Goal: Task Accomplishment & Management: Complete application form

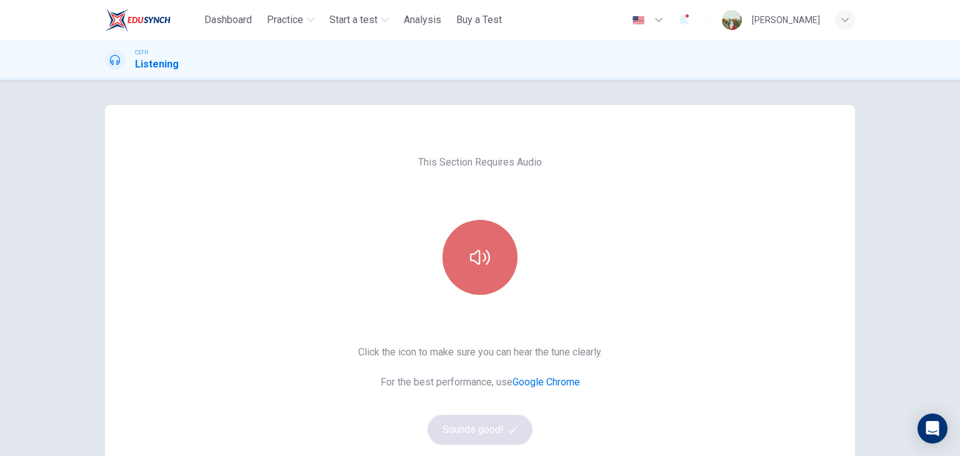
click at [489, 245] on button "button" at bounding box center [480, 257] width 75 height 75
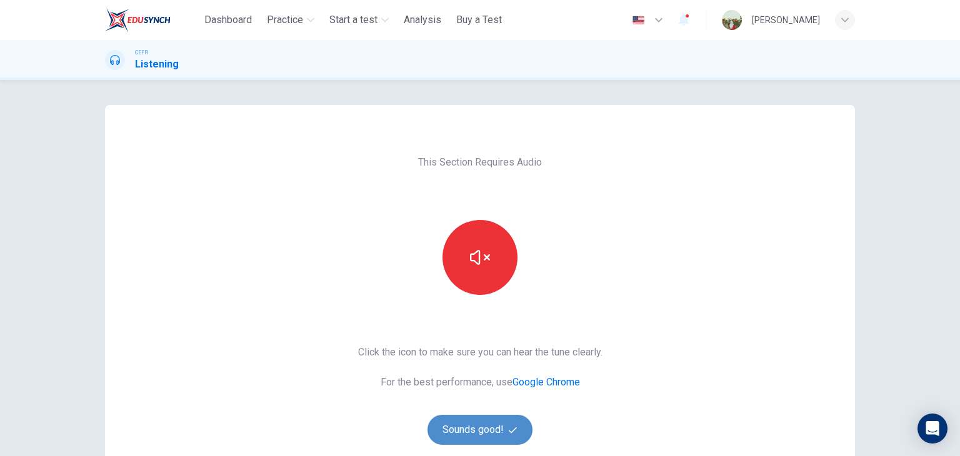
click at [479, 428] on button "Sounds good!" at bounding box center [480, 430] width 105 height 30
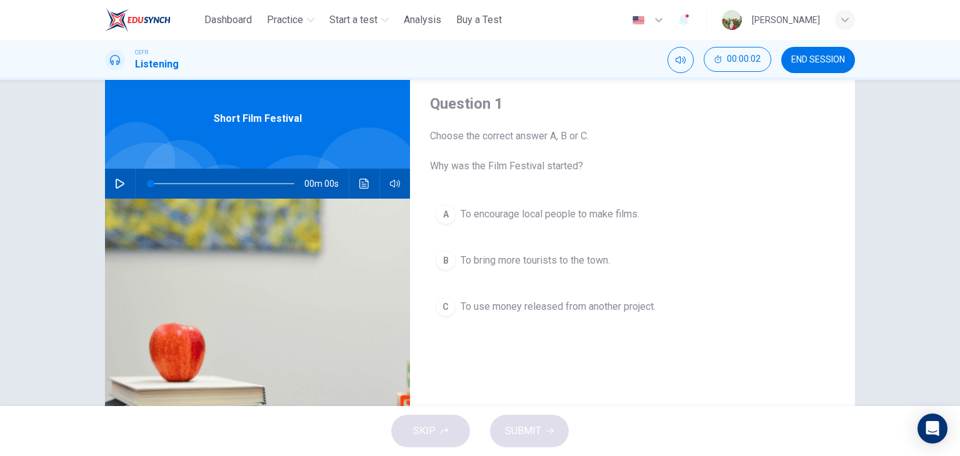
scroll to position [37, 0]
click at [115, 183] on icon "button" at bounding box center [120, 183] width 10 height 10
type input "*"
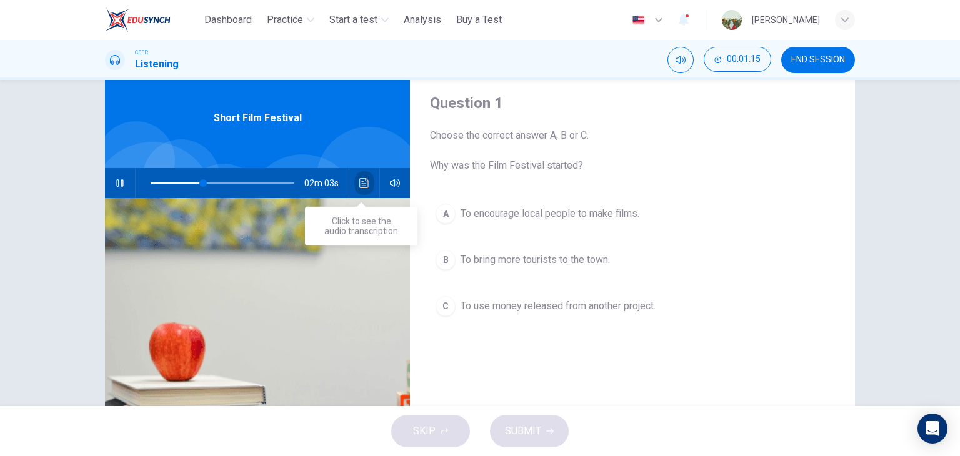
click at [364, 180] on icon "Click to see the audio transcription" at bounding box center [364, 183] width 10 height 10
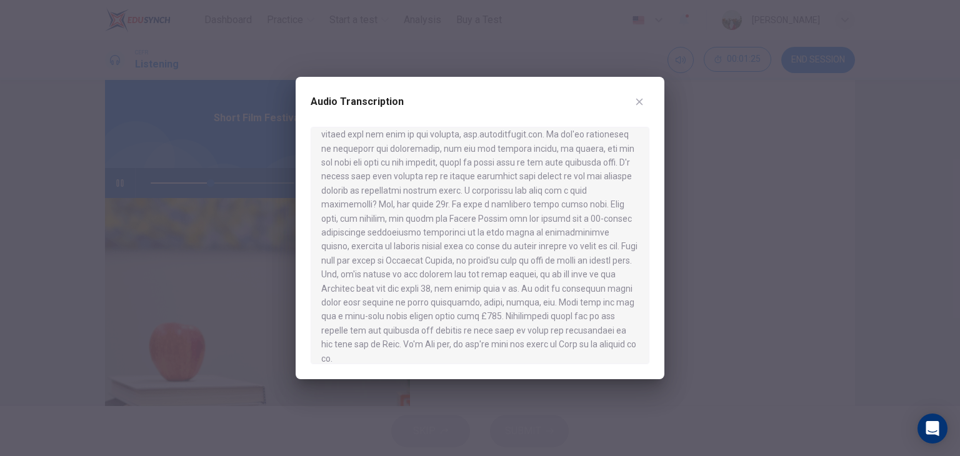
scroll to position [245, 0]
click at [638, 98] on icon "button" at bounding box center [640, 102] width 10 height 10
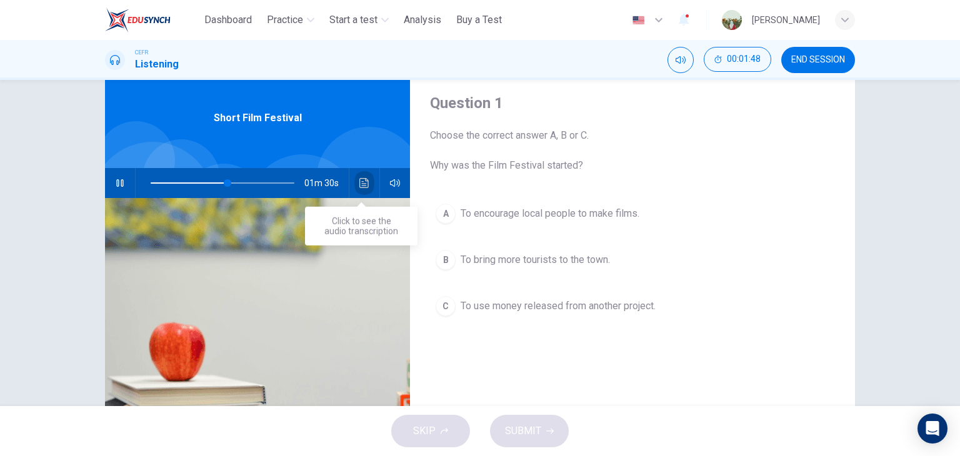
click at [365, 181] on icon "Click to see the audio transcription" at bounding box center [364, 183] width 10 height 10
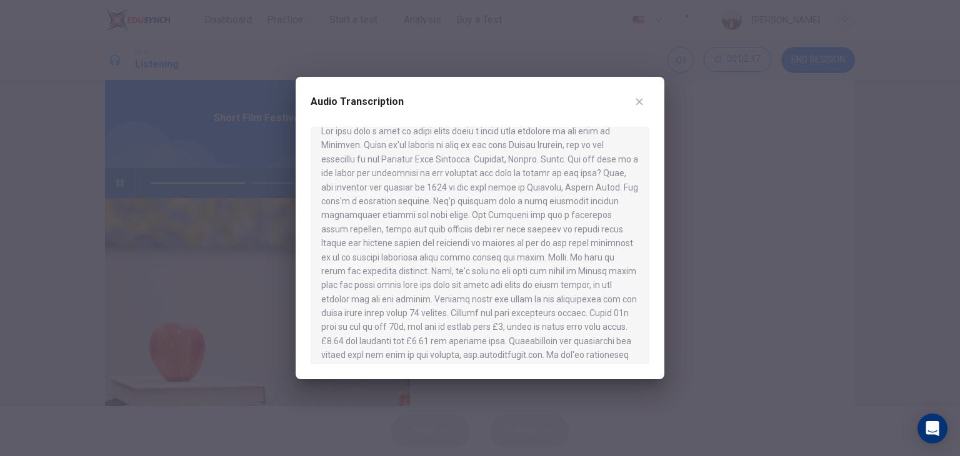
scroll to position [0, 0]
click at [640, 97] on icon "button" at bounding box center [640, 102] width 10 height 10
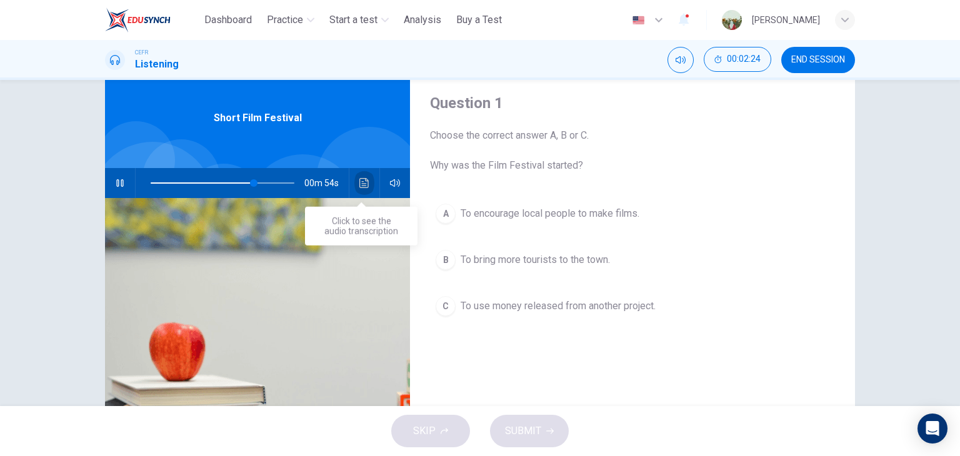
click at [365, 178] on icon "Click to see the audio transcription" at bounding box center [364, 183] width 10 height 10
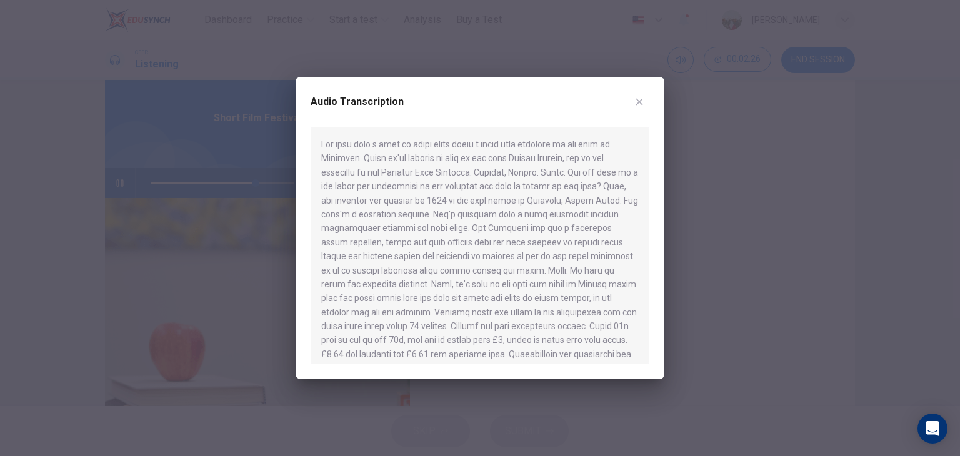
click at [741, 159] on div at bounding box center [480, 228] width 960 height 456
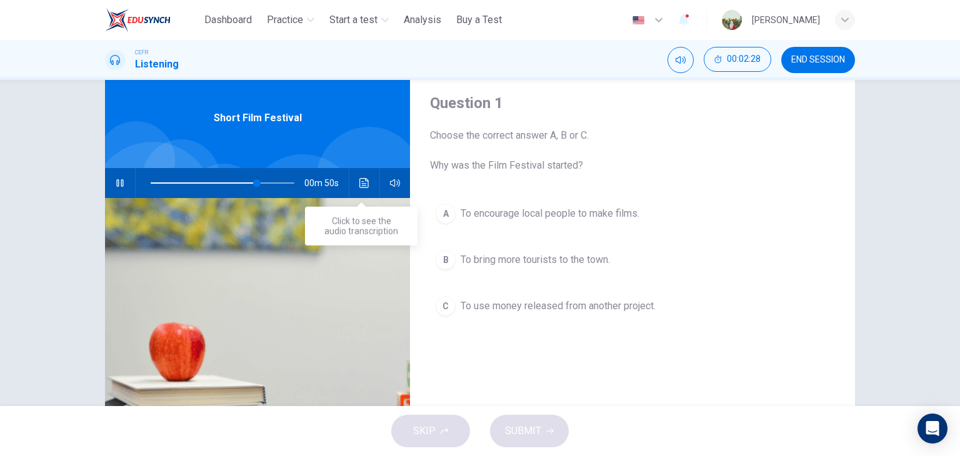
click at [364, 183] on icon "Click to see the audio transcription" at bounding box center [364, 183] width 10 height 10
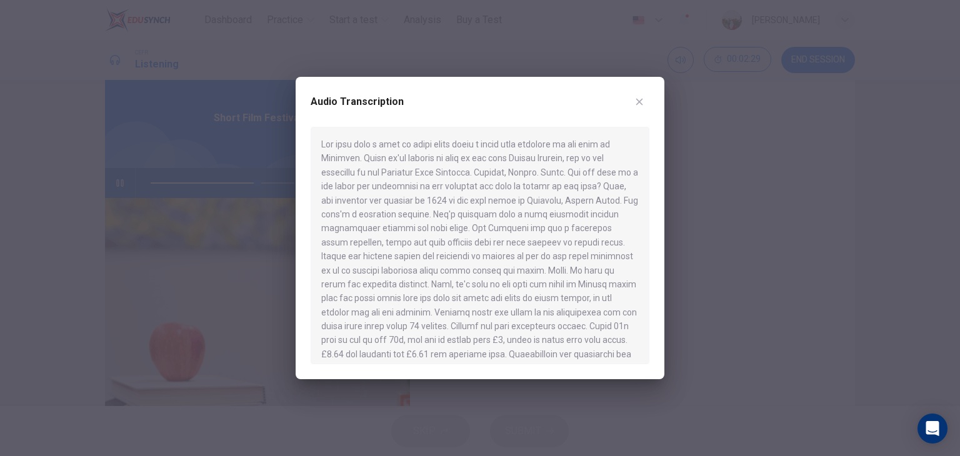
click at [763, 86] on div at bounding box center [480, 228] width 960 height 456
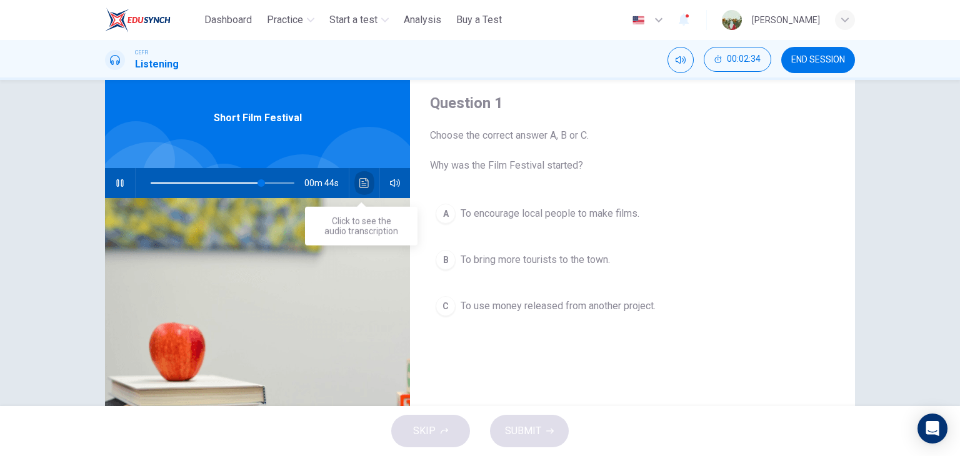
click at [361, 181] on icon "Click to see the audio transcription" at bounding box center [364, 183] width 10 height 10
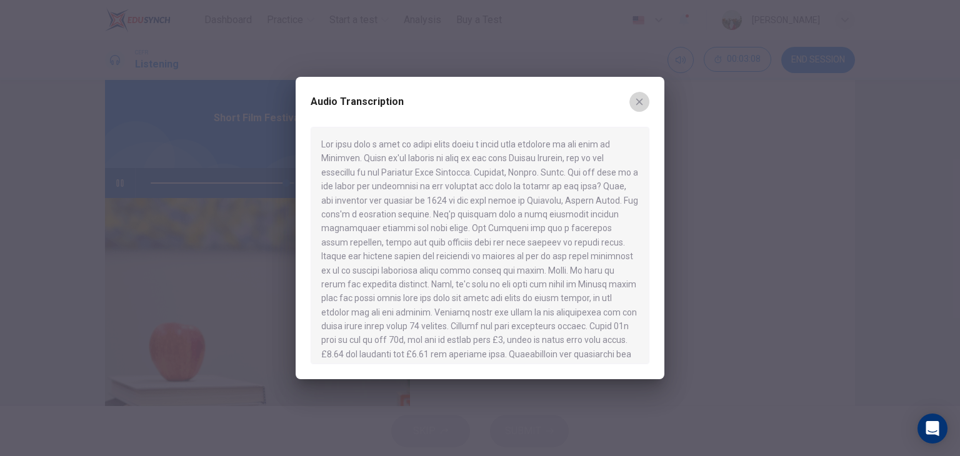
click at [639, 105] on icon "button" at bounding box center [640, 102] width 10 height 10
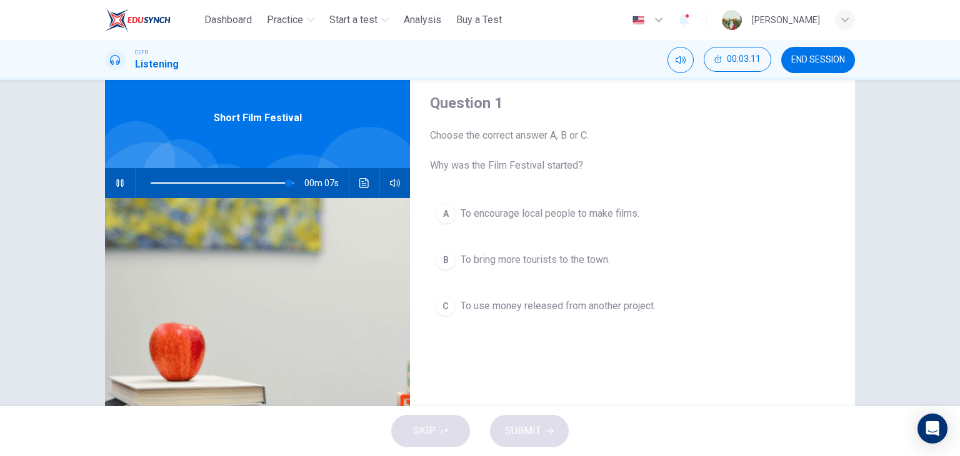
click at [543, 302] on span "To use money released from another project." at bounding box center [558, 306] width 195 height 15
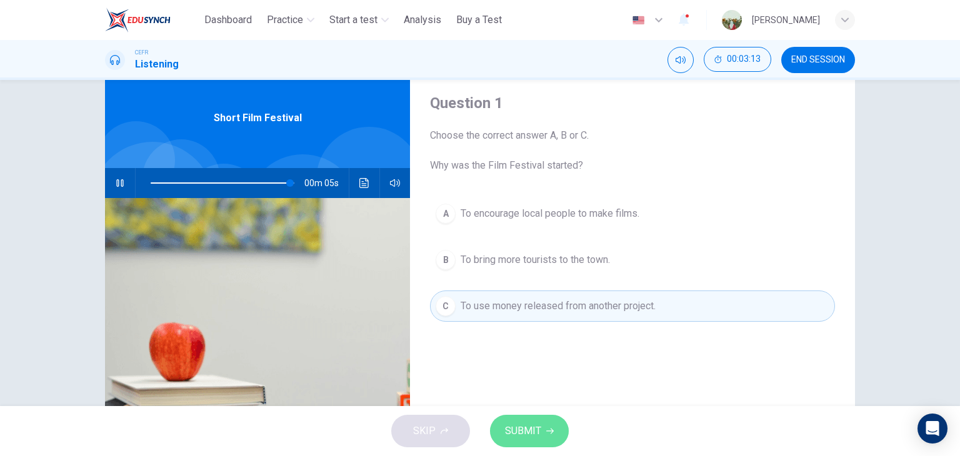
click at [523, 423] on span "SUBMIT" at bounding box center [523, 432] width 36 height 18
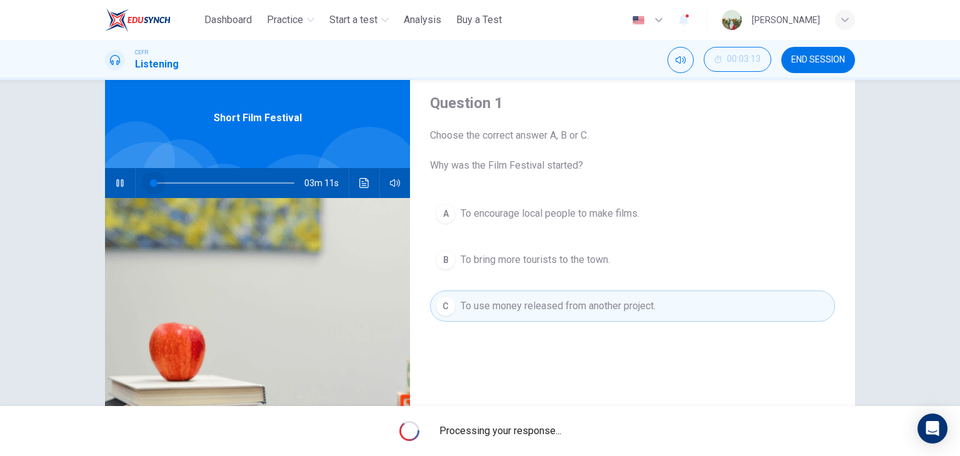
click at [151, 183] on span at bounding box center [223, 183] width 144 height 18
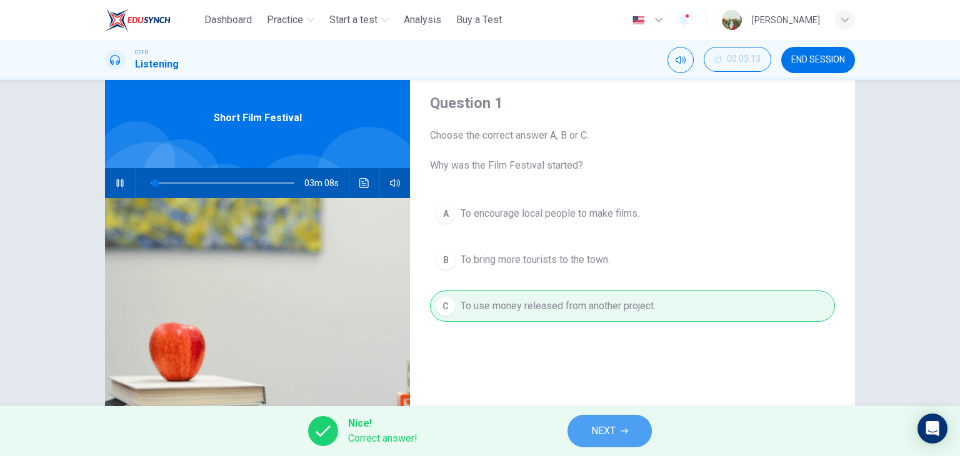
click at [613, 431] on span "NEXT" at bounding box center [603, 432] width 24 height 18
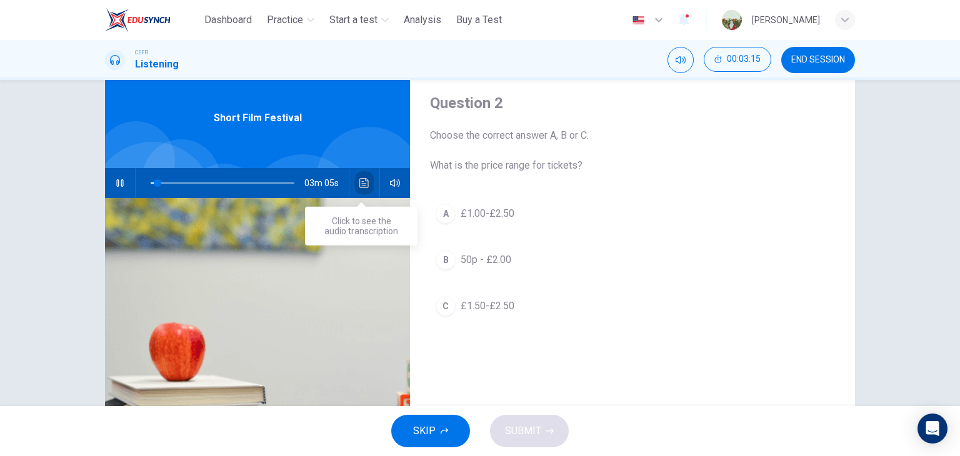
click at [366, 188] on button "Click to see the audio transcription" at bounding box center [364, 183] width 20 height 30
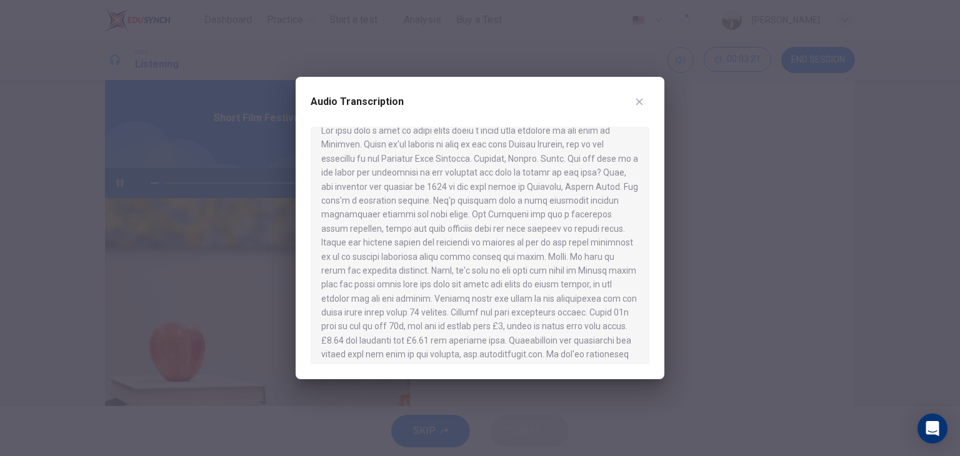
scroll to position [14, 0]
click at [707, 261] on div at bounding box center [480, 228] width 960 height 456
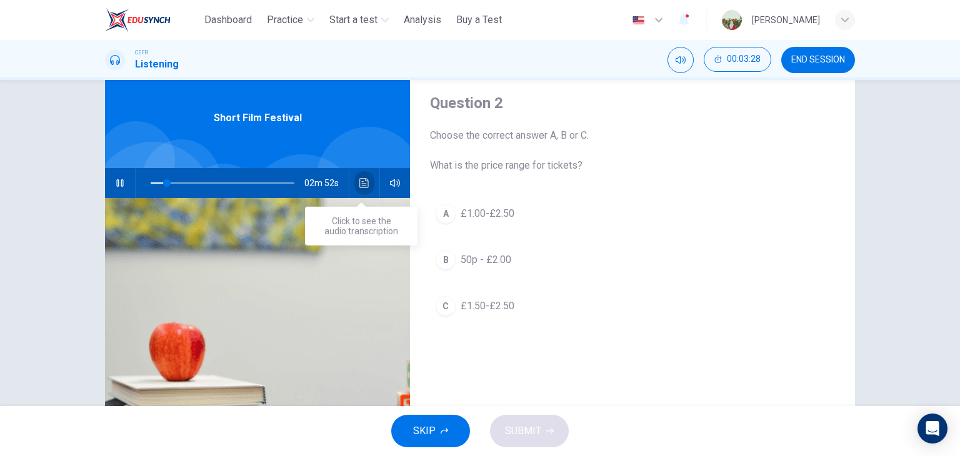
click at [366, 174] on button "Click to see the audio transcription" at bounding box center [364, 183] width 20 height 30
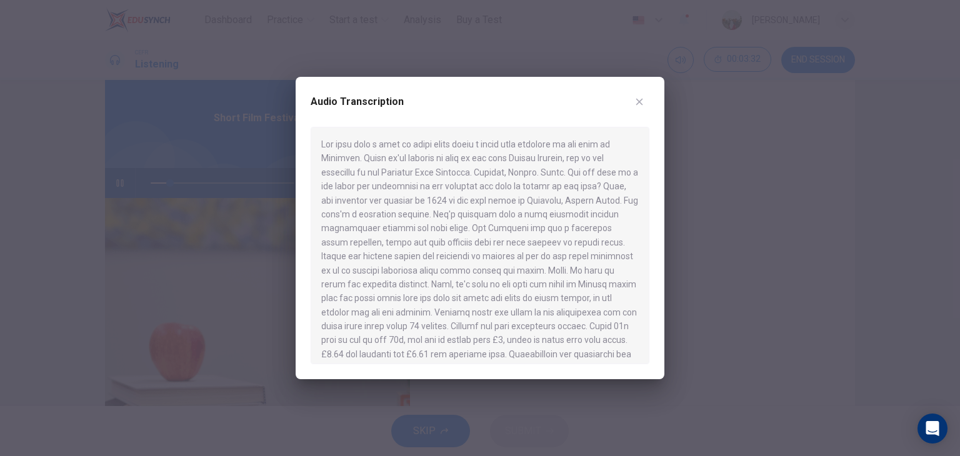
click at [789, 236] on div at bounding box center [480, 228] width 960 height 456
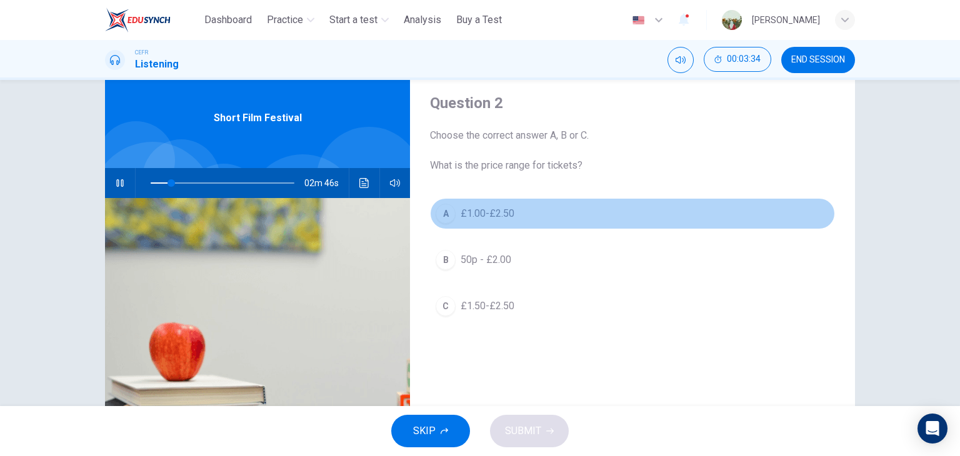
click at [500, 212] on span "£1.00-£2.50" at bounding box center [488, 213] width 54 height 15
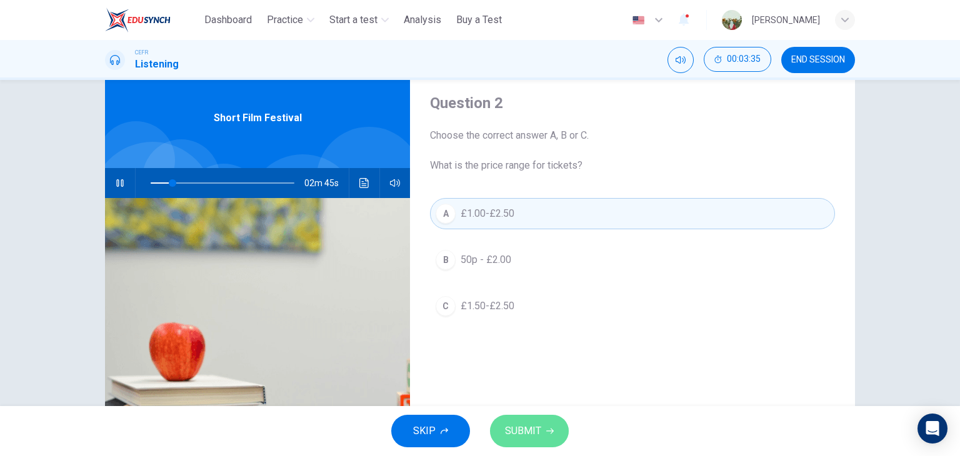
click at [533, 429] on span "SUBMIT" at bounding box center [523, 432] width 36 height 18
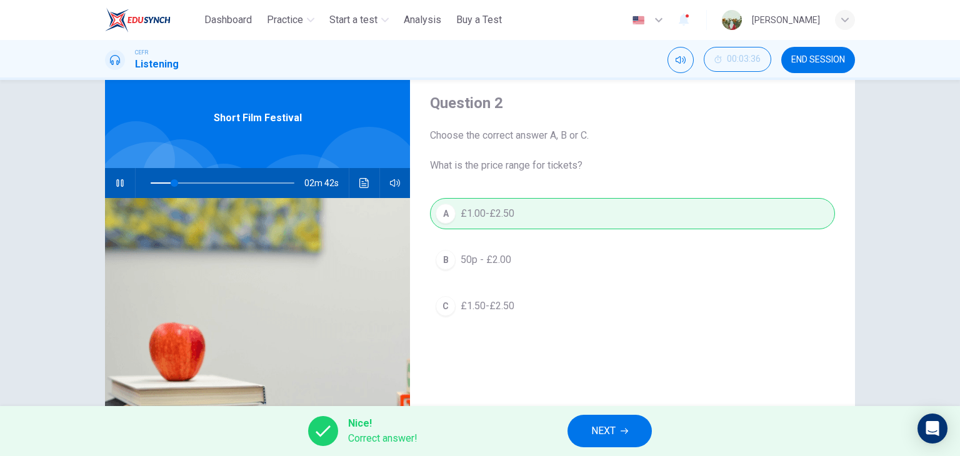
click at [593, 431] on span "NEXT" at bounding box center [603, 432] width 24 height 18
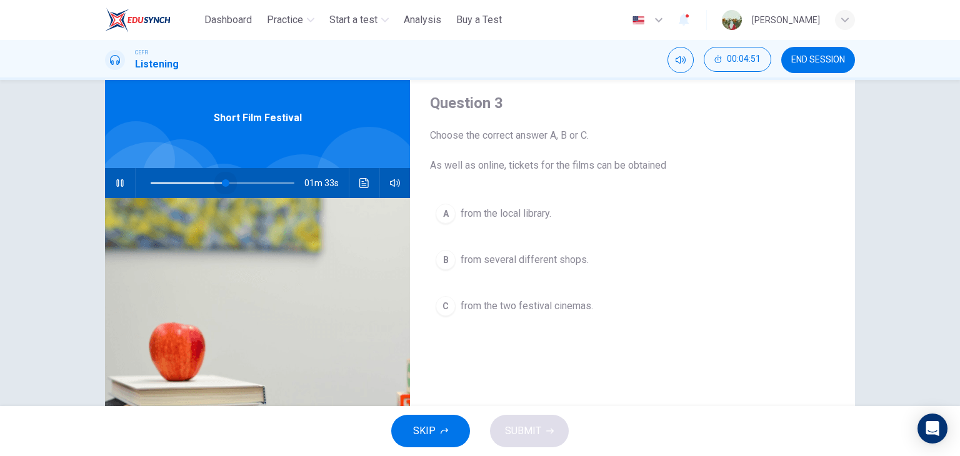
click at [223, 181] on span at bounding box center [226, 183] width 8 height 8
click at [218, 181] on span at bounding box center [222, 183] width 8 height 8
click at [359, 183] on icon "Click to see the audio transcription" at bounding box center [363, 183] width 9 height 10
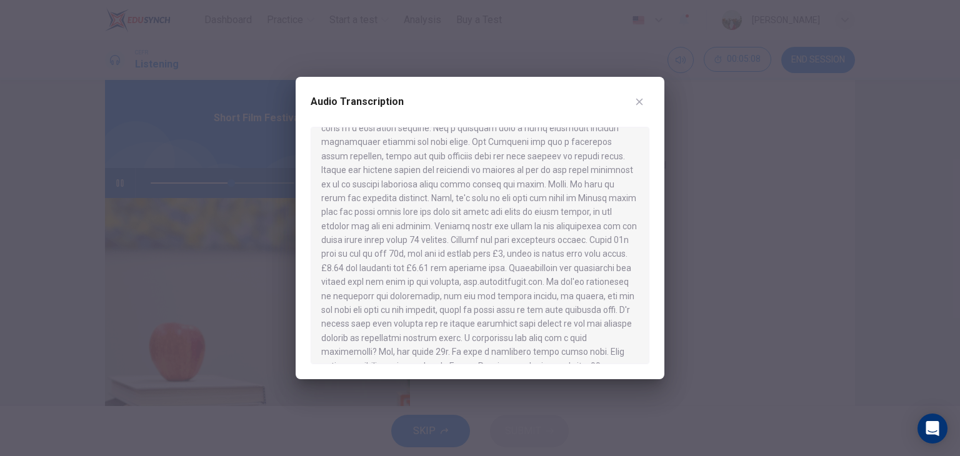
scroll to position [87, 0]
click at [636, 99] on icon "button" at bounding box center [639, 102] width 7 height 7
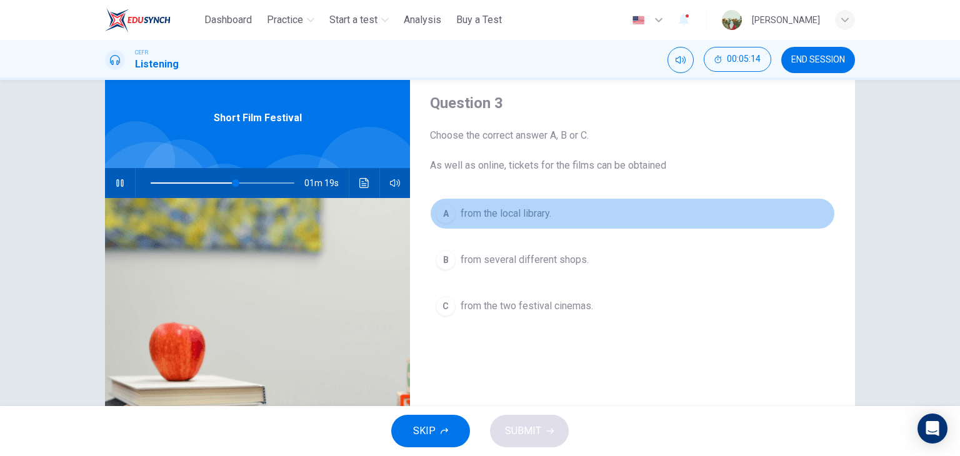
click at [461, 209] on span "from the local library." at bounding box center [506, 213] width 91 height 15
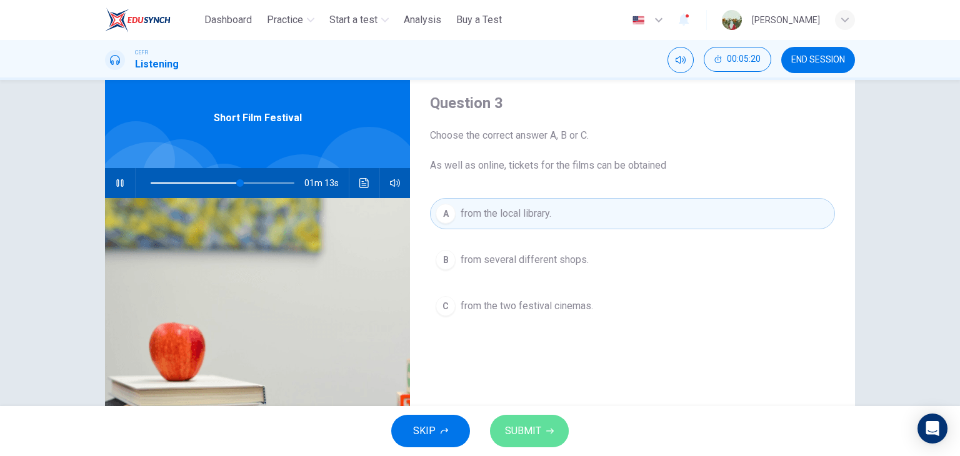
click at [523, 421] on button "SUBMIT" at bounding box center [529, 431] width 79 height 33
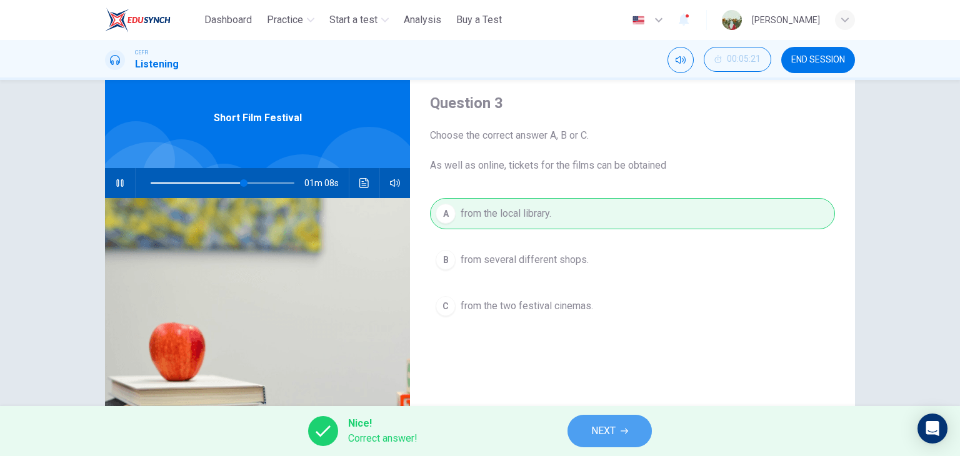
click at [610, 421] on button "NEXT" at bounding box center [610, 431] width 84 height 33
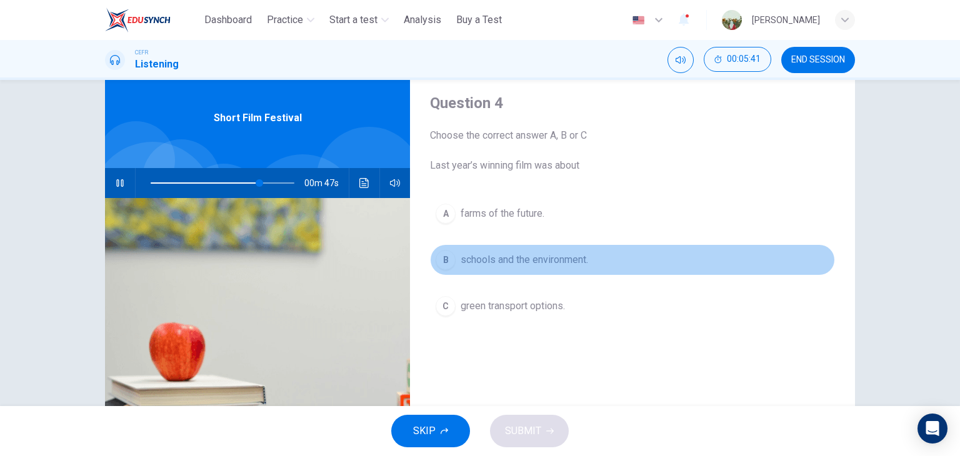
click at [486, 259] on span "schools and the environment." at bounding box center [525, 260] width 128 height 15
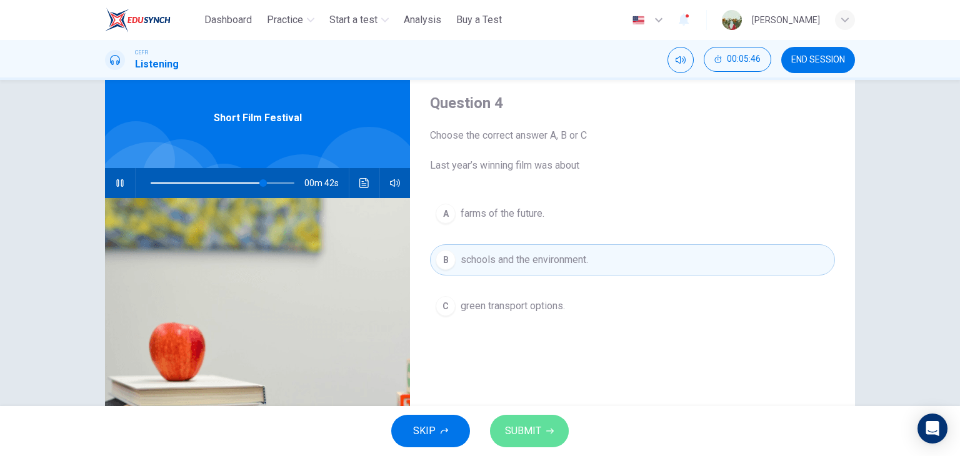
click at [534, 428] on span "SUBMIT" at bounding box center [523, 432] width 36 height 18
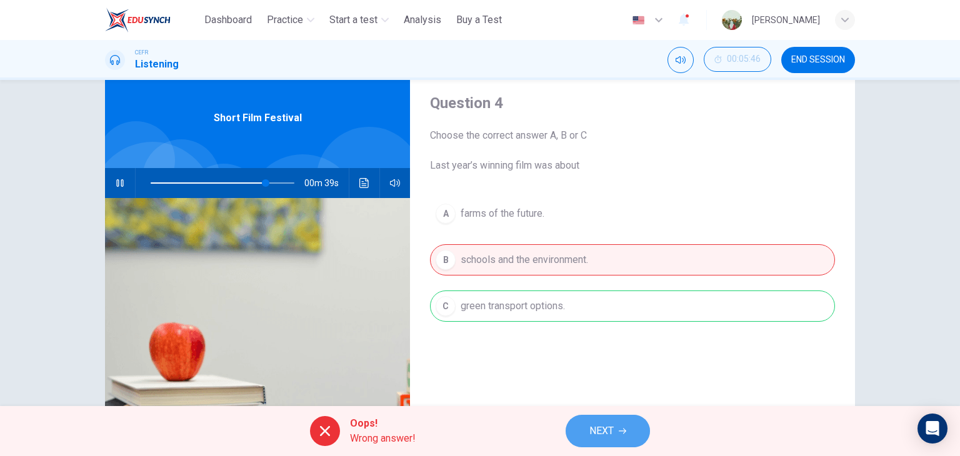
click at [588, 428] on button "NEXT" at bounding box center [608, 431] width 84 height 33
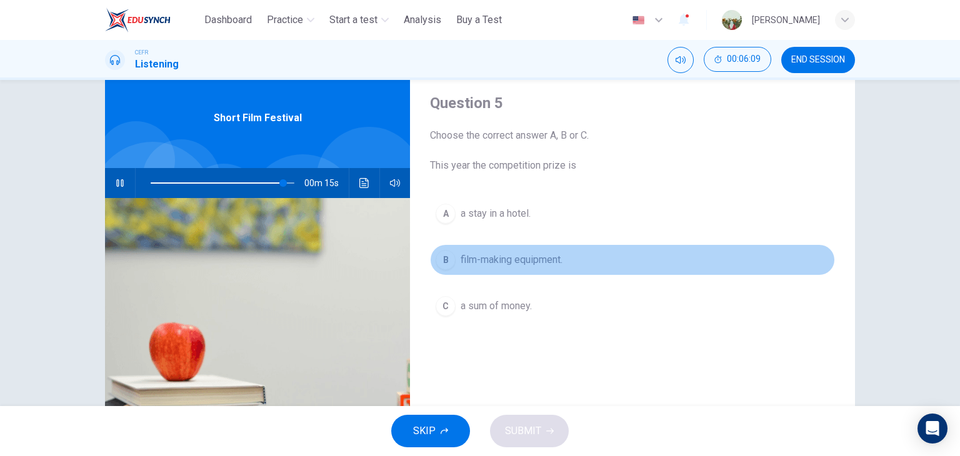
click at [527, 261] on span "film-making equipment." at bounding box center [512, 260] width 102 height 15
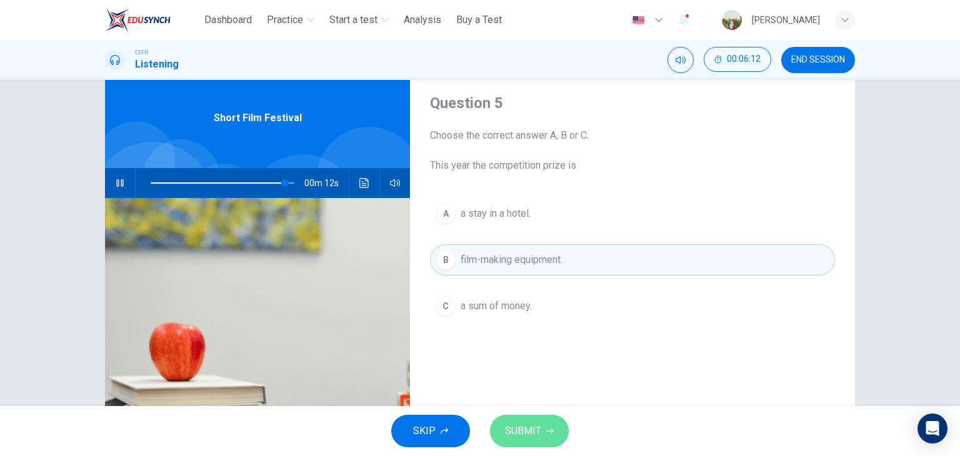
click at [538, 438] on span "SUBMIT" at bounding box center [523, 432] width 36 height 18
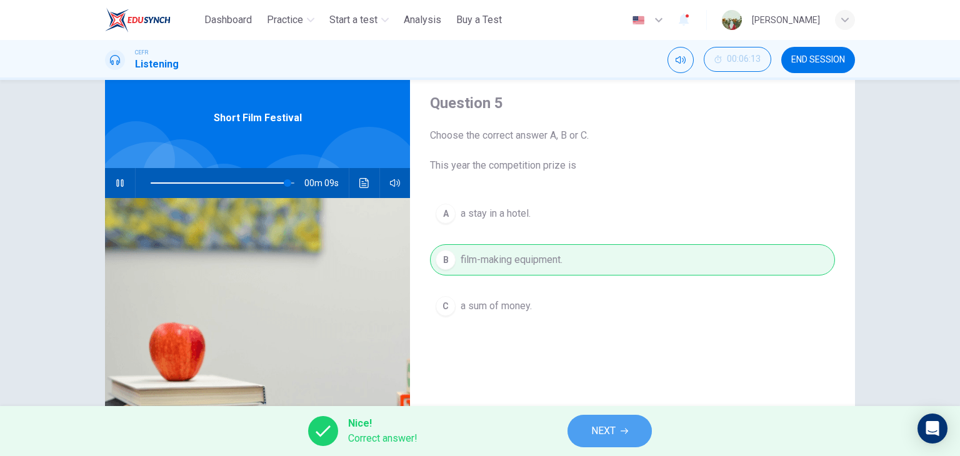
click at [590, 438] on button "NEXT" at bounding box center [610, 431] width 84 height 33
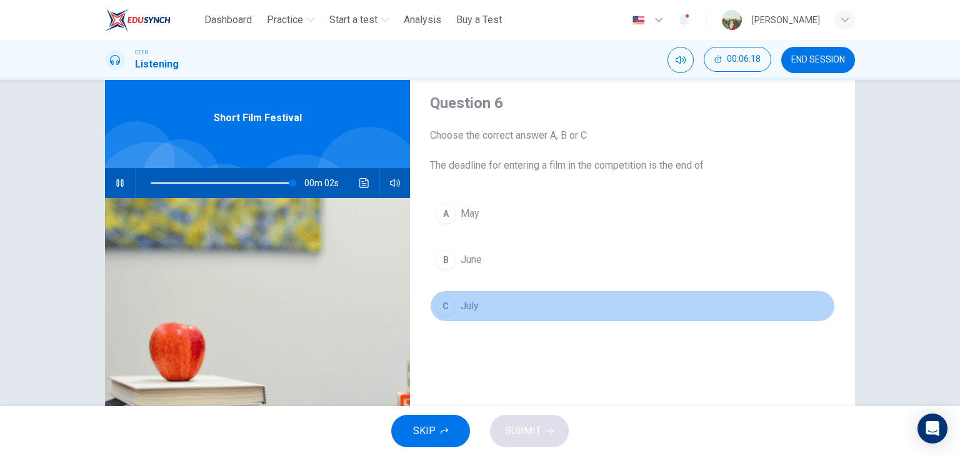
click at [471, 313] on button "C July" at bounding box center [632, 306] width 405 height 31
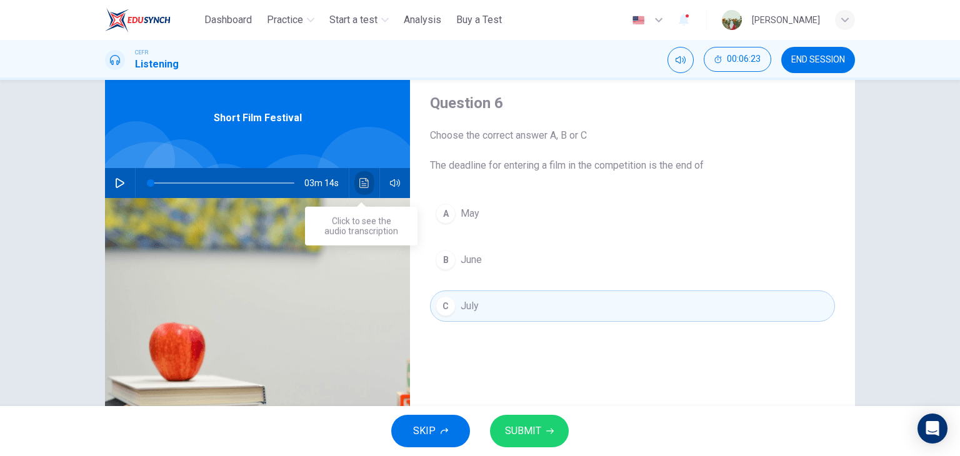
click at [366, 184] on button "Click to see the audio transcription" at bounding box center [364, 183] width 20 height 30
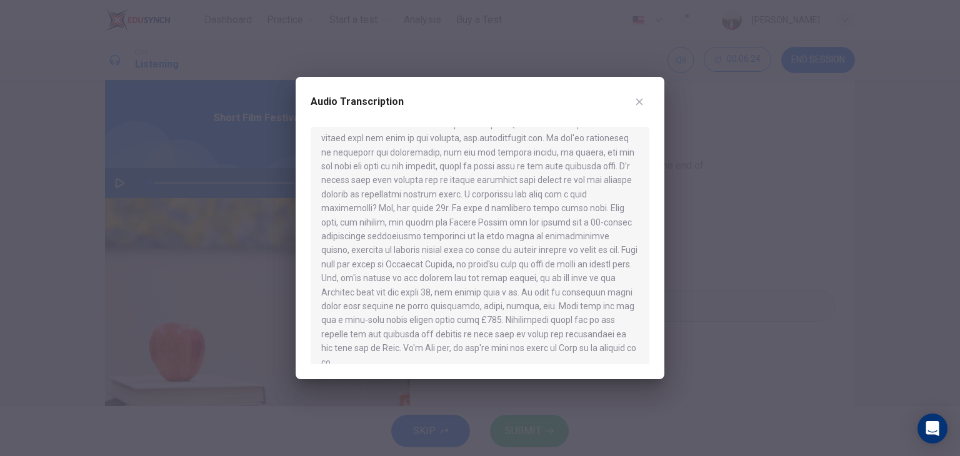
scroll to position [245, 0]
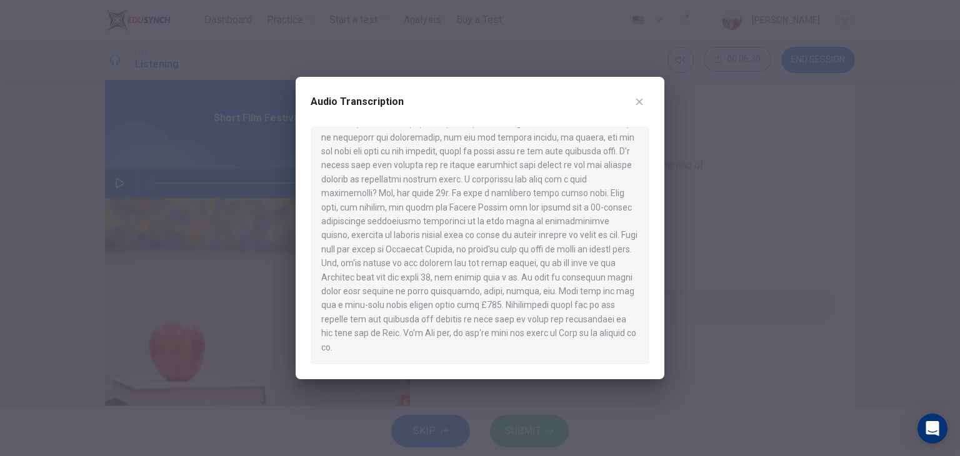
click at [692, 248] on div at bounding box center [480, 228] width 960 height 456
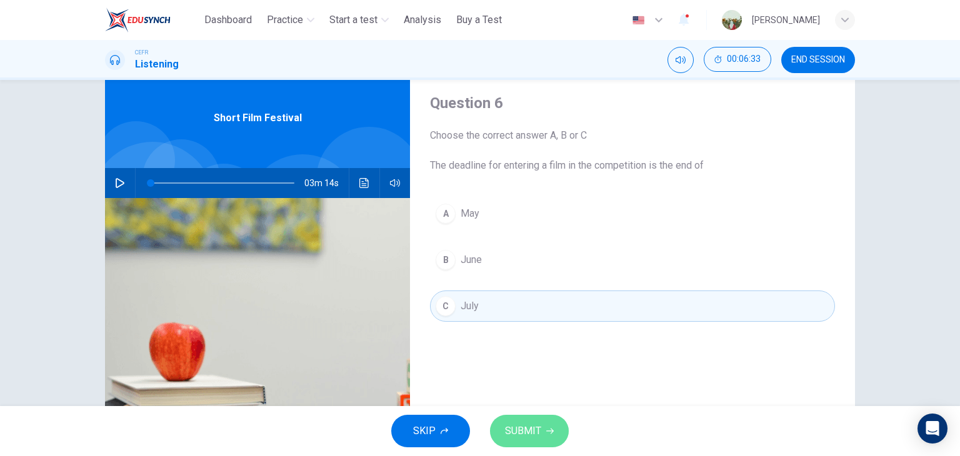
click at [525, 421] on button "SUBMIT" at bounding box center [529, 431] width 79 height 33
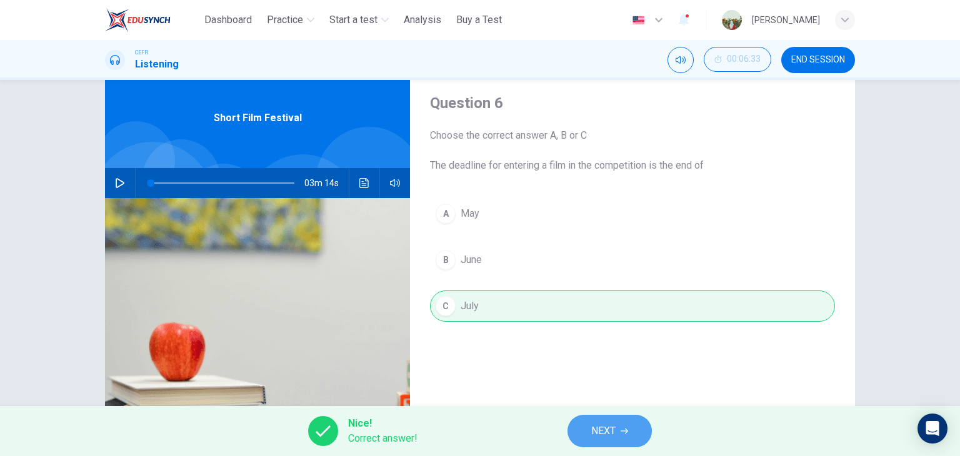
click at [614, 423] on span "NEXT" at bounding box center [603, 432] width 24 height 18
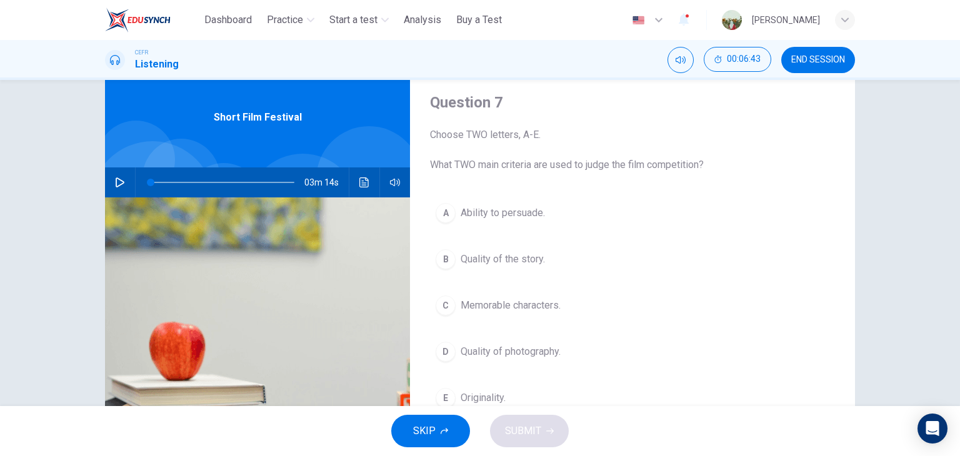
scroll to position [38, 0]
click at [115, 183] on icon "button" at bounding box center [120, 183] width 10 height 10
click at [359, 178] on icon "Click to see the audio transcription" at bounding box center [363, 183] width 9 height 10
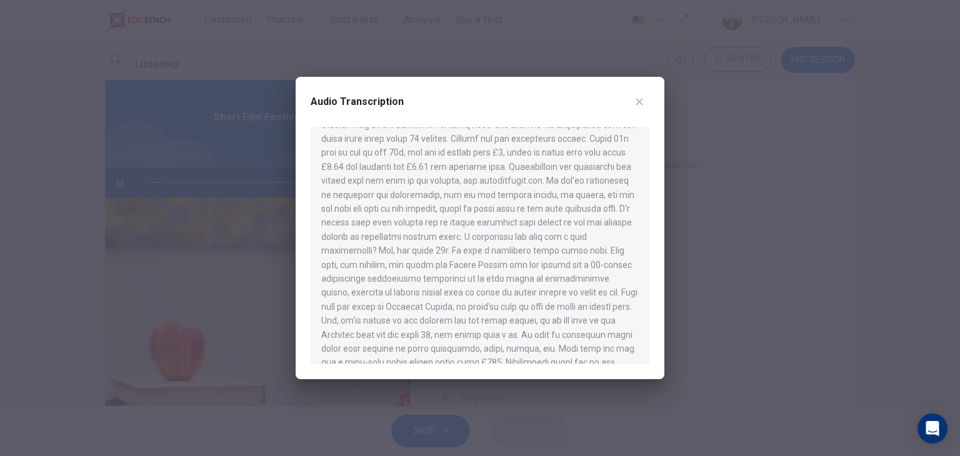
scroll to position [185, 0]
click at [705, 189] on div at bounding box center [480, 228] width 960 height 456
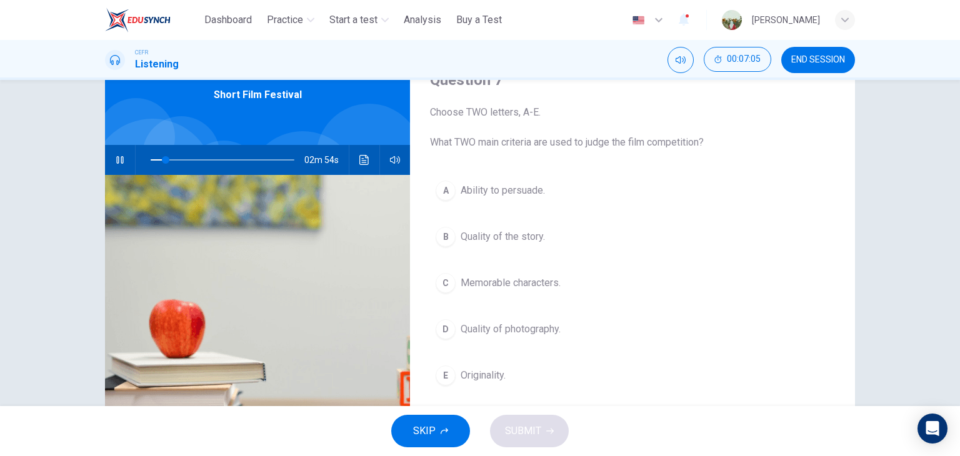
scroll to position [60, 0]
click at [225, 158] on span at bounding box center [223, 160] width 144 height 18
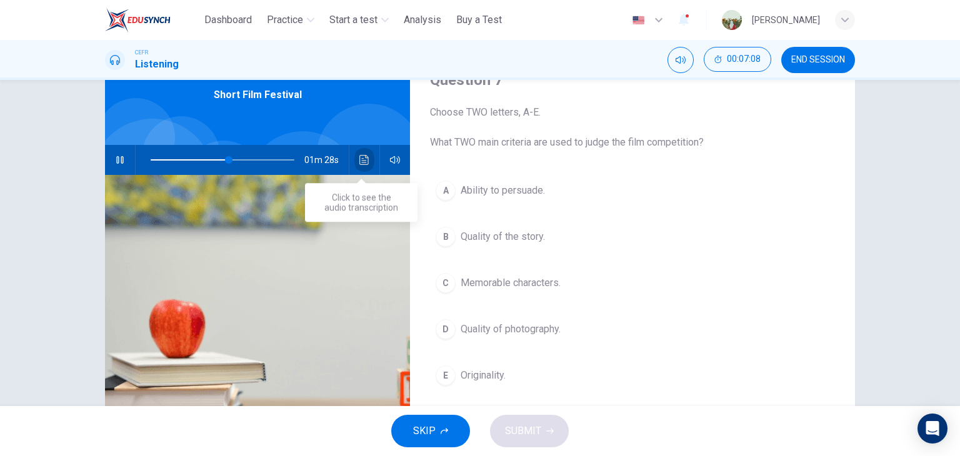
click at [362, 153] on button "Click to see the audio transcription" at bounding box center [364, 160] width 20 height 30
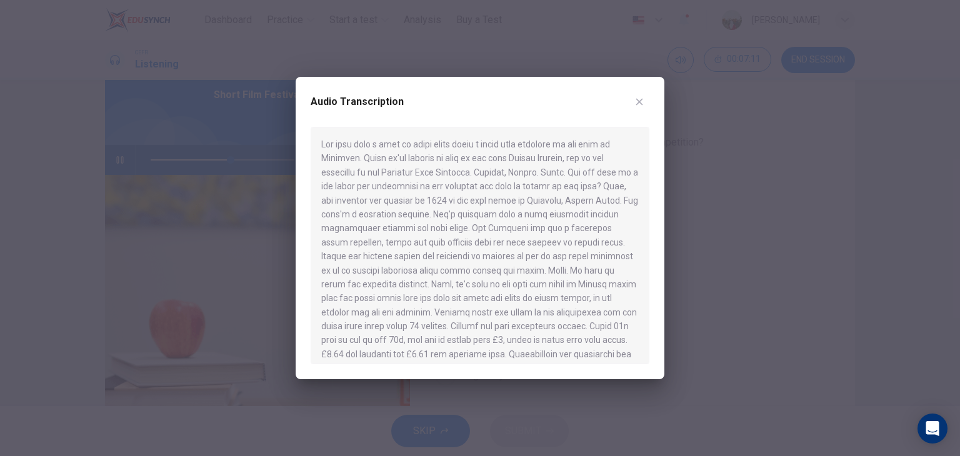
click at [743, 263] on div at bounding box center [480, 228] width 960 height 456
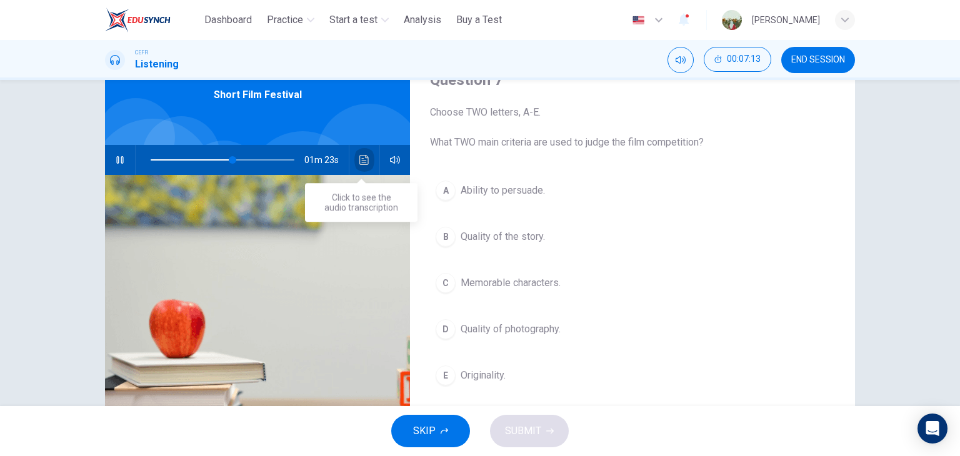
click at [360, 159] on icon "Click to see the audio transcription" at bounding box center [364, 160] width 10 height 10
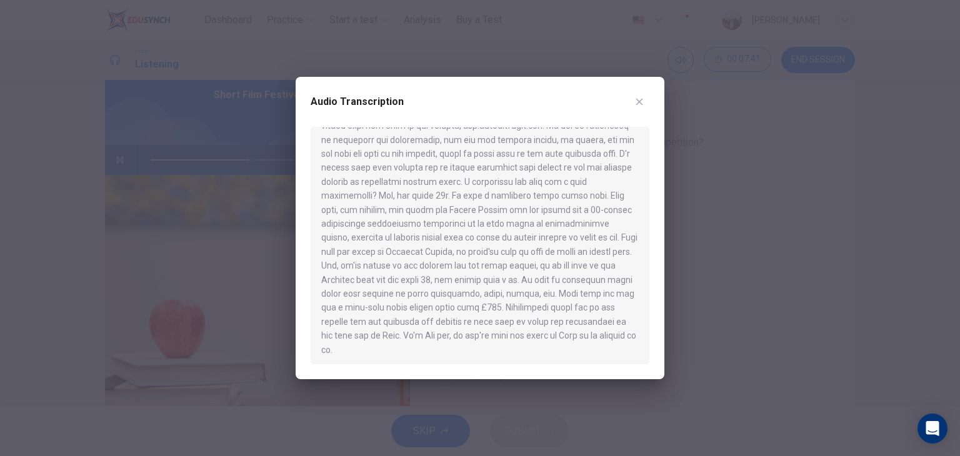
scroll to position [245, 0]
click at [681, 316] on div at bounding box center [480, 228] width 960 height 456
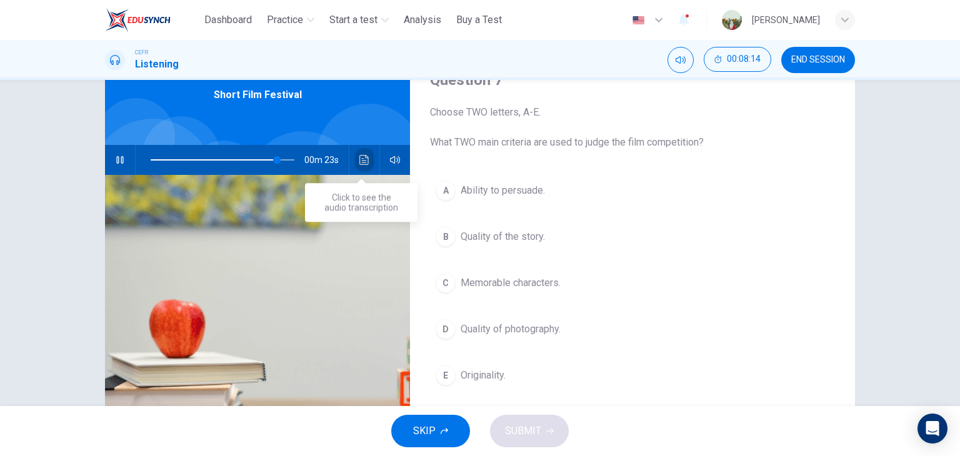
click at [366, 153] on button "Click to see the audio transcription" at bounding box center [364, 160] width 20 height 30
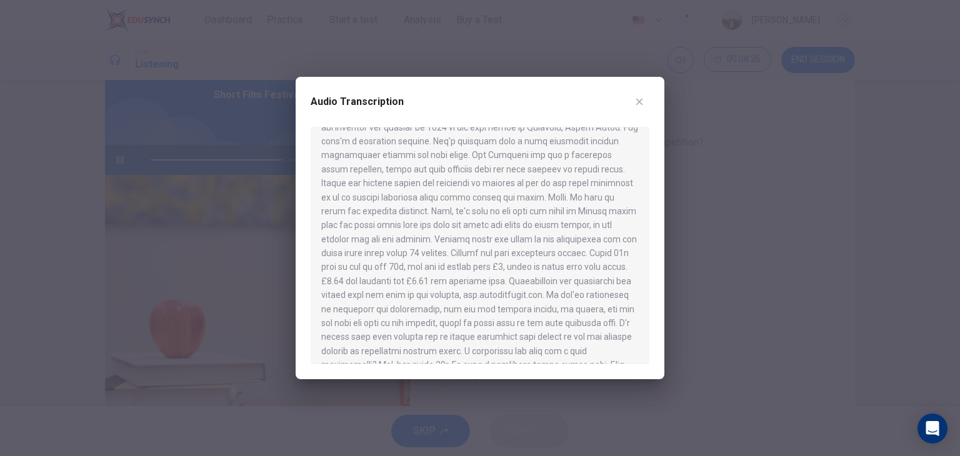
scroll to position [73, 0]
click at [758, 268] on div at bounding box center [480, 228] width 960 height 456
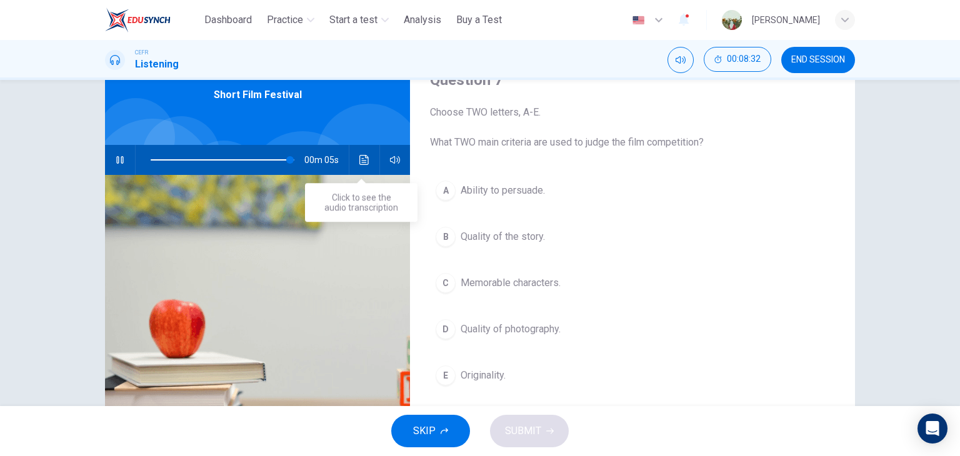
click at [354, 156] on button "Click to see the audio transcription" at bounding box center [364, 160] width 20 height 30
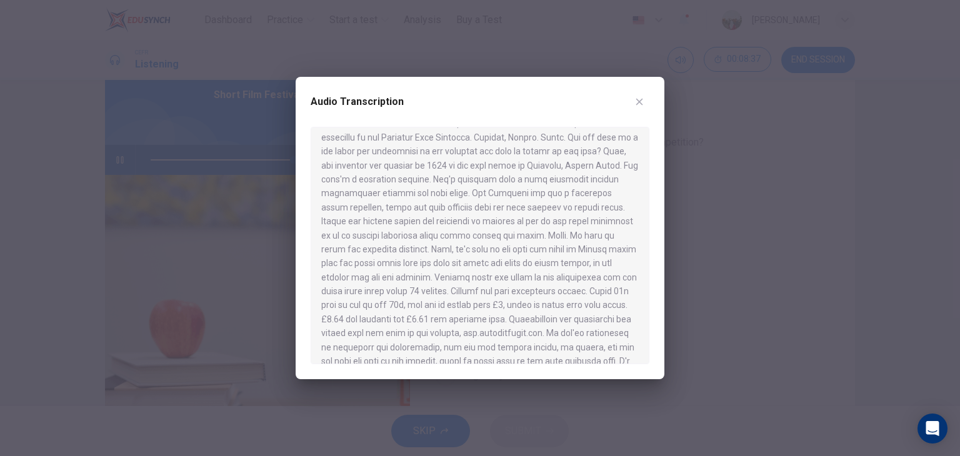
type input "*"
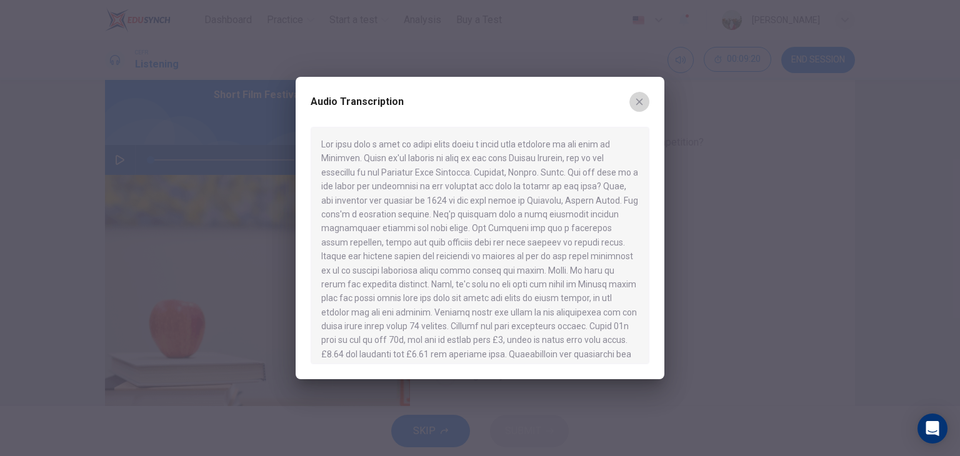
click at [646, 98] on button "button" at bounding box center [640, 102] width 20 height 20
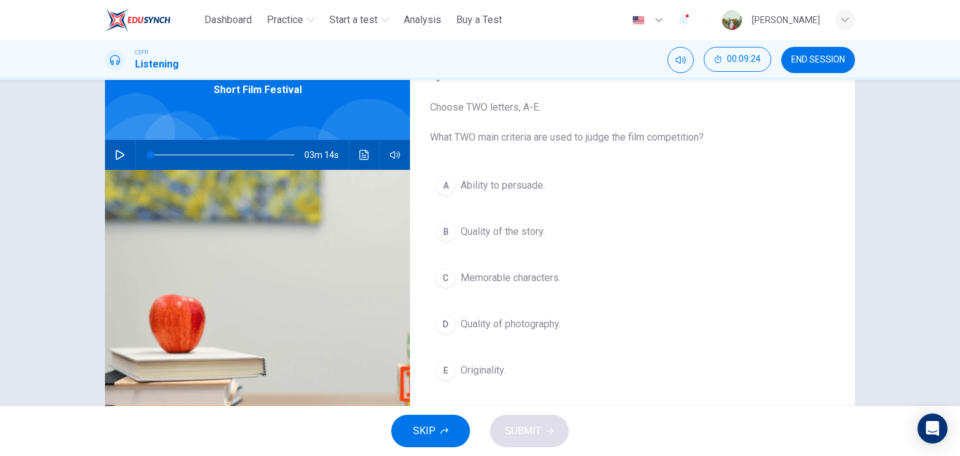
scroll to position [65, 0]
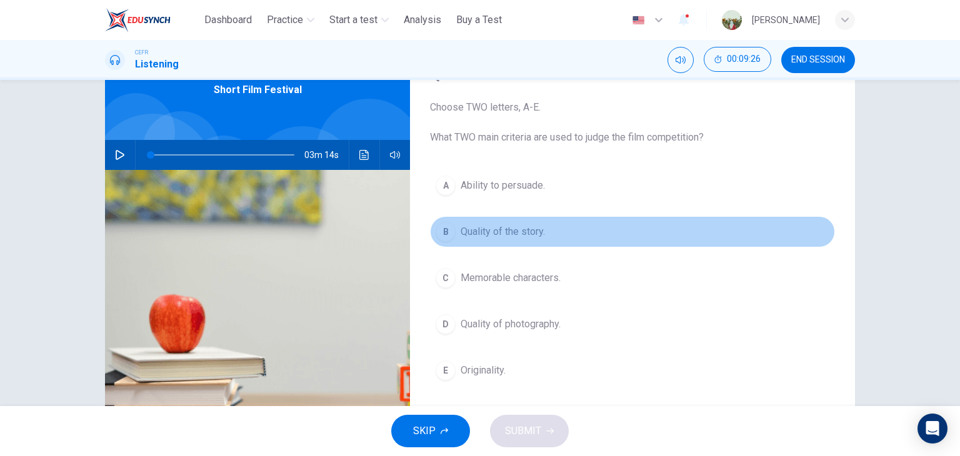
click at [527, 233] on span "Quality of the story." at bounding box center [503, 231] width 84 height 15
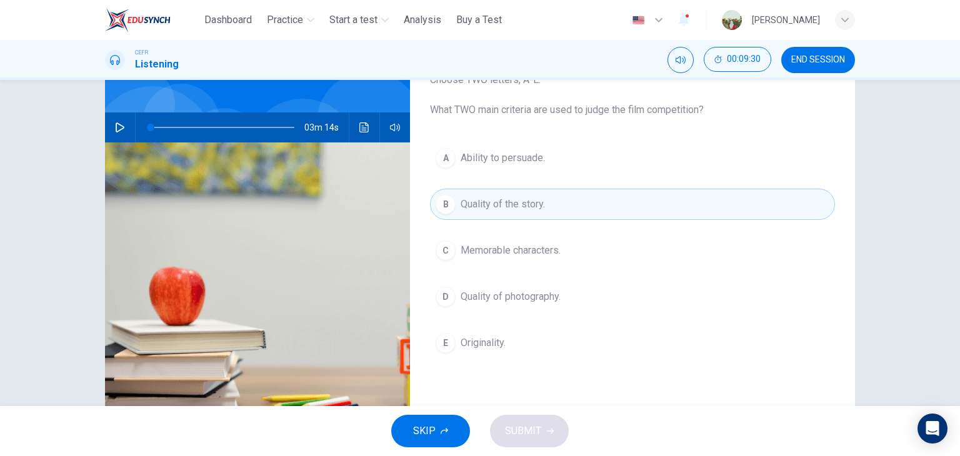
scroll to position [93, 0]
click at [498, 336] on span "Originality." at bounding box center [483, 343] width 45 height 15
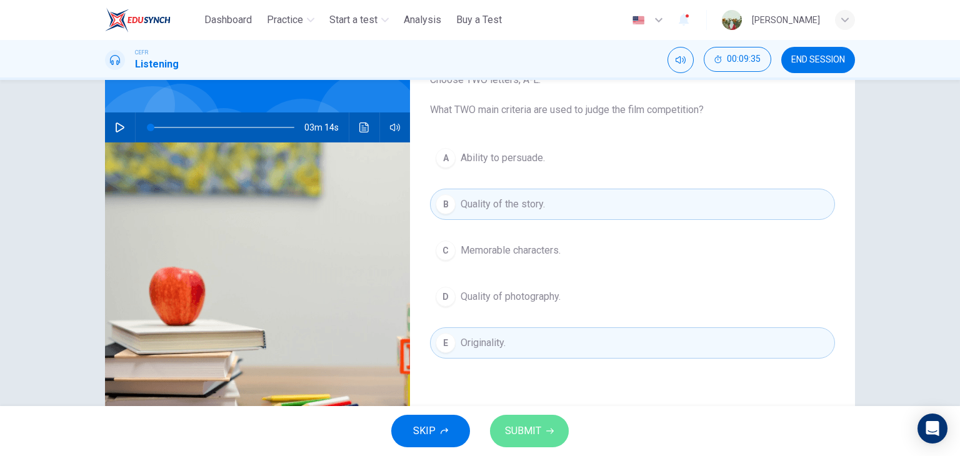
click at [508, 423] on span "SUBMIT" at bounding box center [523, 432] width 36 height 18
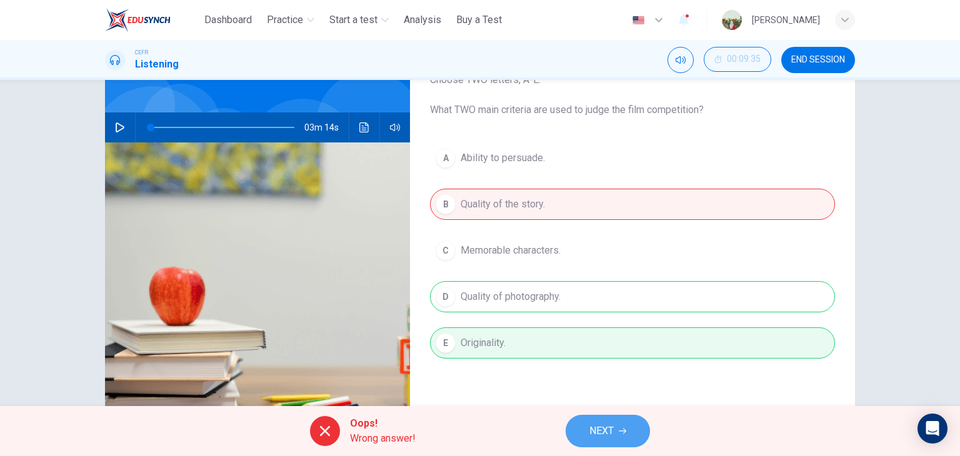
click at [593, 436] on span "NEXT" at bounding box center [602, 432] width 24 height 18
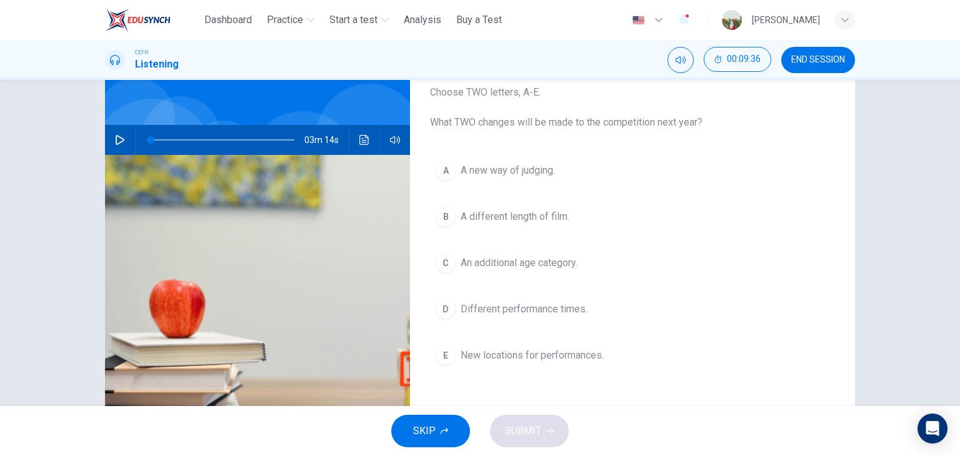
scroll to position [78, 0]
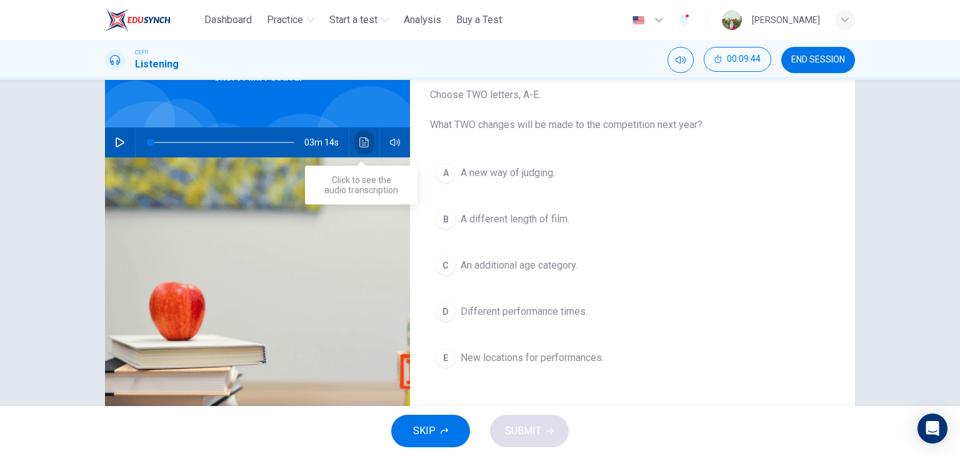
click at [359, 146] on icon "Click to see the audio transcription" at bounding box center [364, 143] width 10 height 10
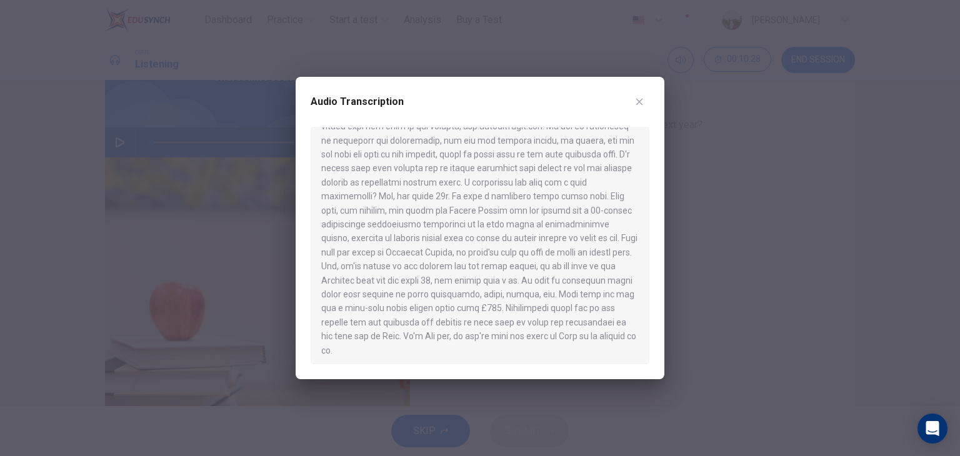
scroll to position [245, 0]
click at [635, 103] on icon "button" at bounding box center [640, 102] width 10 height 10
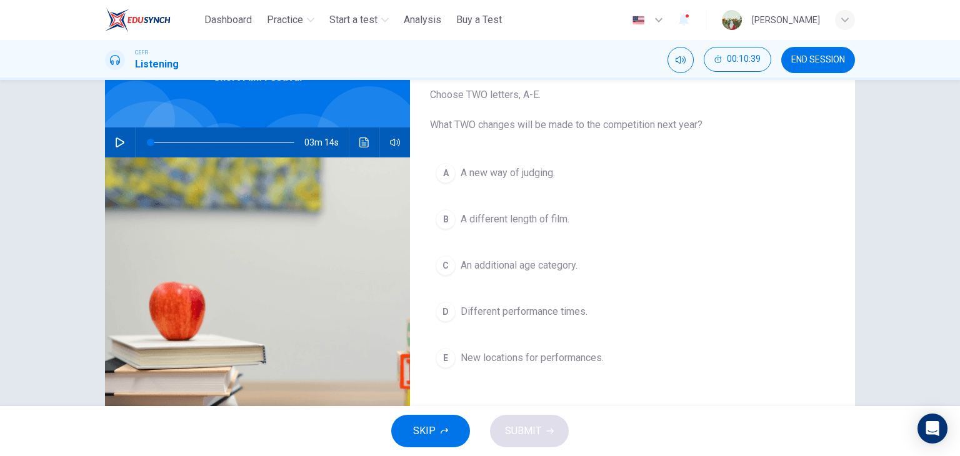
click at [533, 265] on span "An additional age category." at bounding box center [519, 265] width 117 height 15
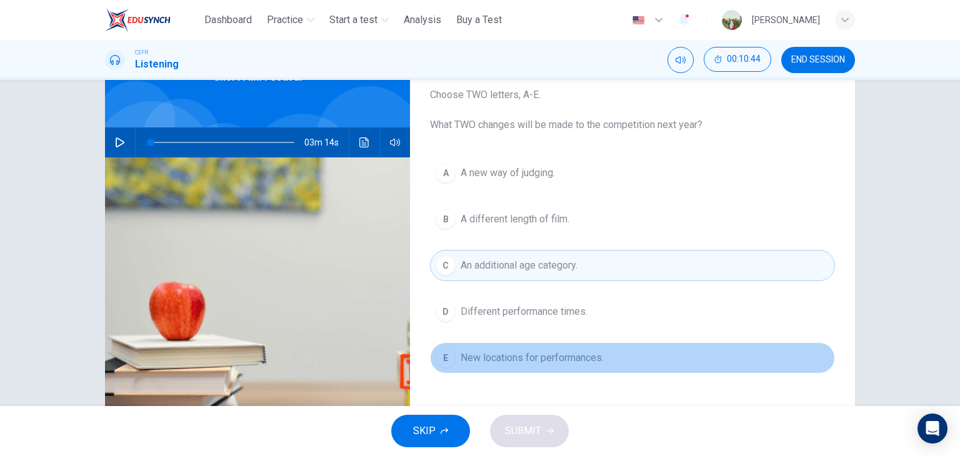
click at [513, 351] on span "New locations for performances." at bounding box center [532, 358] width 143 height 15
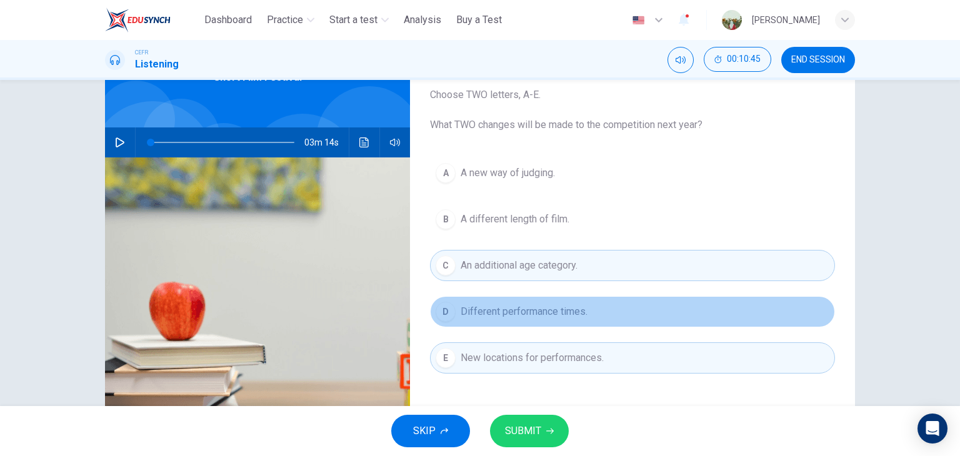
click at [523, 313] on span "Different performance times." at bounding box center [524, 311] width 127 height 15
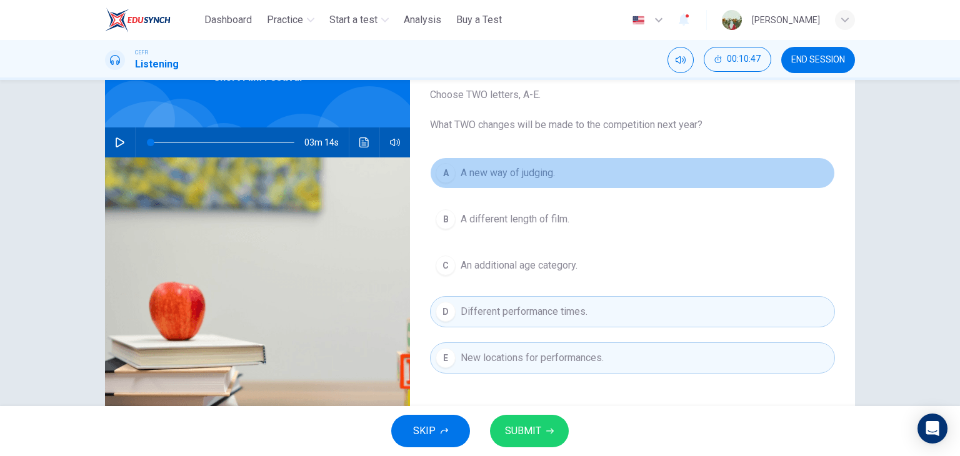
click at [515, 176] on span "A new way of judging." at bounding box center [508, 173] width 94 height 15
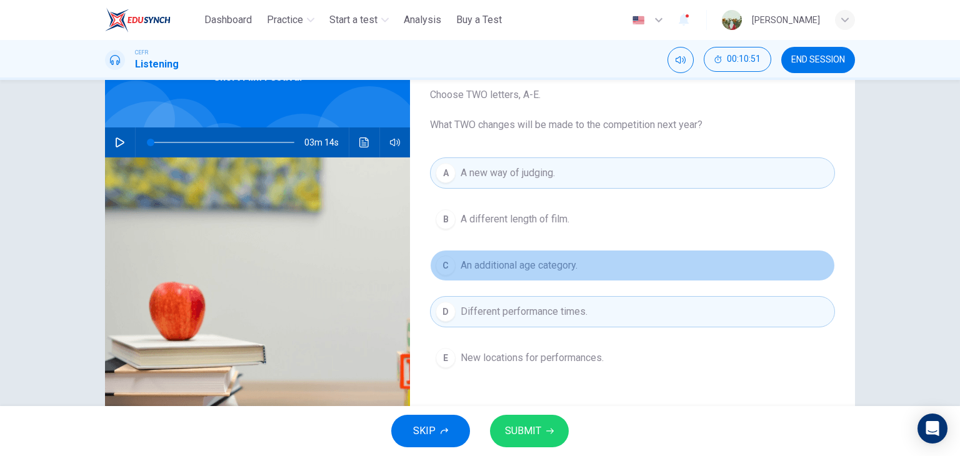
click at [542, 263] on span "An additional age category." at bounding box center [519, 265] width 117 height 15
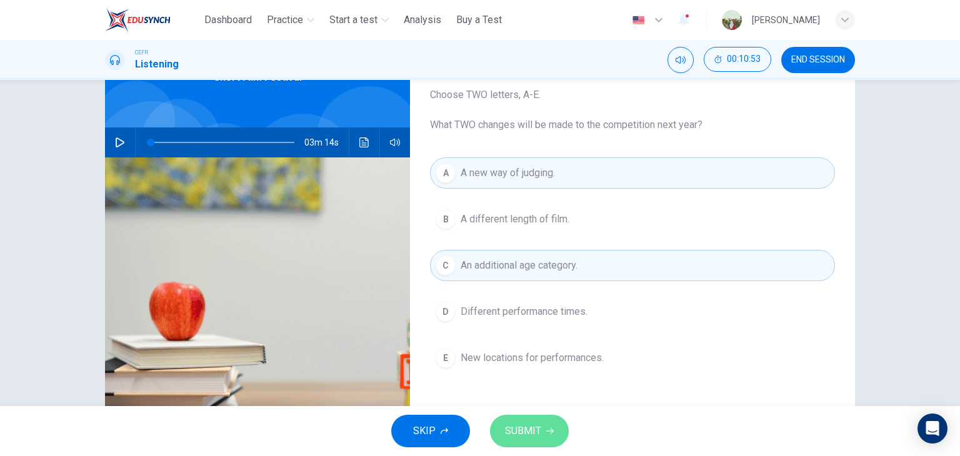
click at [541, 420] on button "SUBMIT" at bounding box center [529, 431] width 79 height 33
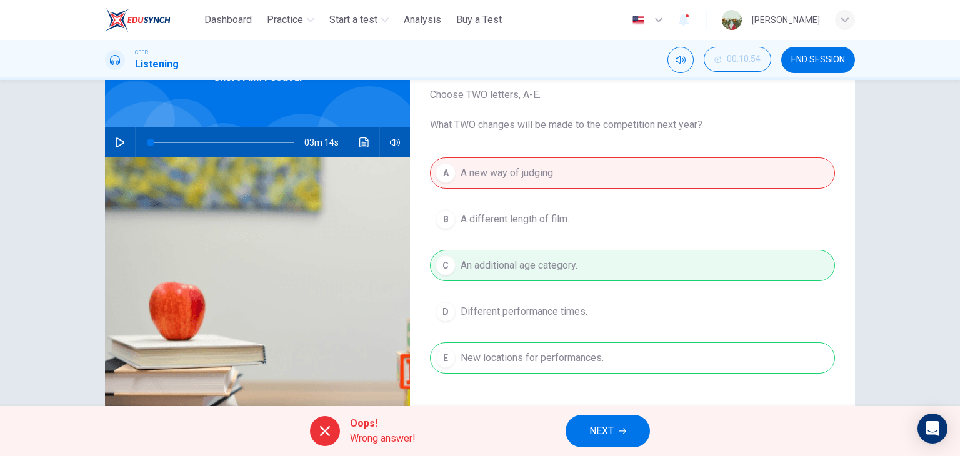
click at [588, 436] on button "NEXT" at bounding box center [608, 431] width 84 height 33
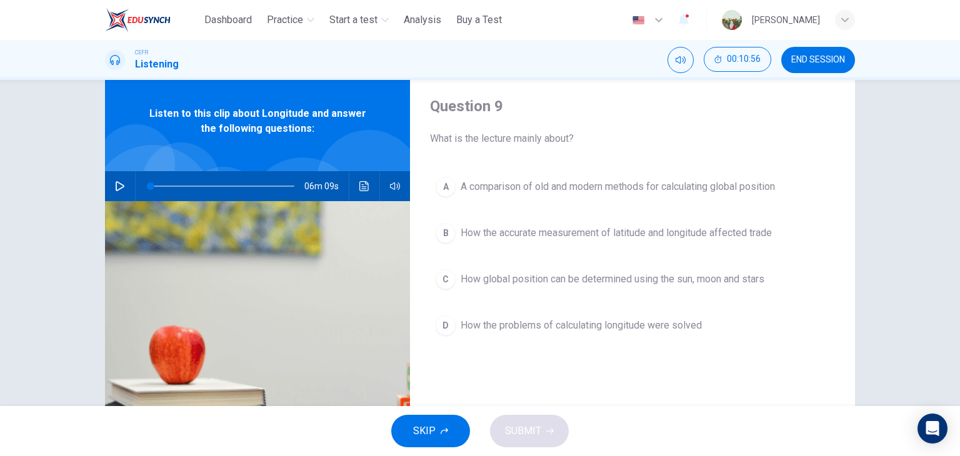
scroll to position [23, 0]
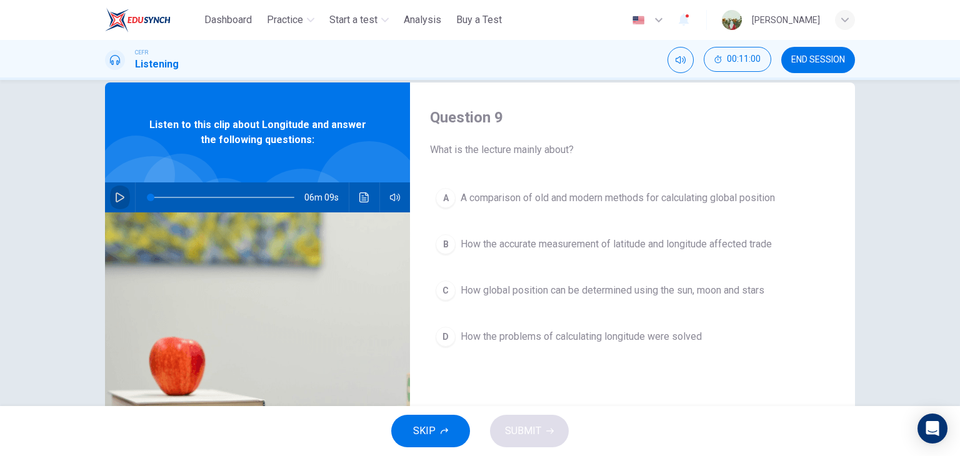
click at [116, 194] on icon "button" at bounding box center [120, 198] width 9 height 10
click at [359, 193] on icon "Click to see the audio transcription" at bounding box center [363, 198] width 9 height 10
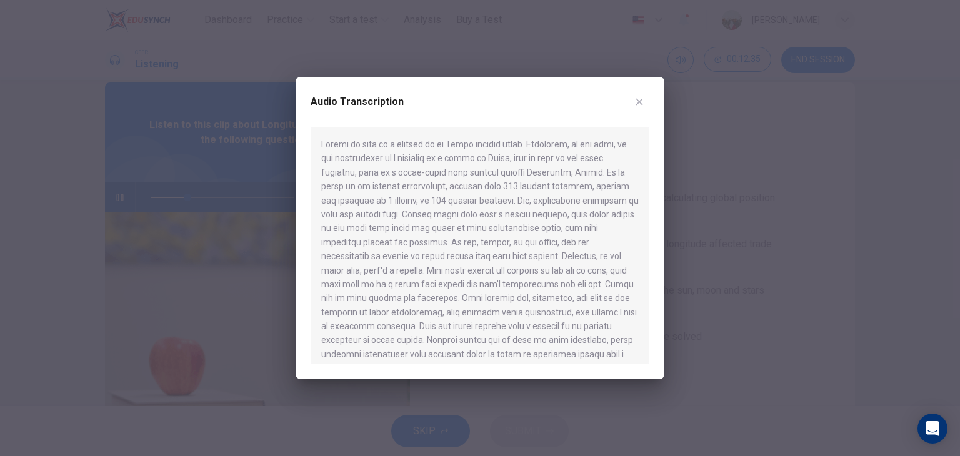
click at [695, 227] on div at bounding box center [480, 228] width 960 height 456
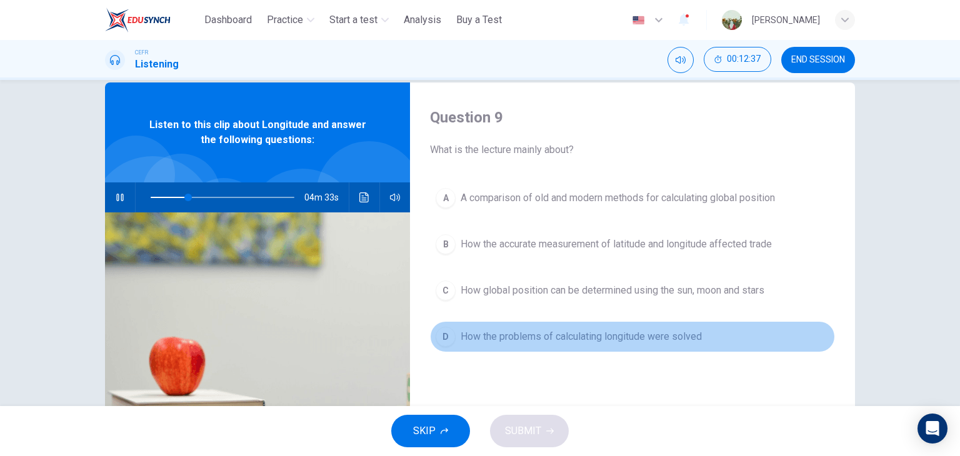
click at [621, 336] on span "How the problems of calculating longitude were solved" at bounding box center [581, 336] width 241 height 15
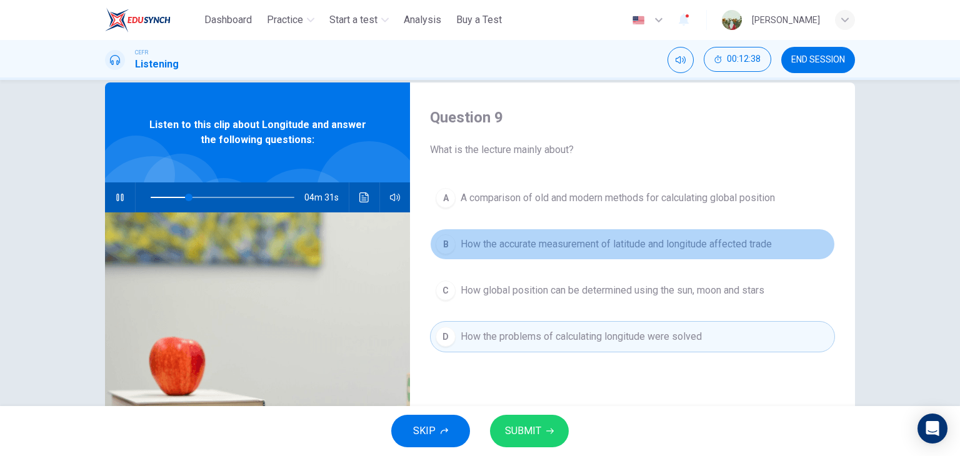
click at [554, 246] on span "How the accurate measurement of latitude and longitude affected trade" at bounding box center [616, 244] width 311 height 15
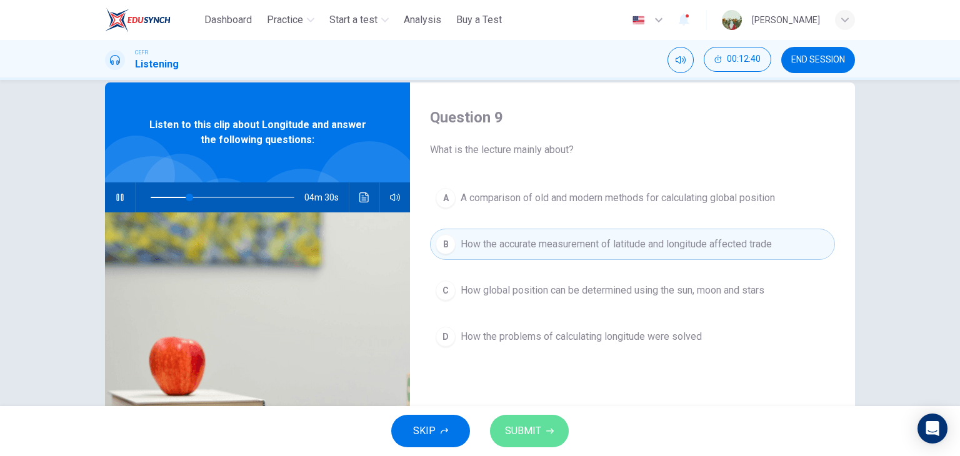
click at [531, 434] on span "SUBMIT" at bounding box center [523, 432] width 36 height 18
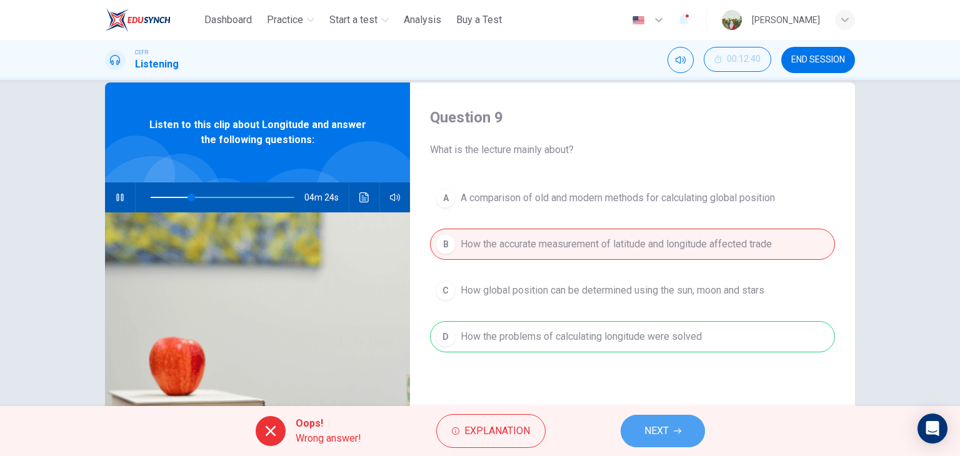
click at [638, 421] on button "NEXT" at bounding box center [663, 431] width 84 height 33
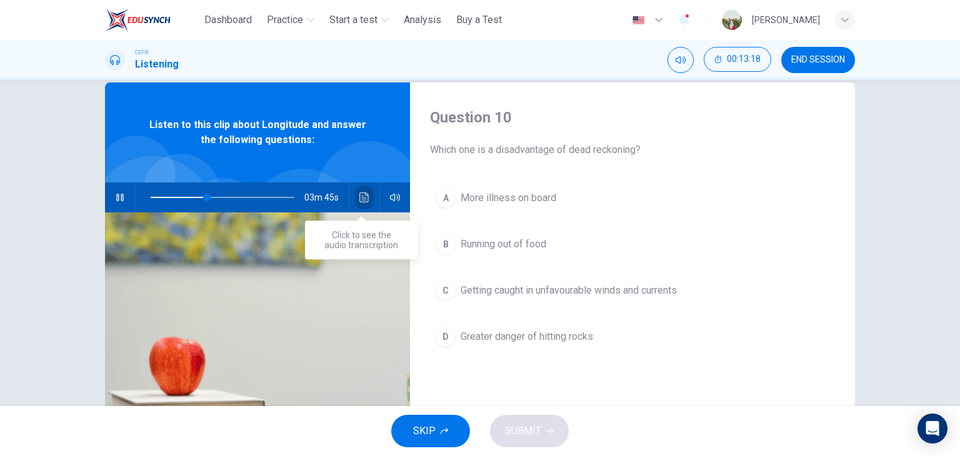
click at [363, 199] on icon "Click to see the audio transcription" at bounding box center [364, 198] width 10 height 10
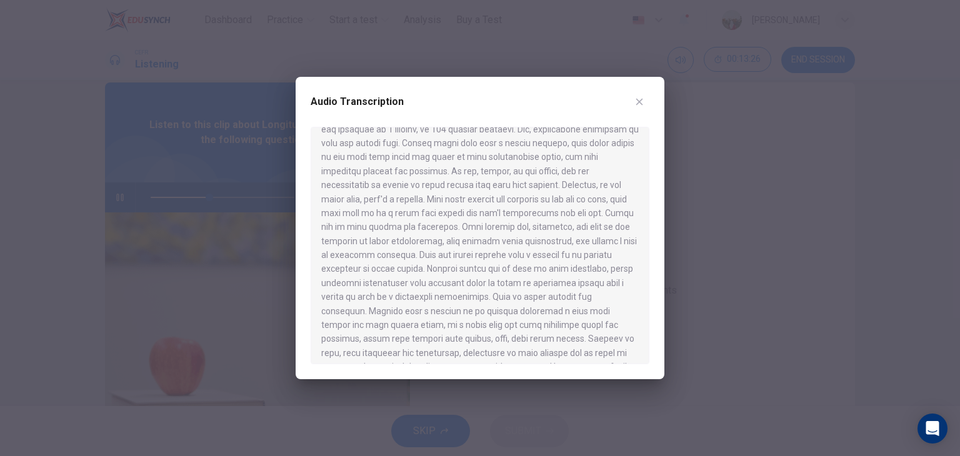
scroll to position [106, 0]
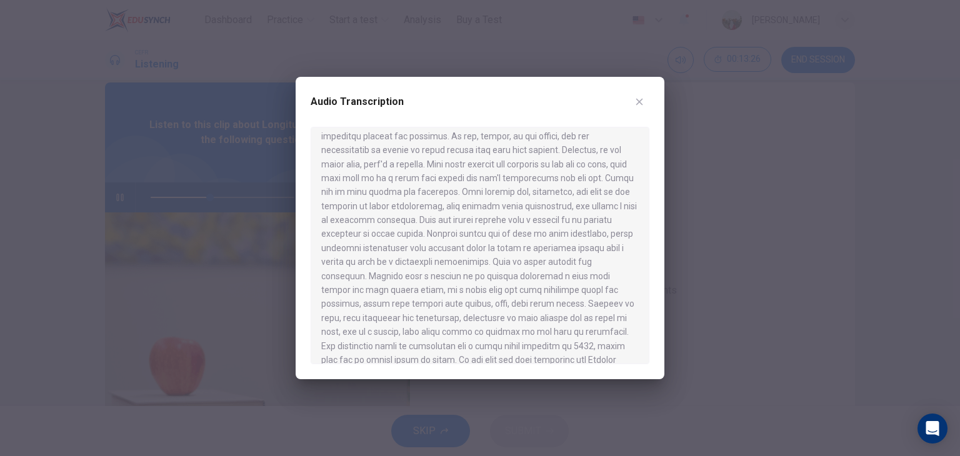
click at [700, 273] on div at bounding box center [480, 228] width 960 height 456
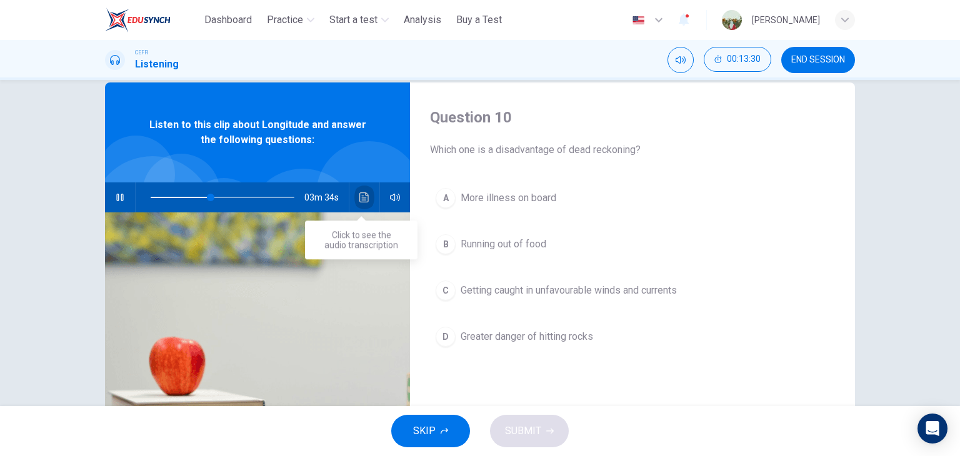
click at [368, 190] on button "Click to see the audio transcription" at bounding box center [364, 198] width 20 height 30
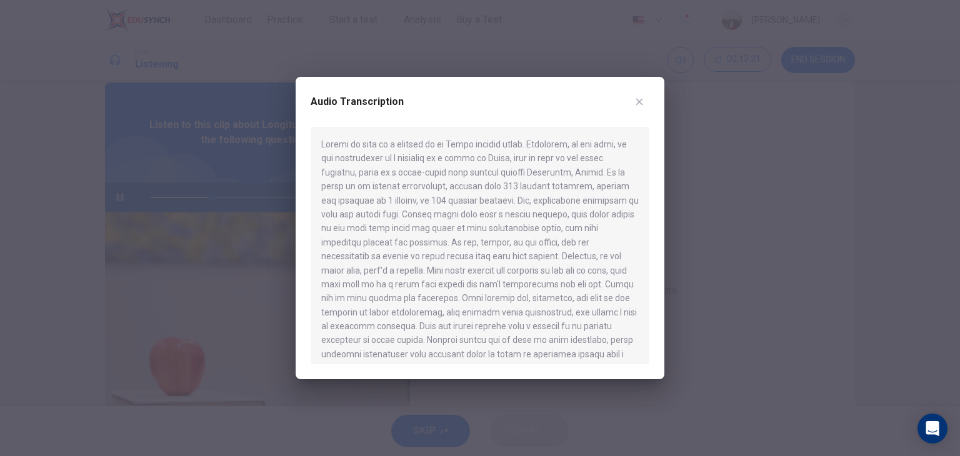
click at [743, 227] on div at bounding box center [480, 228] width 960 height 456
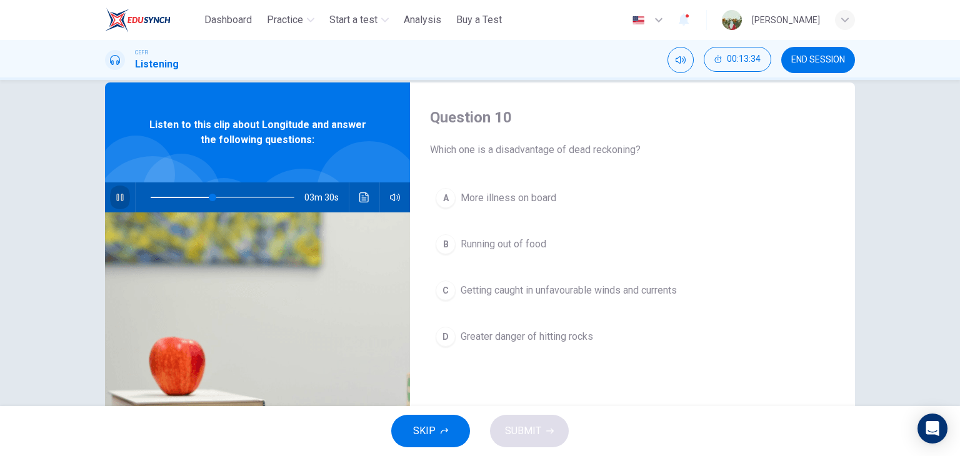
click at [118, 198] on icon "button" at bounding box center [119, 198] width 7 height 8
click at [359, 197] on icon "Click to see the audio transcription" at bounding box center [364, 198] width 10 height 10
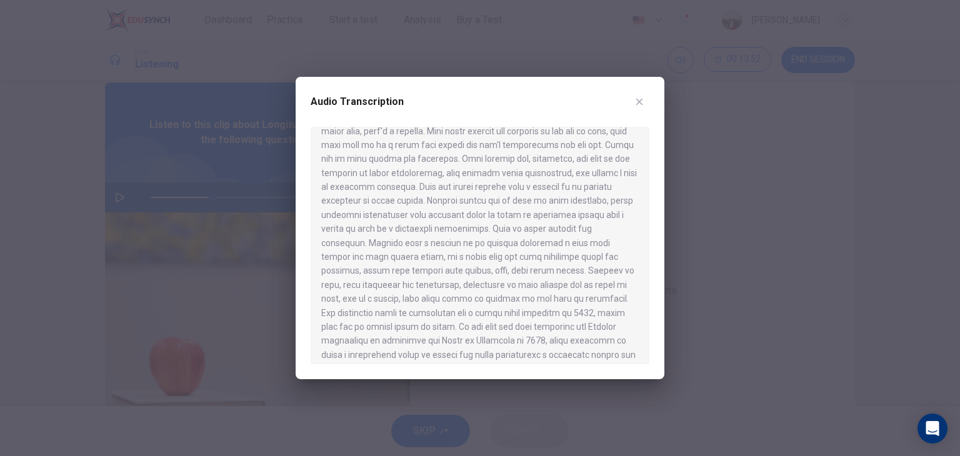
scroll to position [140, 0]
click at [637, 103] on icon "button" at bounding box center [640, 102] width 10 height 10
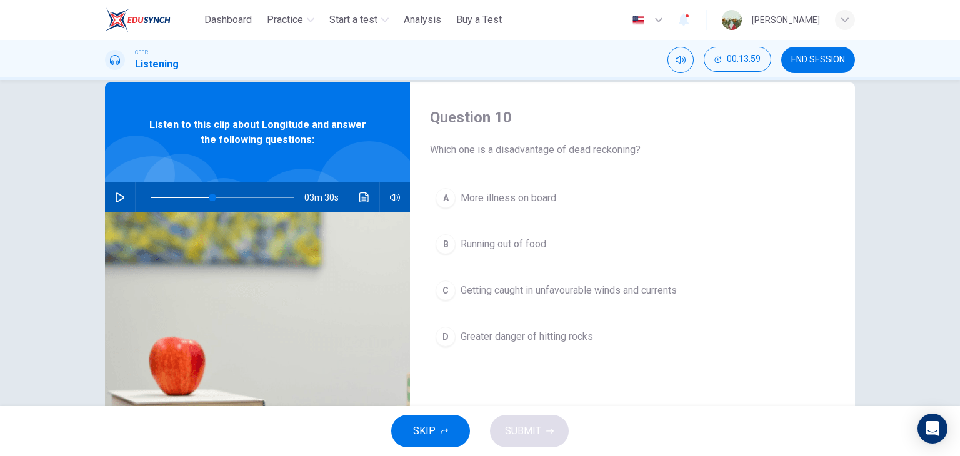
click at [493, 288] on span "Getting caught in unfavourable winds and currents" at bounding box center [569, 290] width 216 height 15
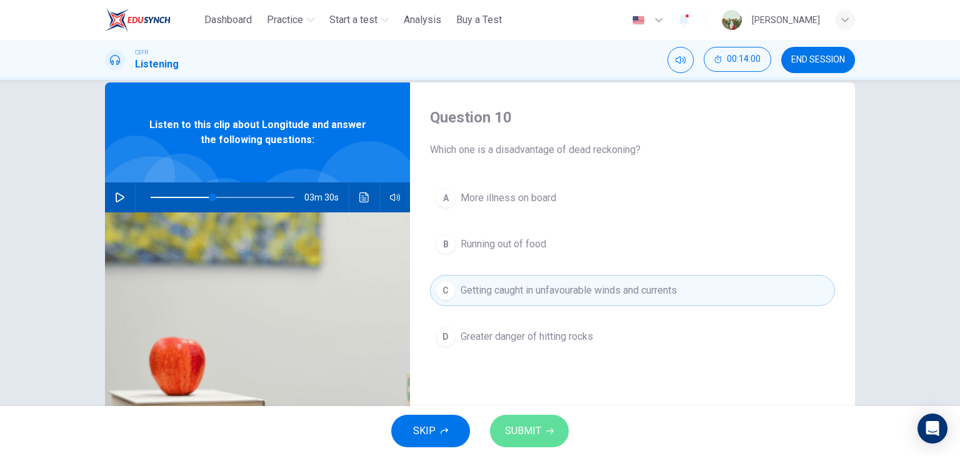
click at [525, 428] on span "SUBMIT" at bounding box center [523, 432] width 36 height 18
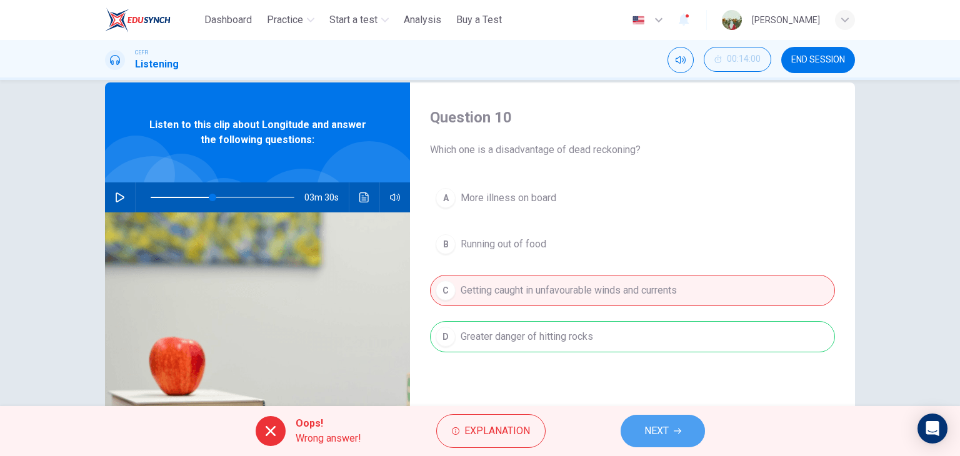
click at [646, 426] on span "NEXT" at bounding box center [657, 432] width 24 height 18
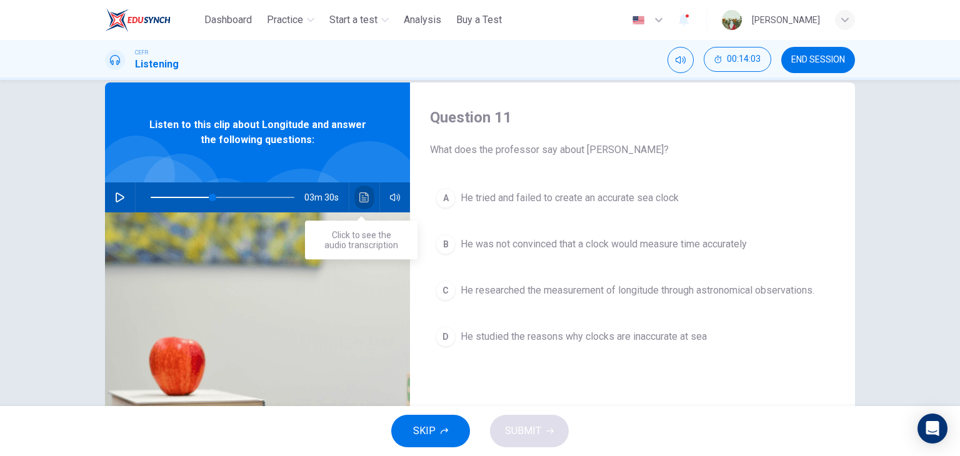
click at [363, 191] on button "Click to see the audio transcription" at bounding box center [364, 198] width 20 height 30
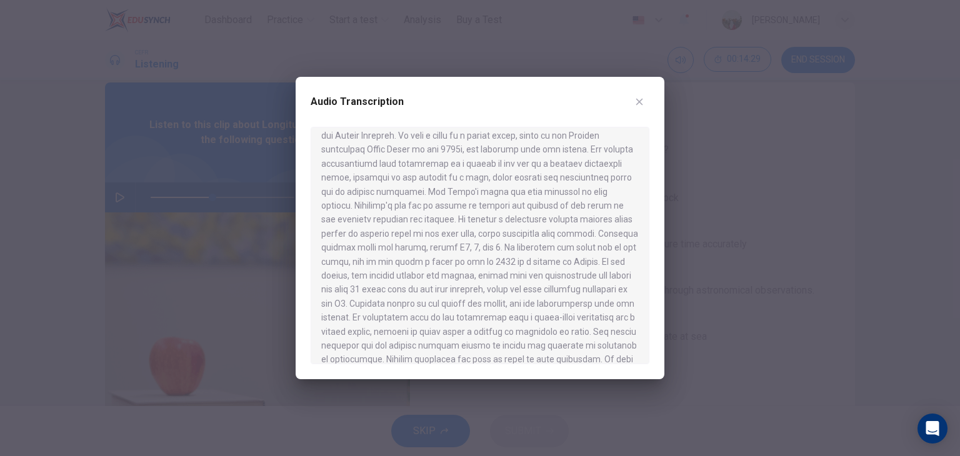
scroll to position [514, 0]
click at [253, 308] on div at bounding box center [480, 228] width 960 height 456
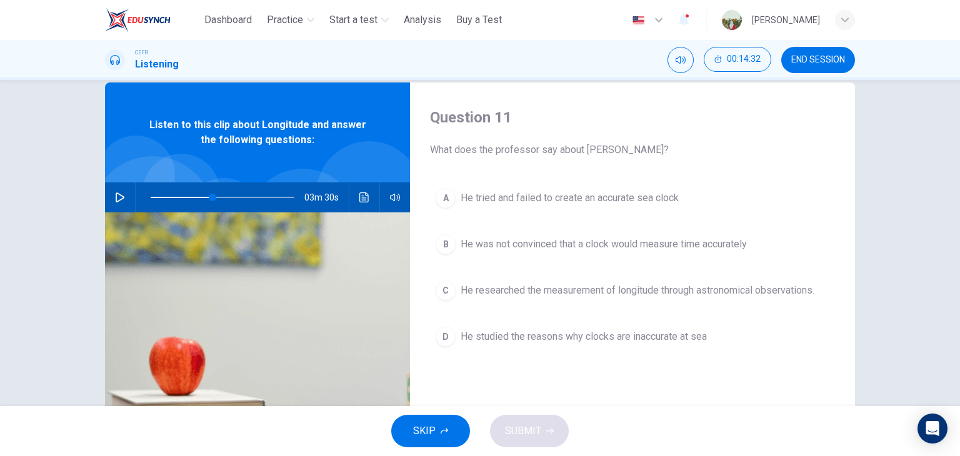
click at [115, 193] on icon "button" at bounding box center [120, 198] width 10 height 10
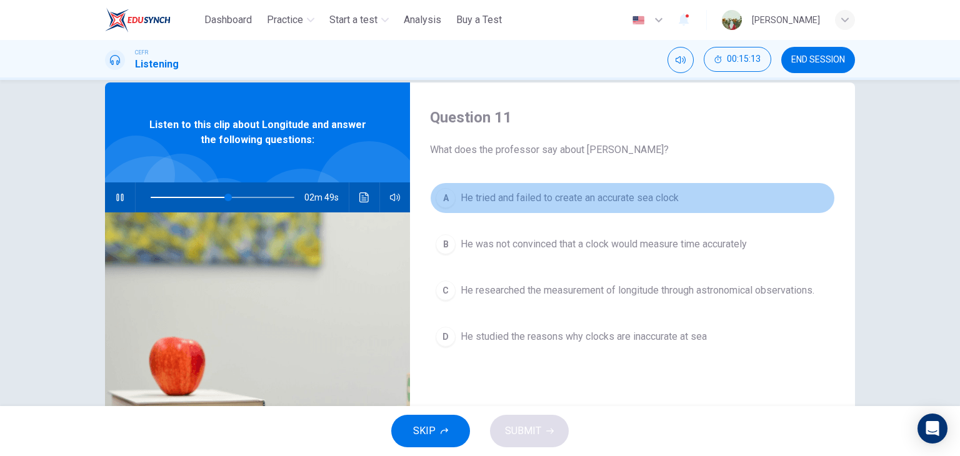
click at [496, 193] on span "He tried and failed to create an accurate sea clock" at bounding box center [570, 198] width 218 height 15
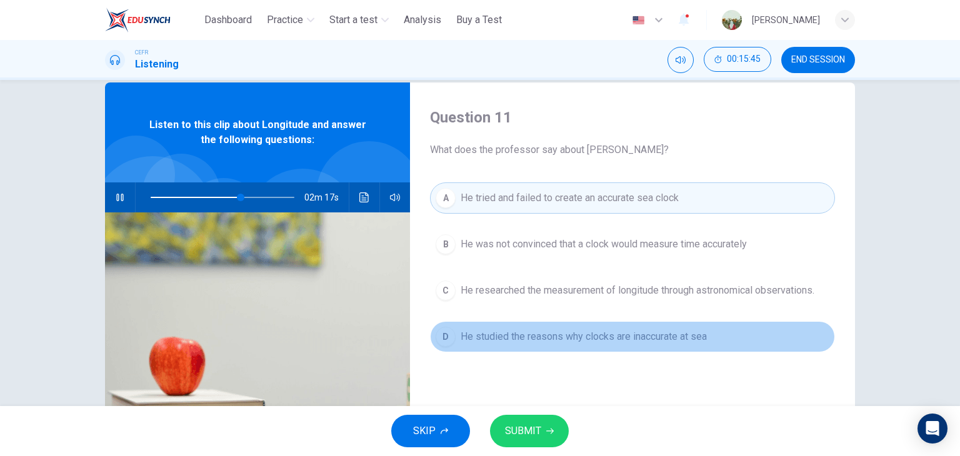
click at [539, 340] on span "He studied the reasons why clocks are inaccurate at sea" at bounding box center [584, 336] width 246 height 15
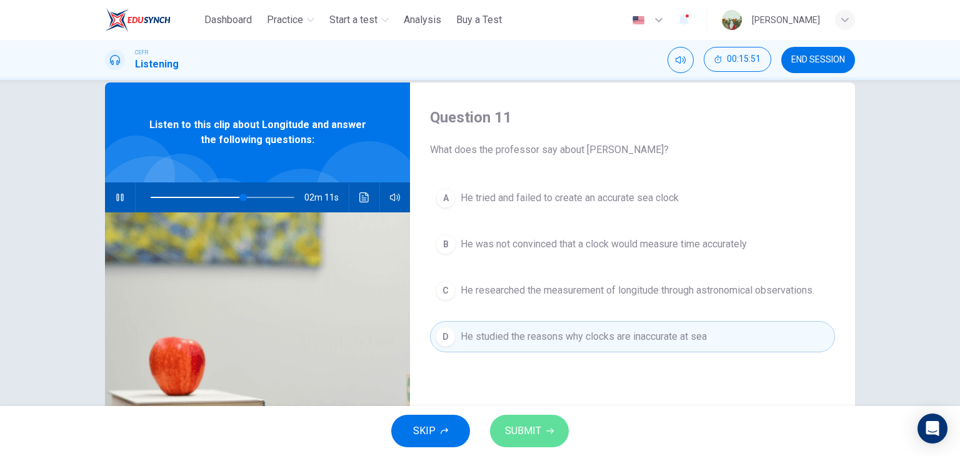
click at [543, 426] on button "SUBMIT" at bounding box center [529, 431] width 79 height 33
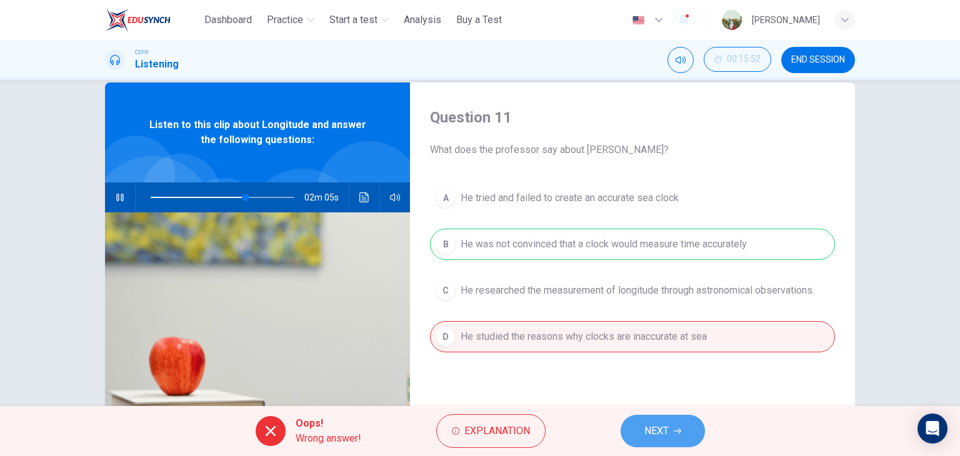
click at [630, 425] on button "NEXT" at bounding box center [663, 431] width 84 height 33
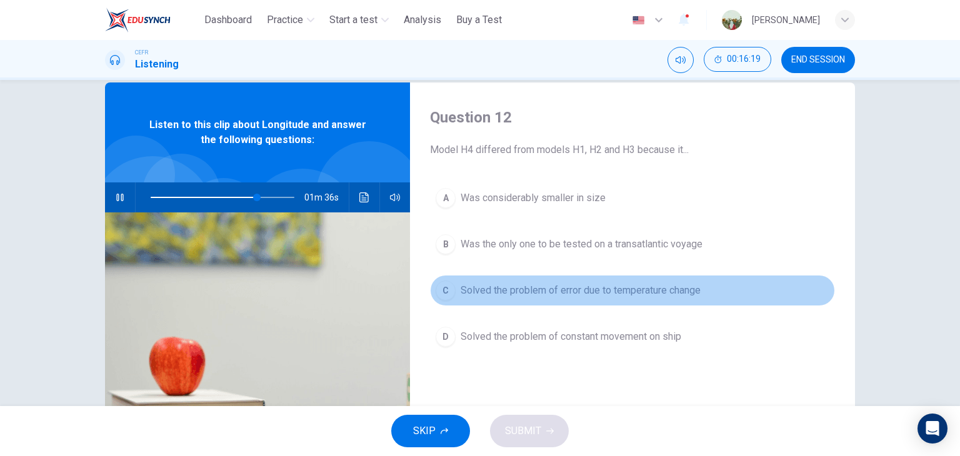
click at [525, 291] on span "Solved the problem of error due to temperature change" at bounding box center [581, 290] width 240 height 15
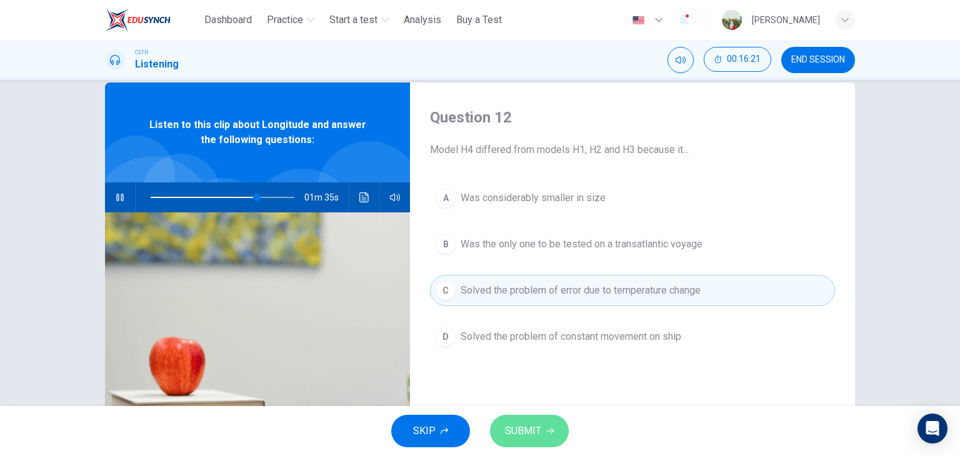
click at [555, 426] on button "SUBMIT" at bounding box center [529, 431] width 79 height 33
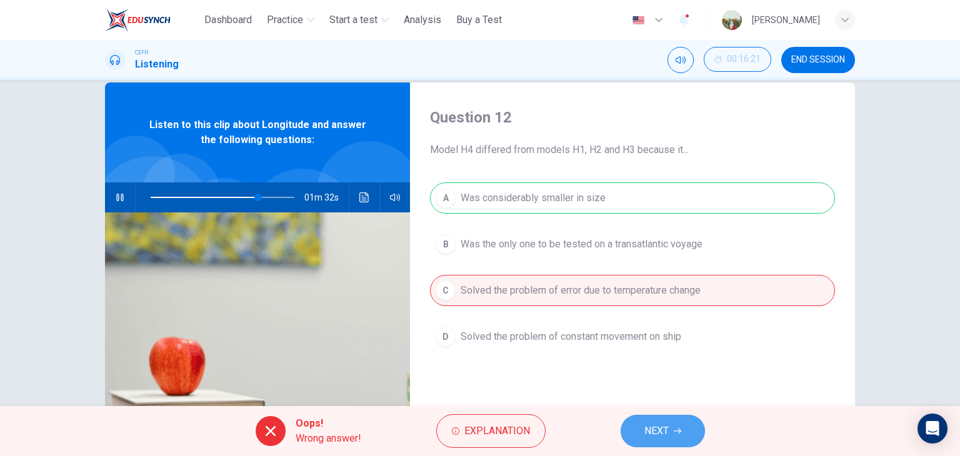
click at [647, 441] on button "NEXT" at bounding box center [663, 431] width 84 height 33
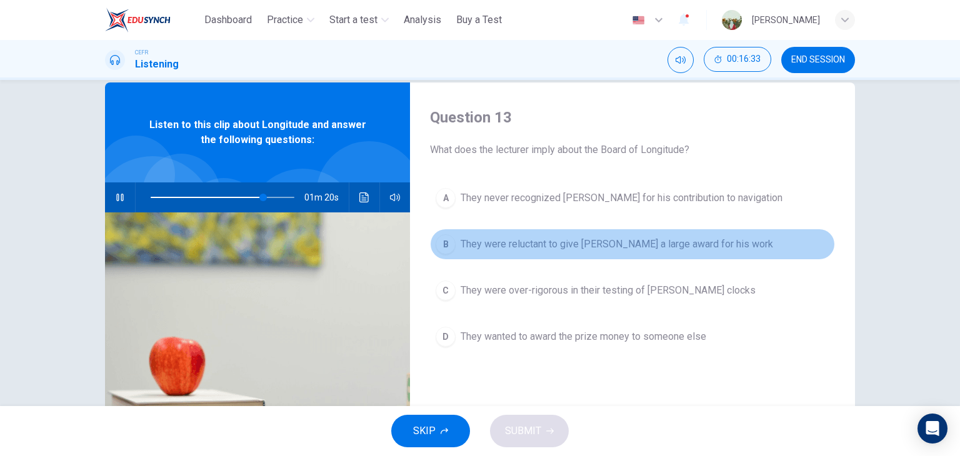
click at [538, 246] on span "They were reluctant to give Harrison a large award for his work" at bounding box center [617, 244] width 313 height 15
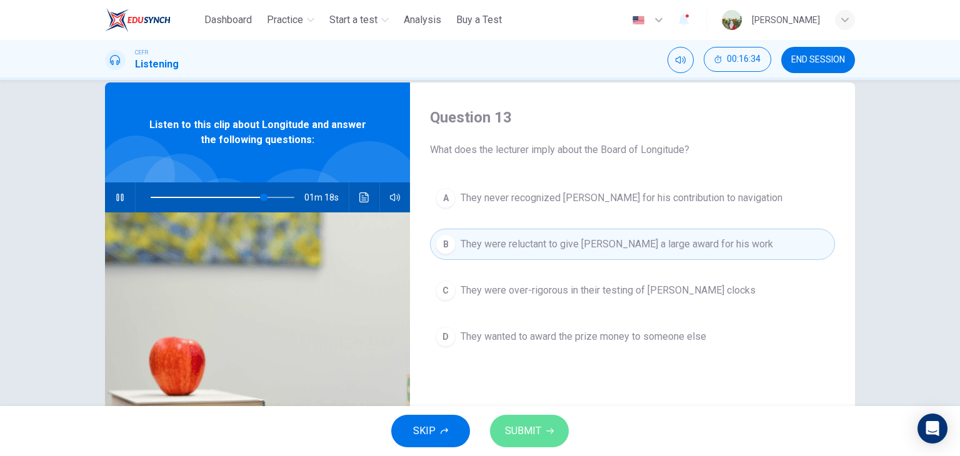
click at [541, 432] on button "SUBMIT" at bounding box center [529, 431] width 79 height 33
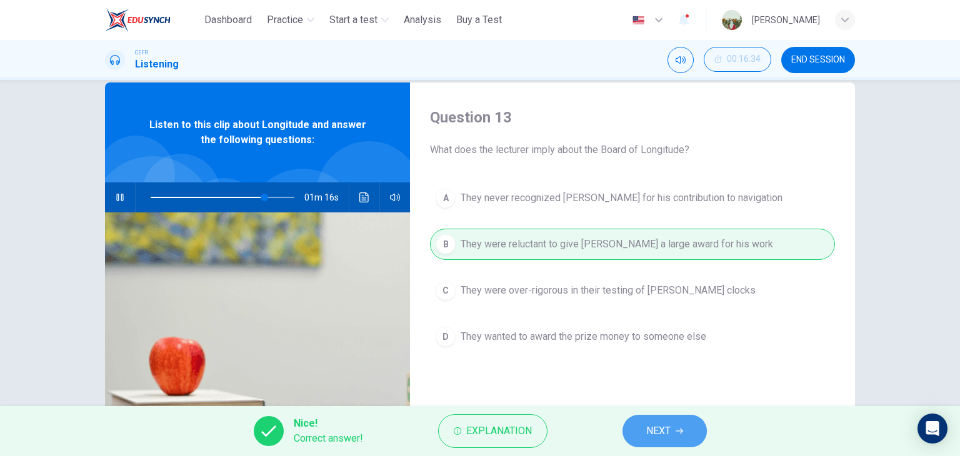
click at [631, 433] on button "NEXT" at bounding box center [665, 431] width 84 height 33
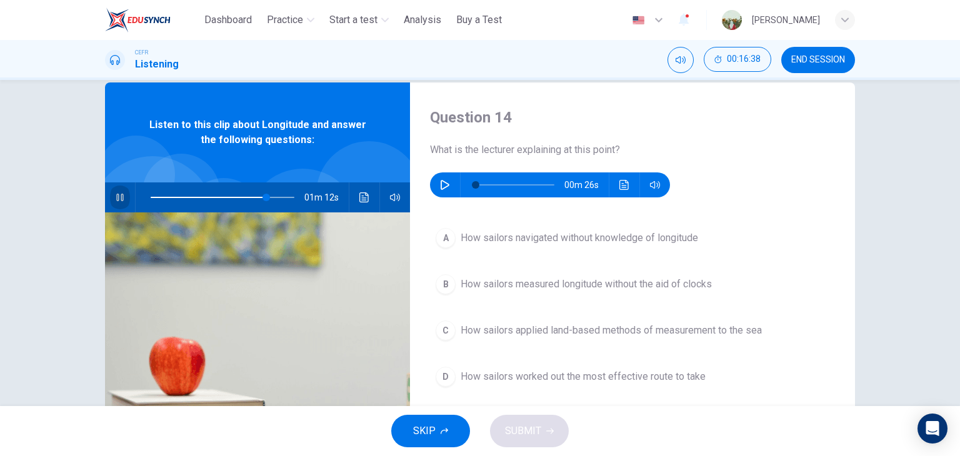
click at [116, 196] on icon "button" at bounding box center [119, 198] width 7 height 8
type input "**"
click at [445, 186] on icon "button" at bounding box center [445, 185] width 9 height 10
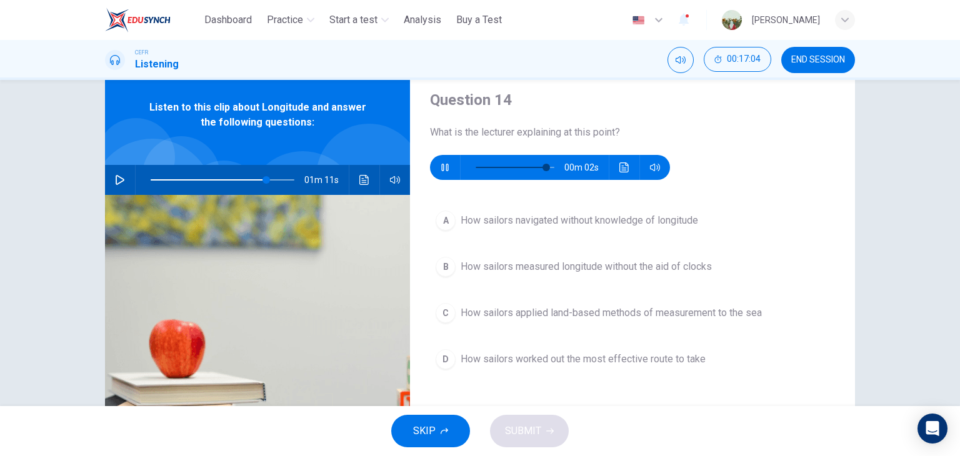
scroll to position [41, 0]
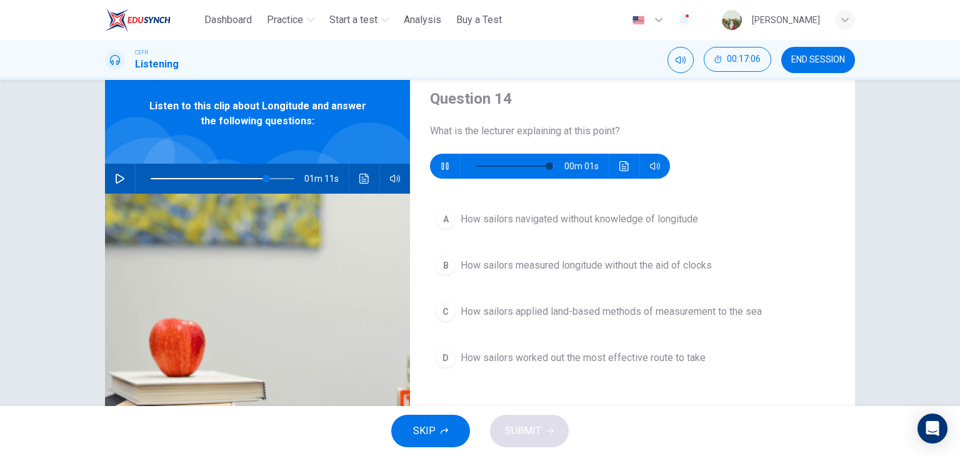
type input "**"
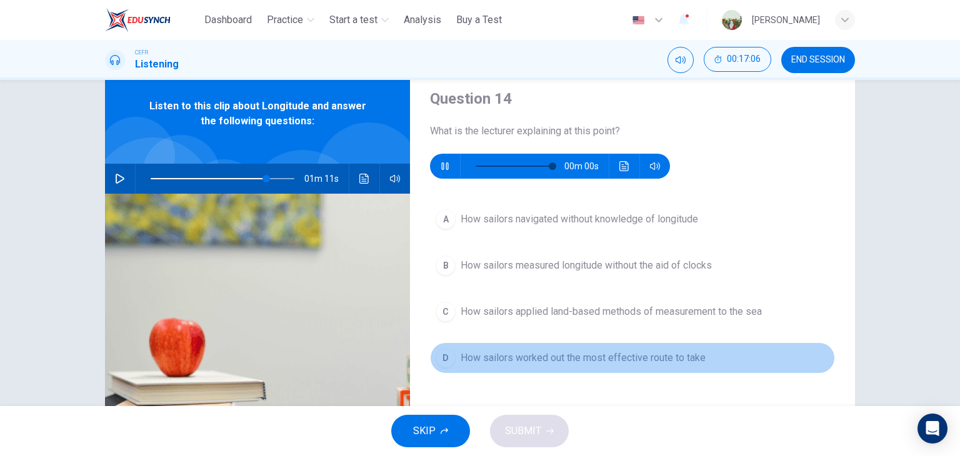
click at [510, 356] on span "How sailors worked out the most effective route to take" at bounding box center [583, 358] width 245 height 15
type input "**"
type input "*"
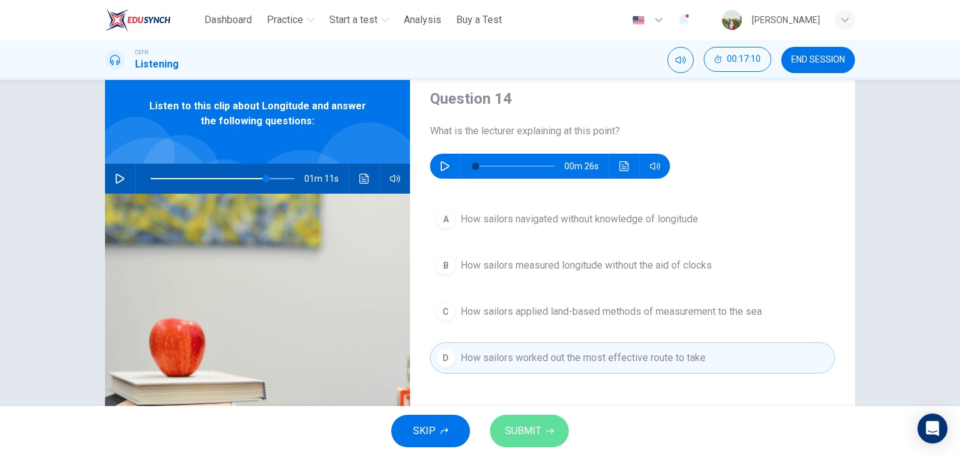
click at [536, 420] on button "SUBMIT" at bounding box center [529, 431] width 79 height 33
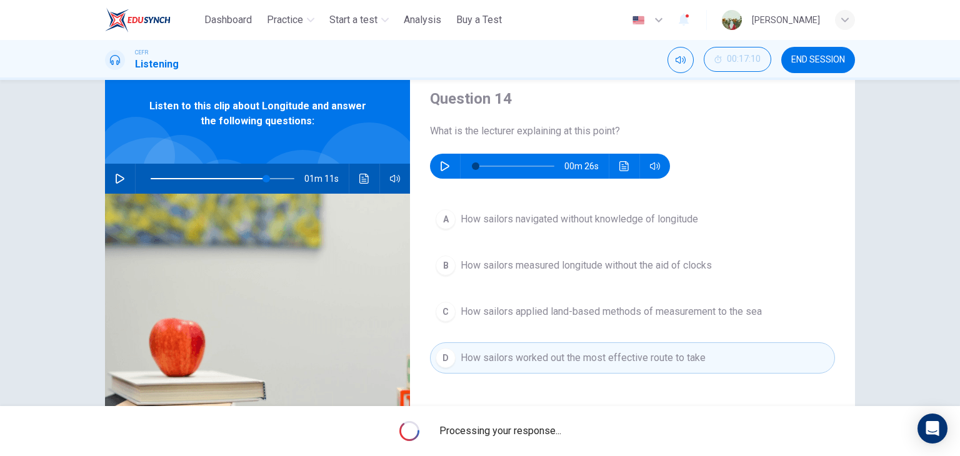
type input "**"
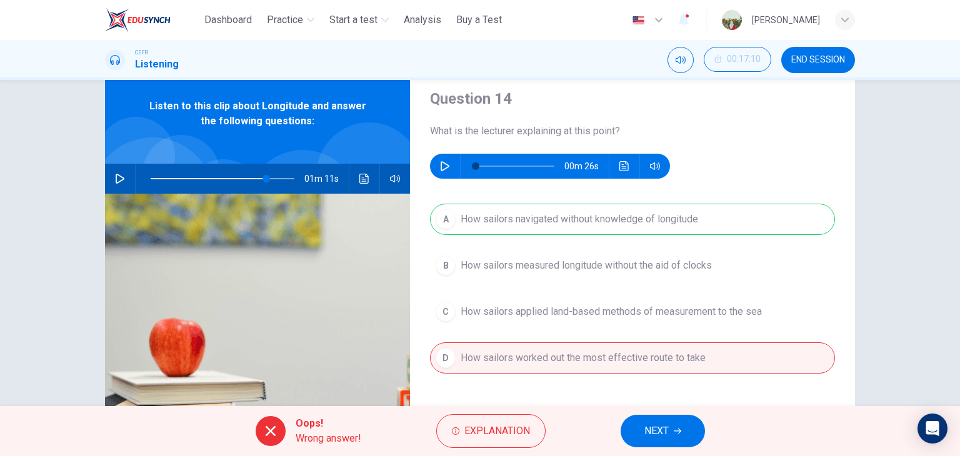
click at [664, 423] on span "NEXT" at bounding box center [657, 432] width 24 height 18
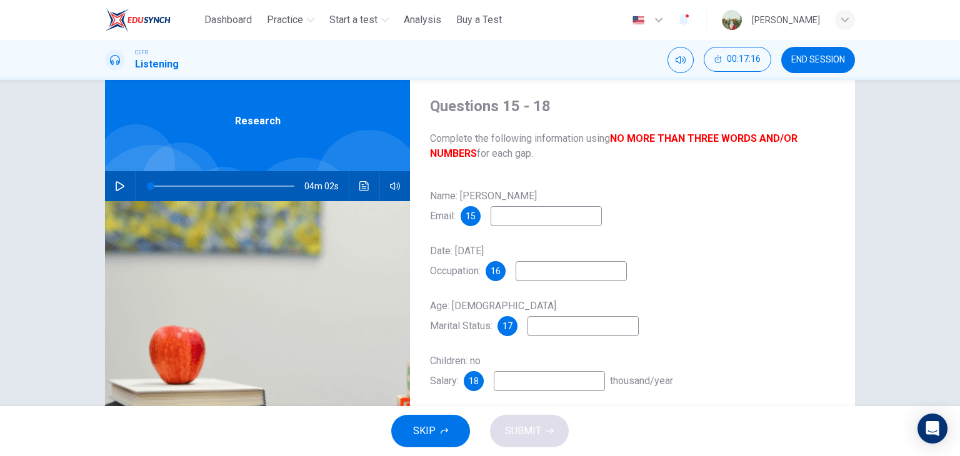
scroll to position [33, 0]
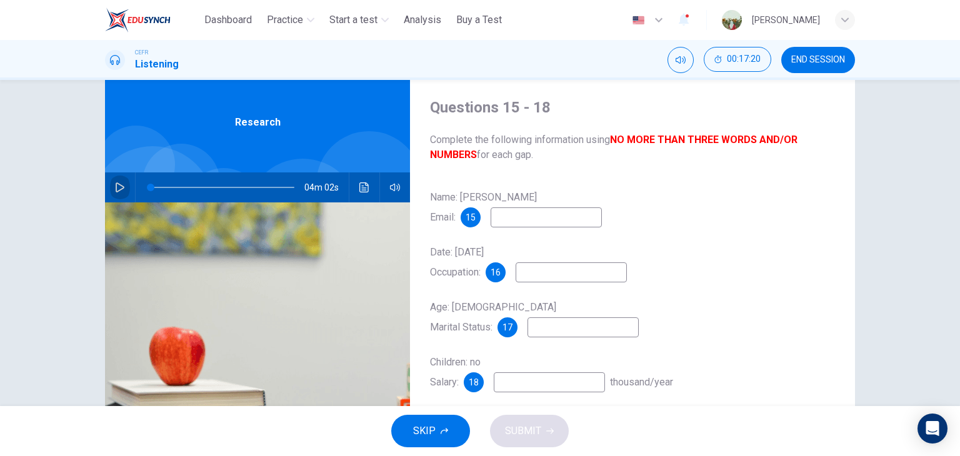
click at [116, 188] on icon "button" at bounding box center [120, 188] width 9 height 10
click at [530, 218] on input at bounding box center [546, 218] width 111 height 20
type input "**"
type input "*"
type input "**"
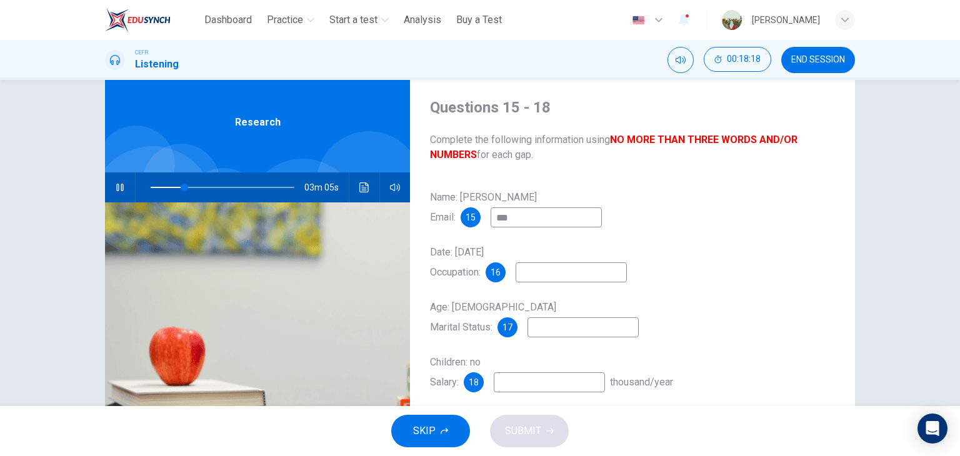
type input "****"
type input "**"
type input "******"
type input "**"
type input "*******"
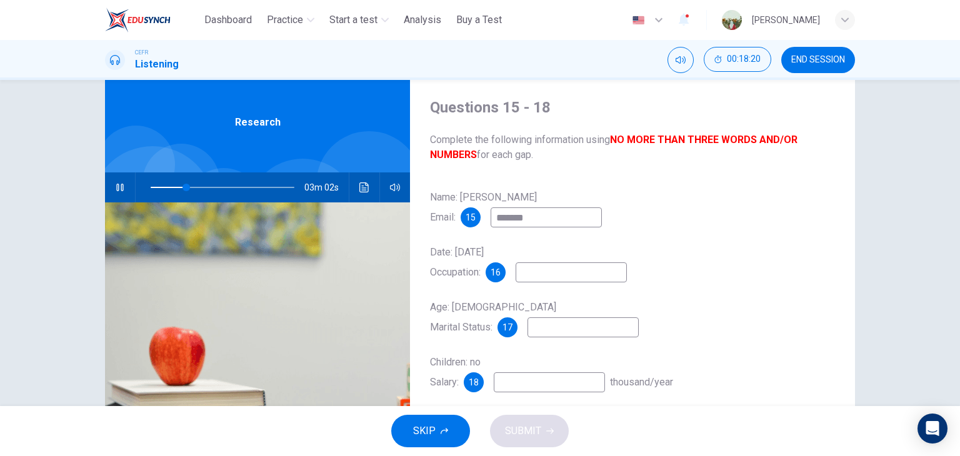
type input "**"
type input "********"
type input "**"
type input "**********"
type input "**"
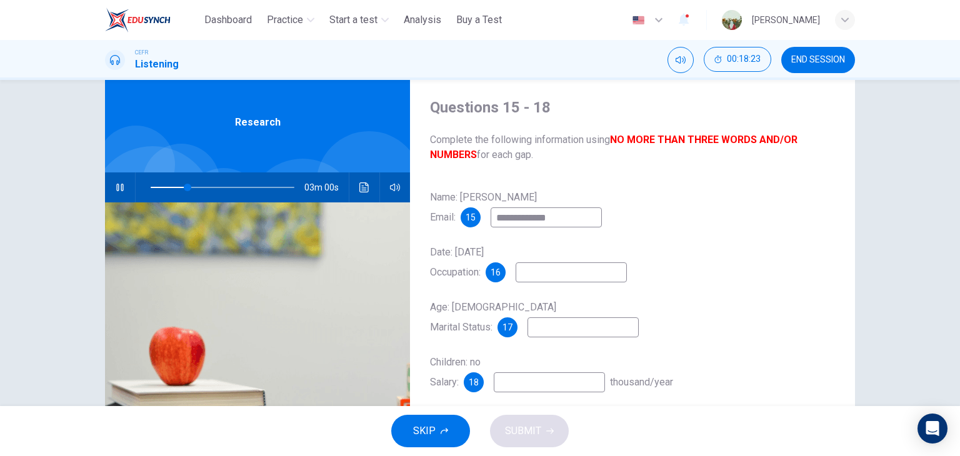
type input "**********"
type input "**"
type input "**********"
type input "**"
type input "**********"
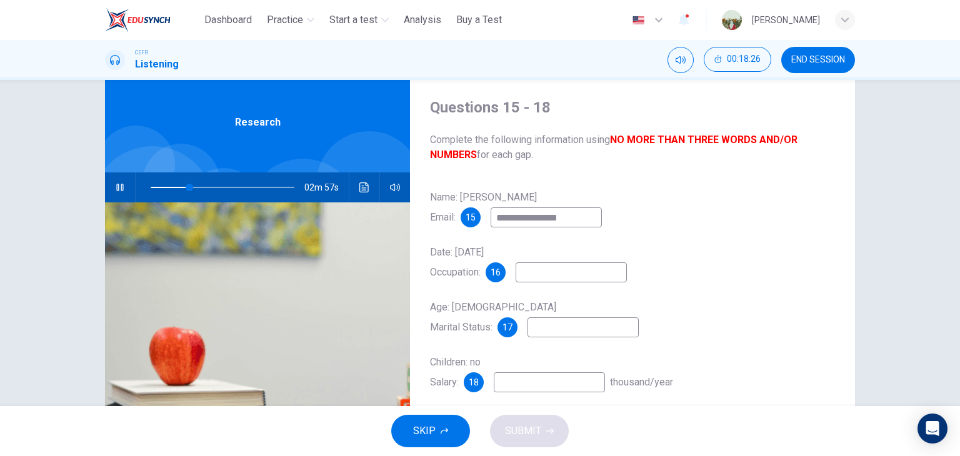
click at [555, 271] on input at bounding box center [571, 273] width 111 height 20
click at [118, 184] on icon "button" at bounding box center [120, 188] width 10 height 10
click at [184, 186] on span at bounding box center [188, 188] width 8 height 8
click at [115, 188] on icon "button" at bounding box center [120, 188] width 10 height 10
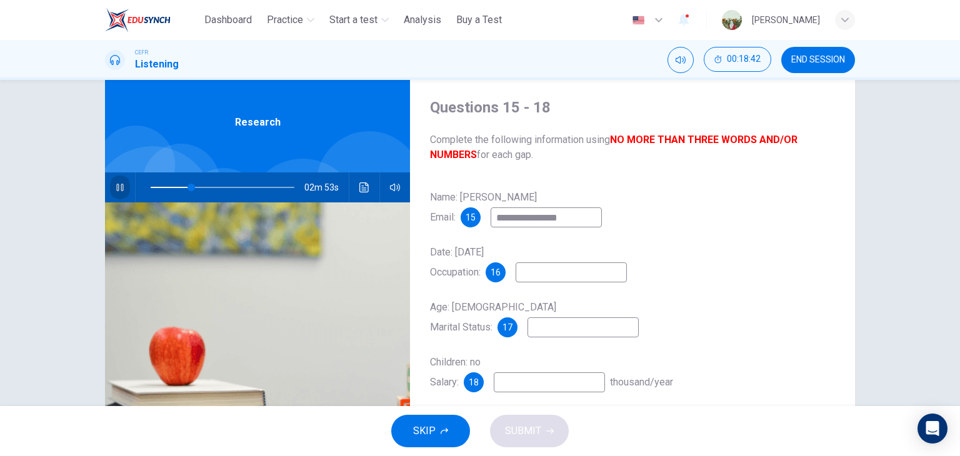
type input "**"
click at [553, 279] on input at bounding box center [571, 273] width 111 height 20
type input "**********"
type input "**"
type input "**********"
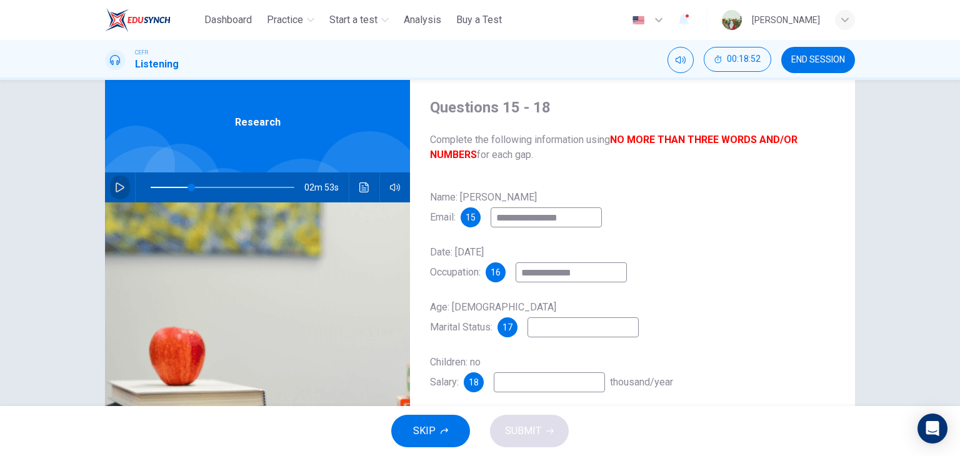
click at [118, 193] on button "button" at bounding box center [120, 188] width 20 height 30
click at [555, 326] on input at bounding box center [583, 328] width 111 height 20
type input "**"
type input "*"
type input "**"
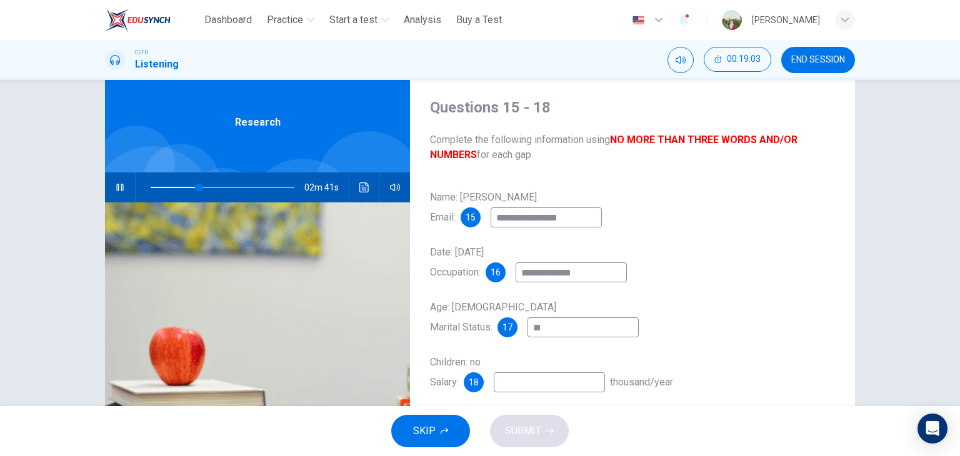
type input "***"
type input "**"
type input "******"
type input "**"
type input "******"
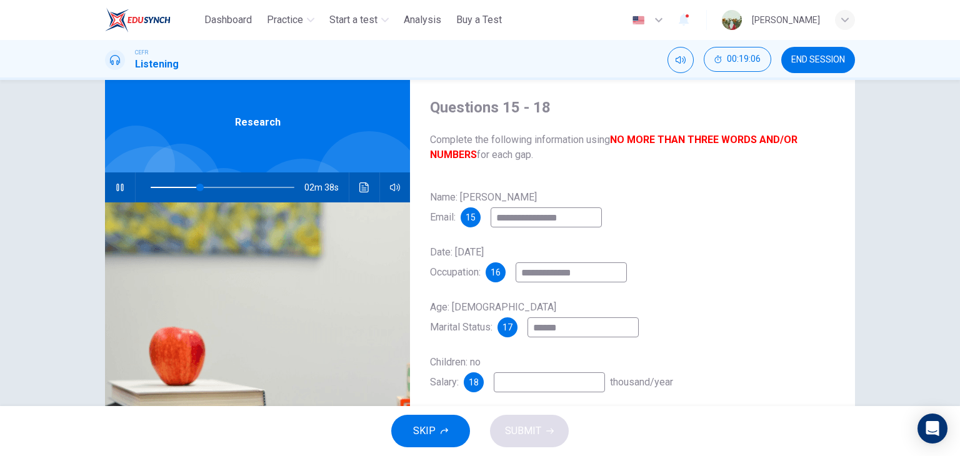
click at [526, 383] on input at bounding box center [549, 383] width 111 height 20
type input "**"
type input "*"
type input "**"
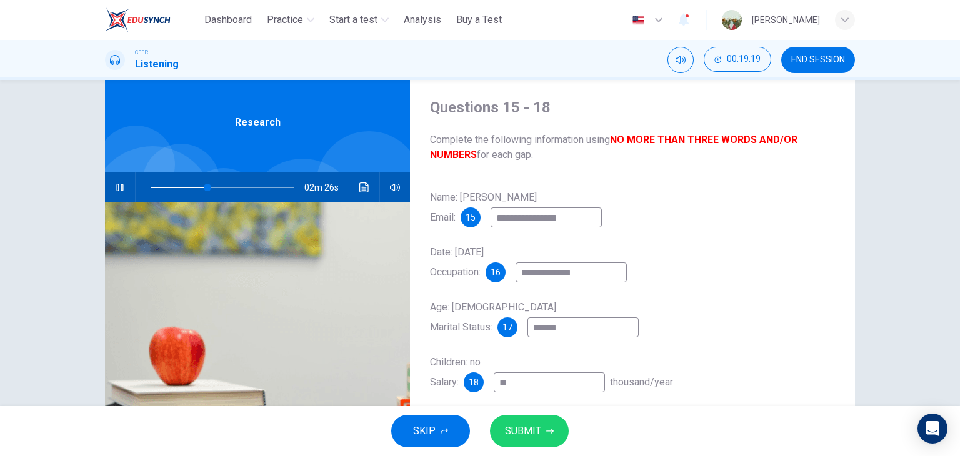
type input "**"
click at [196, 188] on span at bounding box center [198, 188] width 8 height 8
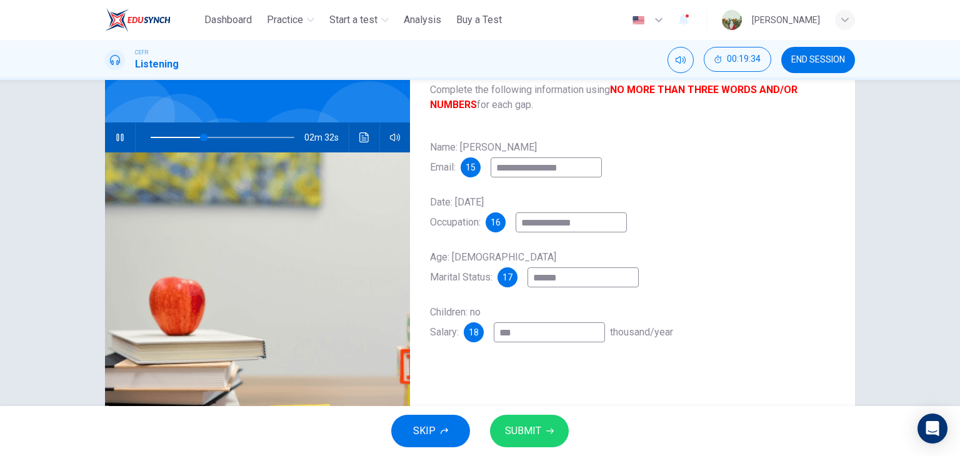
scroll to position [81, 0]
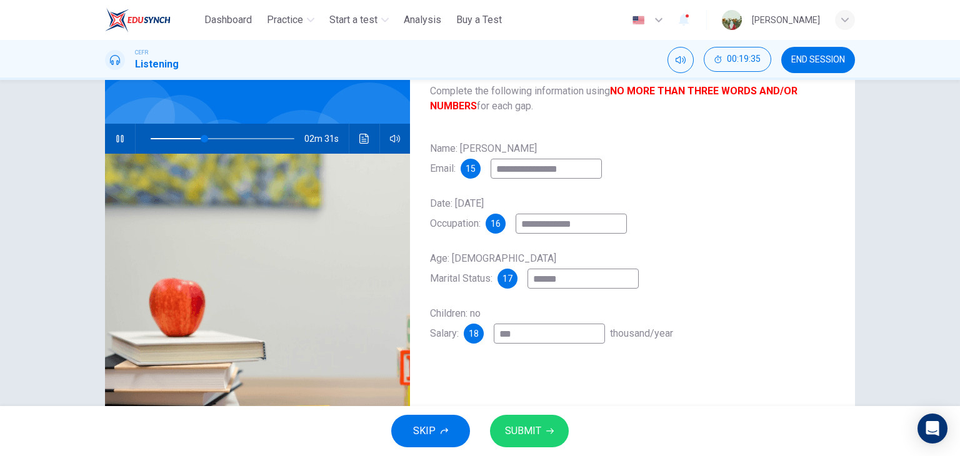
click at [520, 338] on input "**" at bounding box center [549, 334] width 111 height 20
type input "**"
type input "****"
type input "**"
type input "*****"
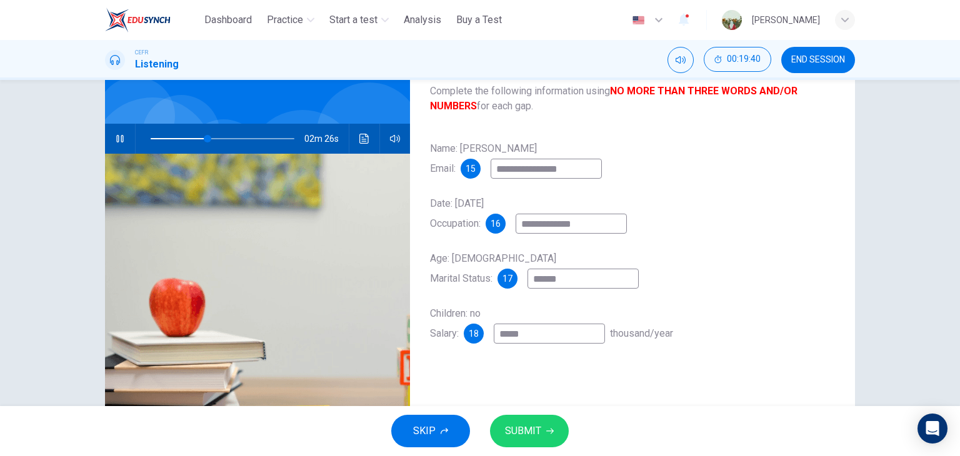
type input "**"
type input "*****"
type input "**"
type input "*******"
type input "**"
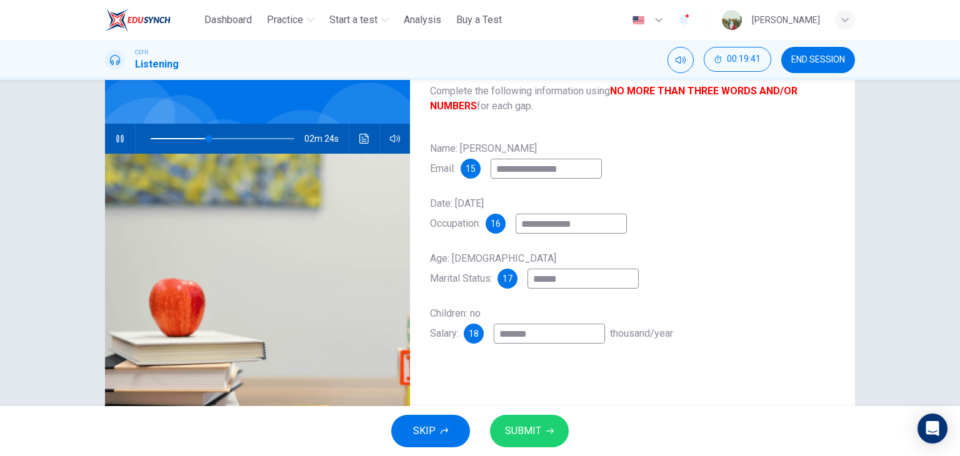
type input "********"
type input "**"
type input "********"
type input "**"
type input "**********"
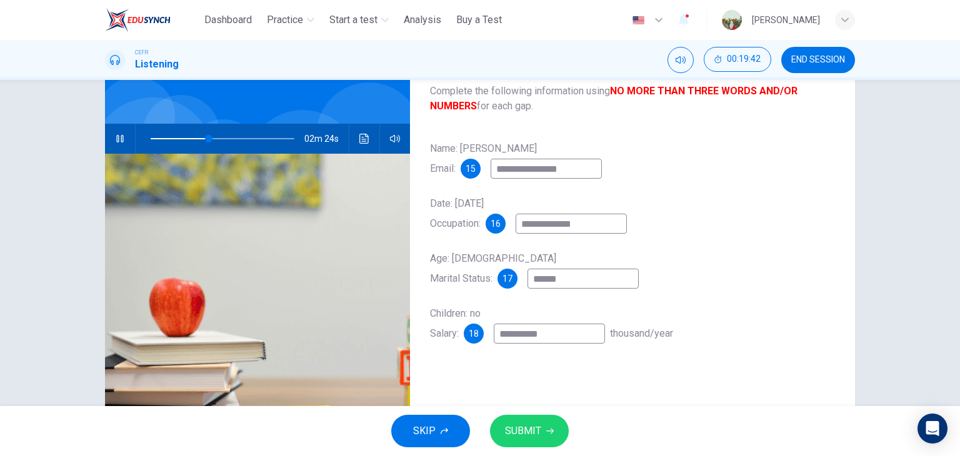
type input "**"
type input "**********"
type input "**"
type input "**********"
type input "**"
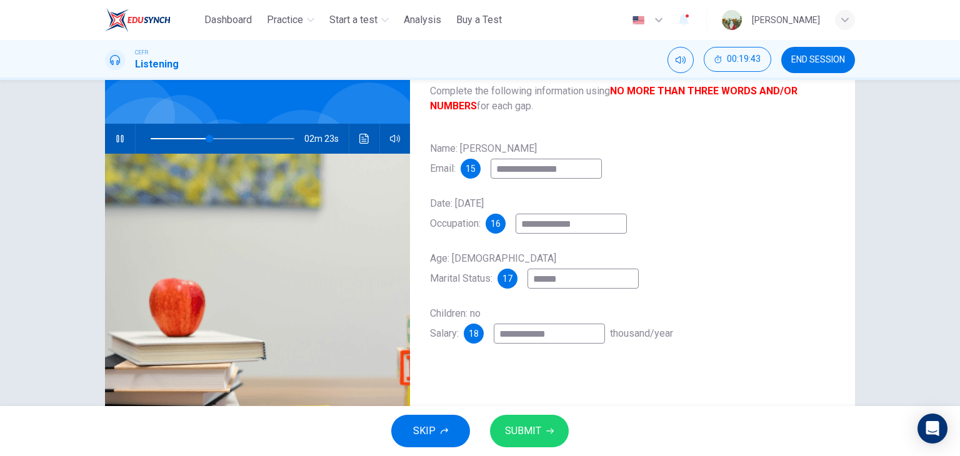
type input "**********"
type input "**"
type input "**********"
type input "**"
type input "**********"
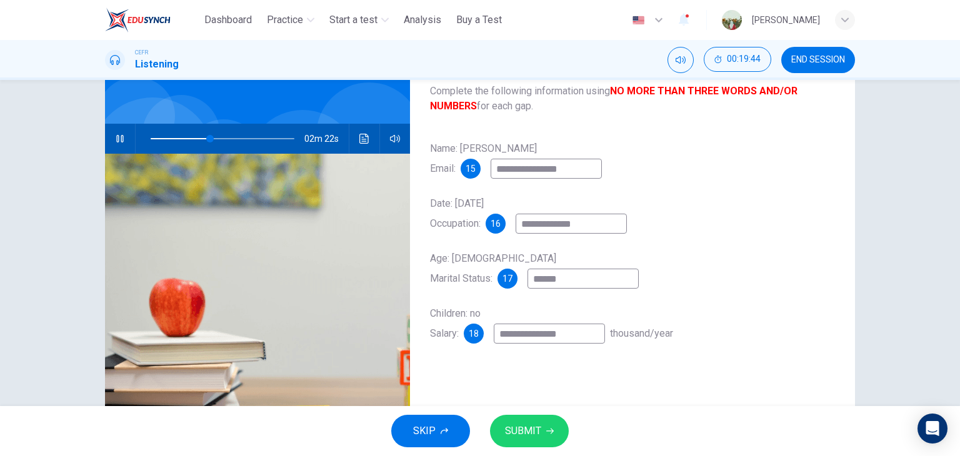
type input "**"
type input "**********"
type input "**"
type input "**********"
type input "**"
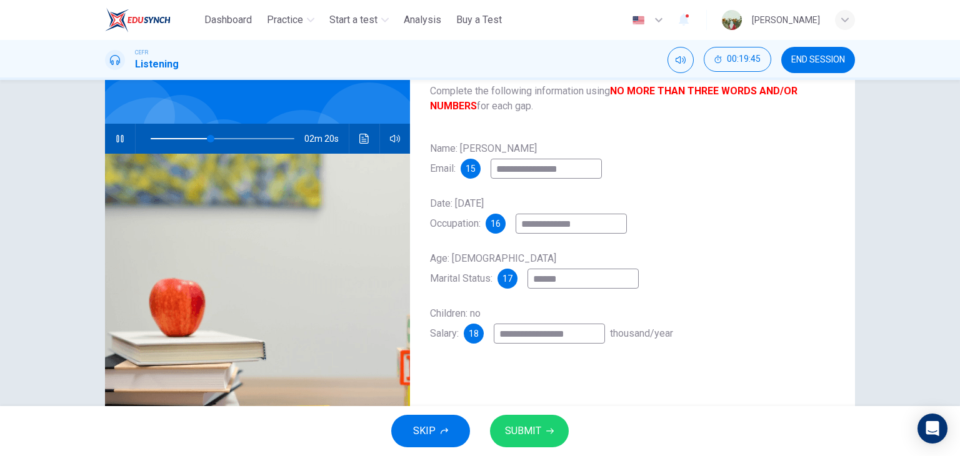
type input "**********"
type input "**"
type input "**********"
click at [358, 132] on button "Click to see the audio transcription" at bounding box center [364, 139] width 20 height 30
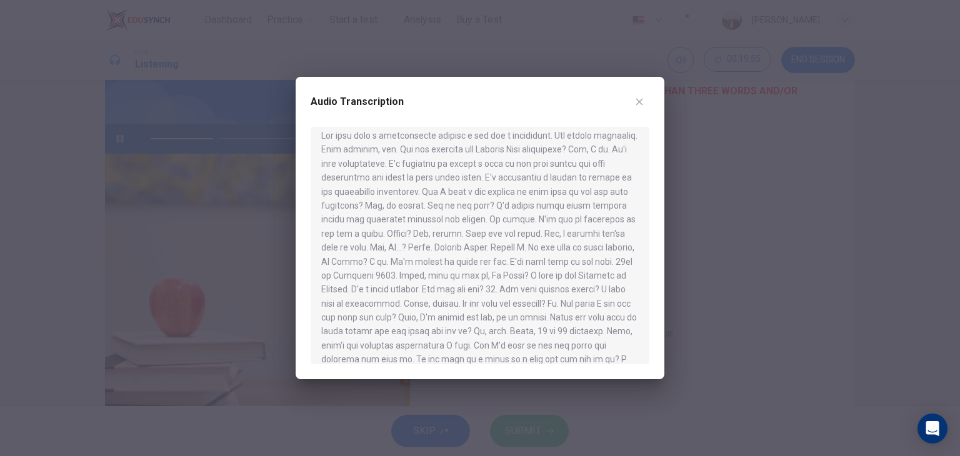
scroll to position [9, 0]
click at [733, 260] on div at bounding box center [480, 228] width 960 height 456
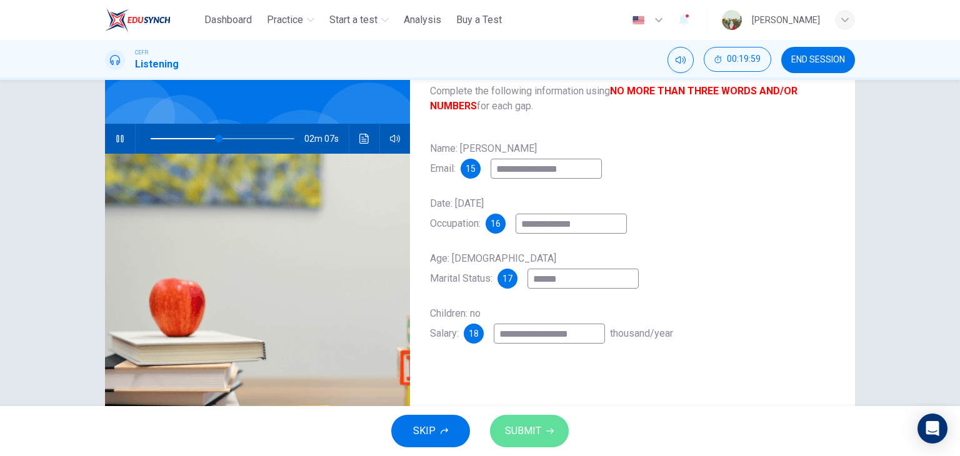
click at [534, 424] on span "SUBMIT" at bounding box center [523, 432] width 36 height 18
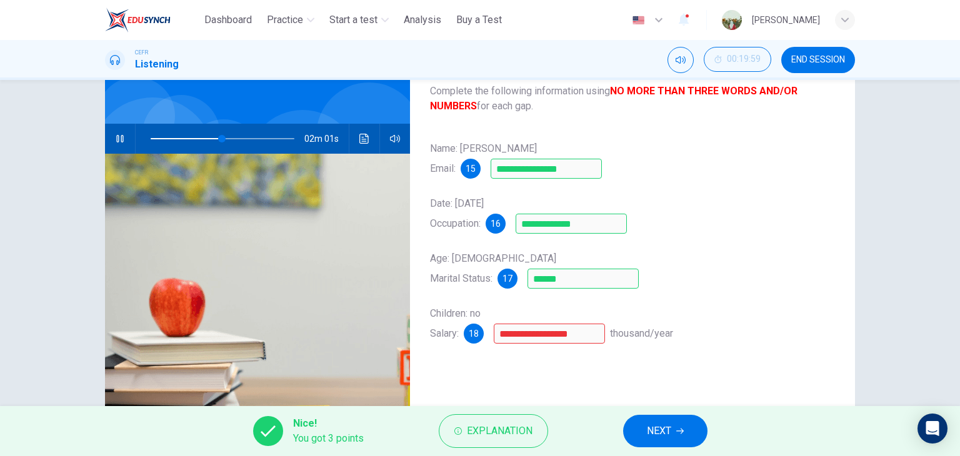
click at [588, 323] on div "**********" at bounding box center [632, 324] width 405 height 40
click at [510, 424] on span "Explanation" at bounding box center [500, 432] width 66 height 18
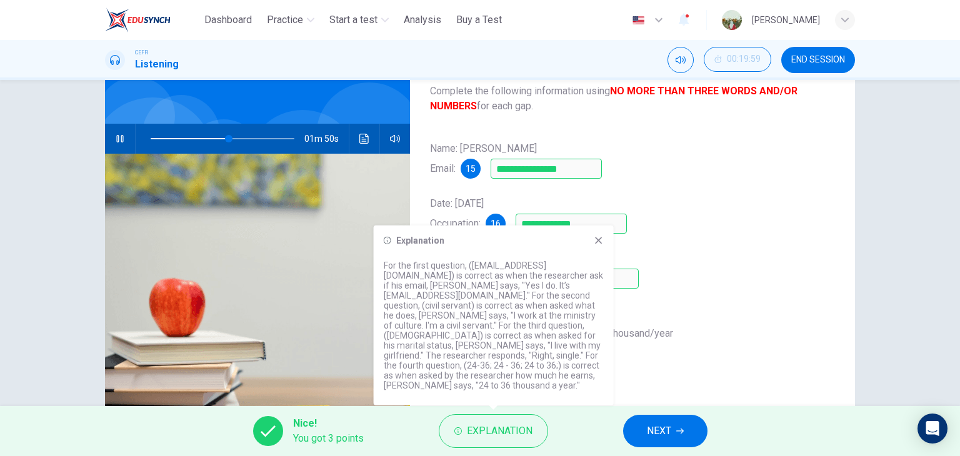
click at [795, 266] on div "Age: 29 Marital Status: 17 ******" at bounding box center [632, 269] width 405 height 40
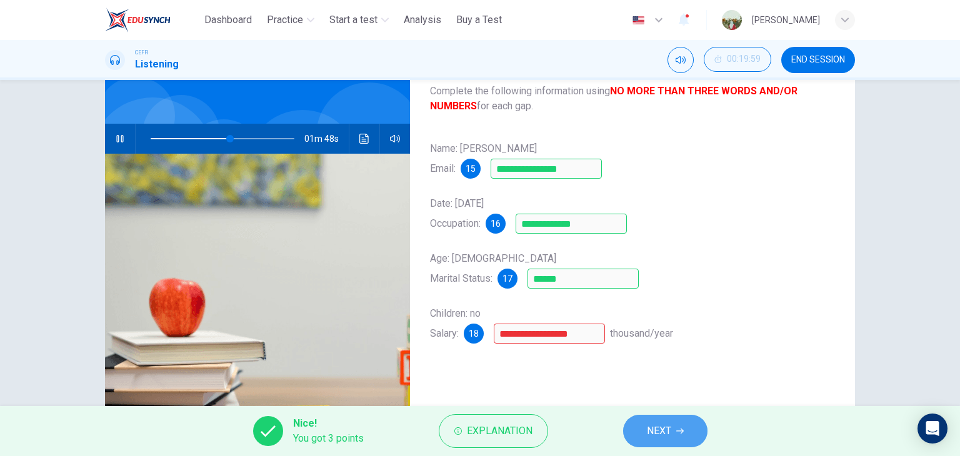
click at [660, 428] on span "NEXT" at bounding box center [659, 432] width 24 height 18
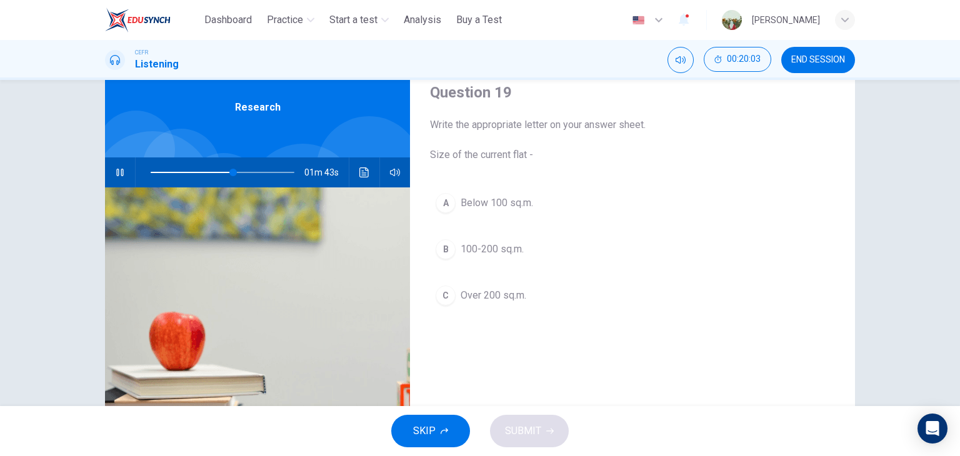
scroll to position [46, 0]
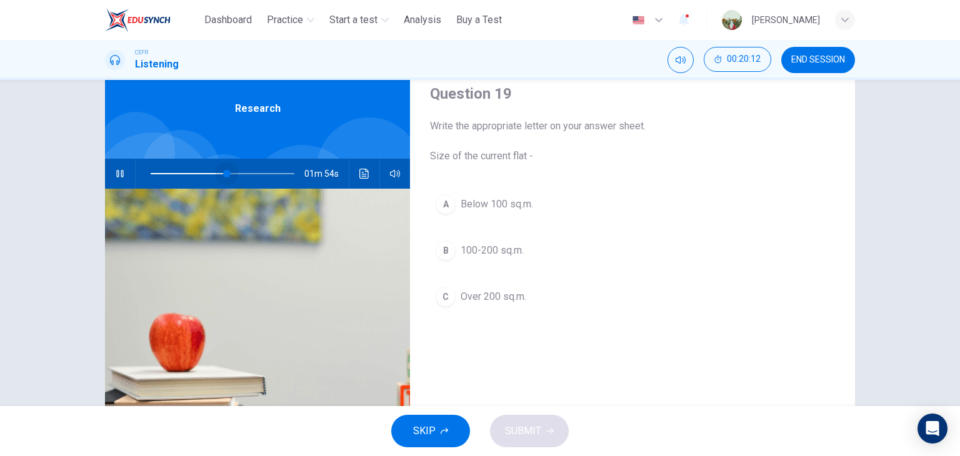
click at [224, 173] on span at bounding box center [227, 174] width 8 height 8
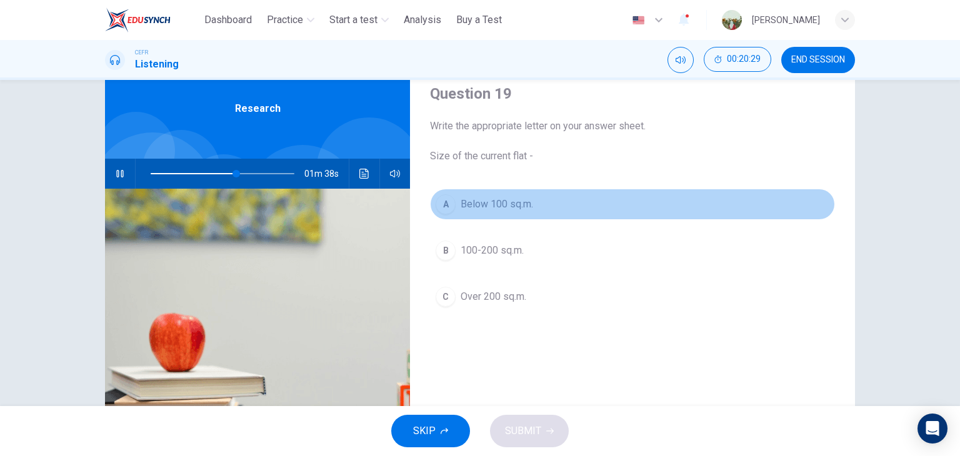
click at [524, 213] on button "A Below 100 sq.m." at bounding box center [632, 204] width 405 height 31
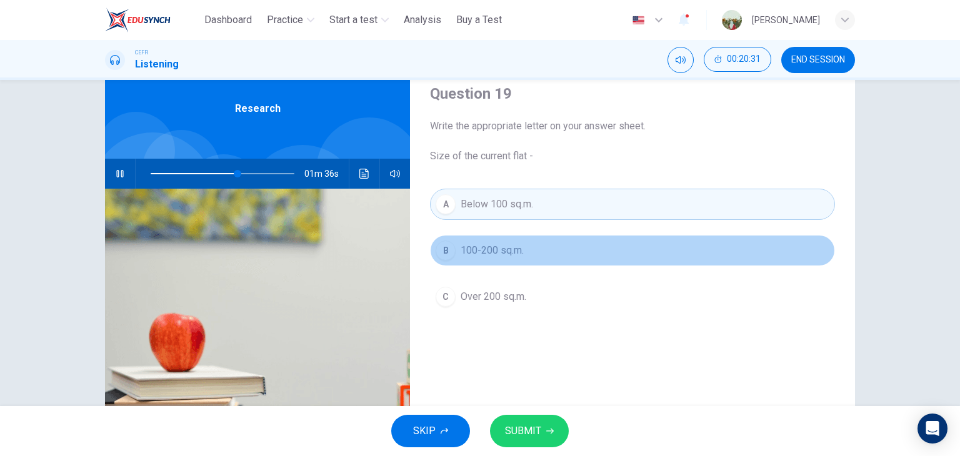
click at [506, 253] on span "100-200 sq.m." at bounding box center [492, 250] width 63 height 15
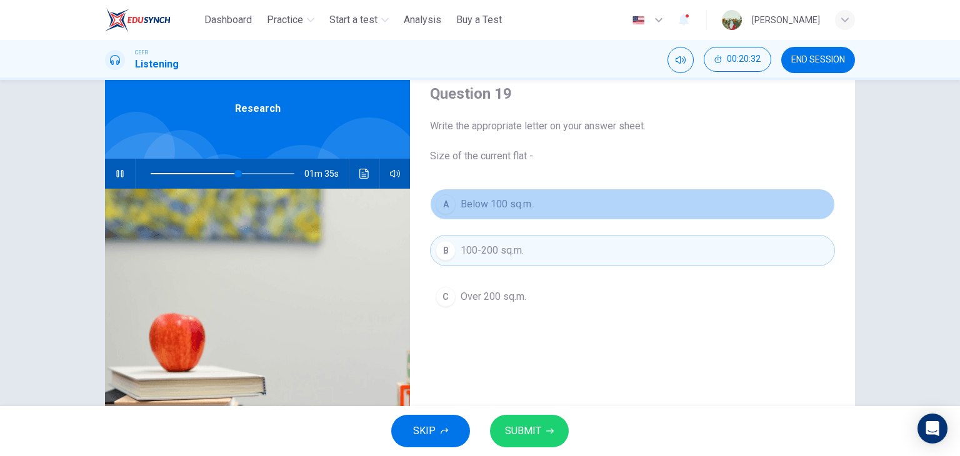
click at [514, 218] on button "A Below 100 sq.m." at bounding box center [632, 204] width 405 height 31
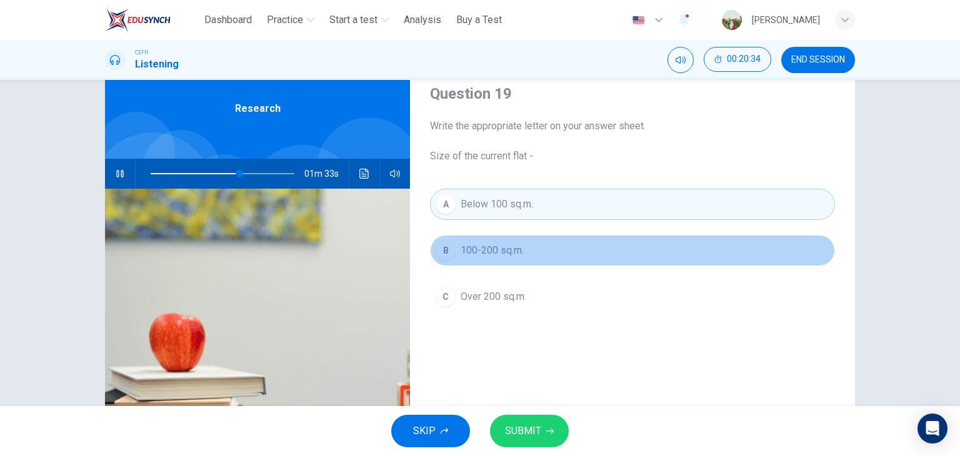
click at [506, 251] on span "100-200 sq.m." at bounding box center [492, 250] width 63 height 15
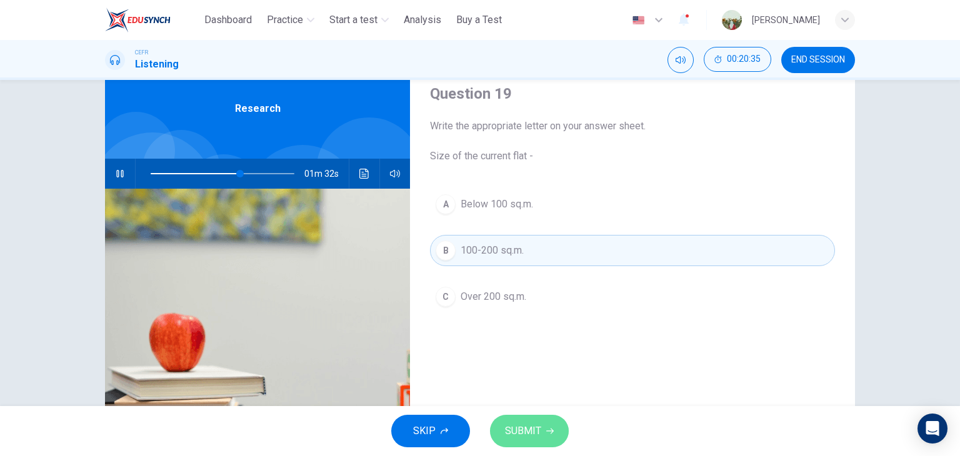
click at [509, 433] on span "SUBMIT" at bounding box center [523, 432] width 36 height 18
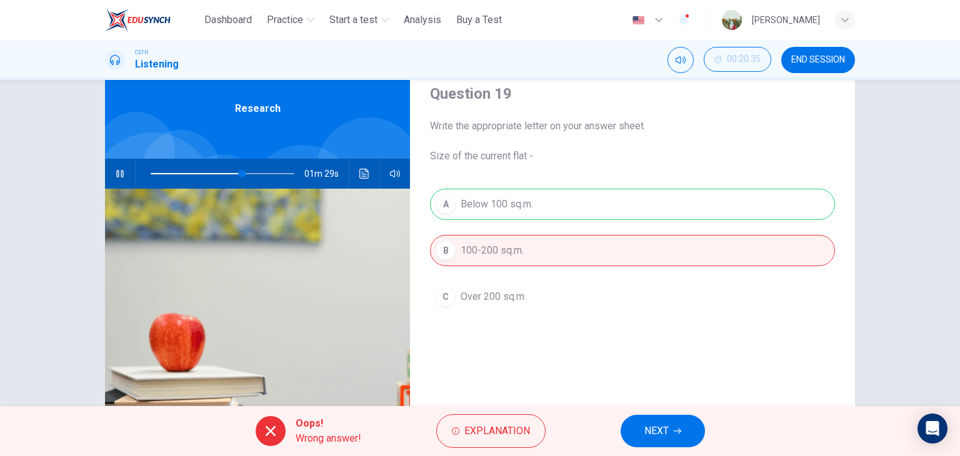
click at [650, 431] on span "NEXT" at bounding box center [657, 432] width 24 height 18
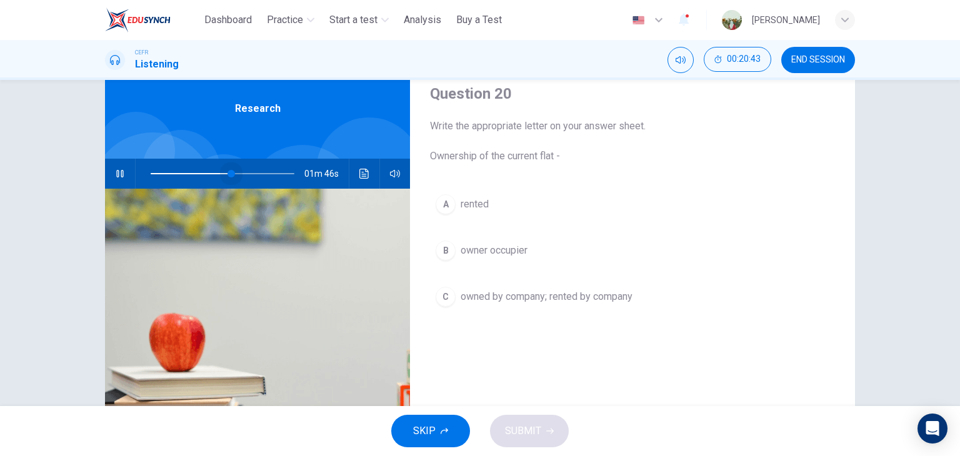
click at [228, 173] on span at bounding box center [223, 174] width 144 height 18
click at [363, 173] on icon "Click to see the audio transcription" at bounding box center [364, 174] width 10 height 10
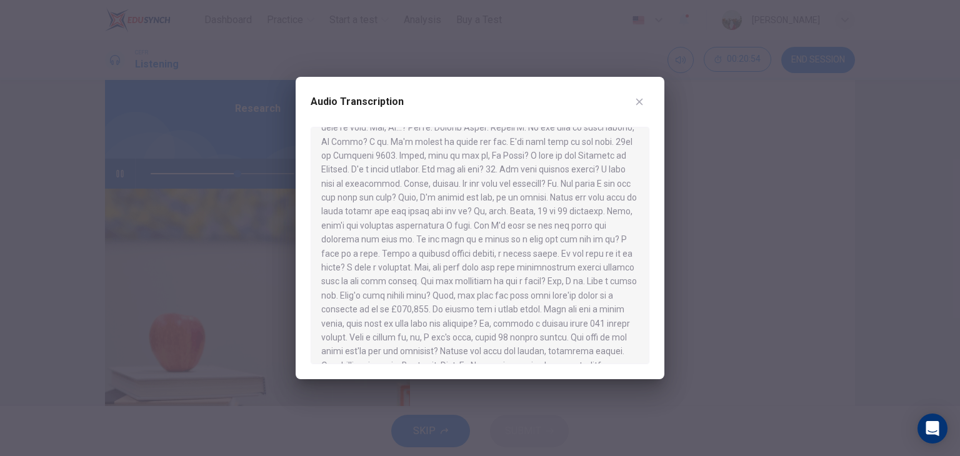
scroll to position [129, 0]
click at [748, 304] on div at bounding box center [480, 228] width 960 height 456
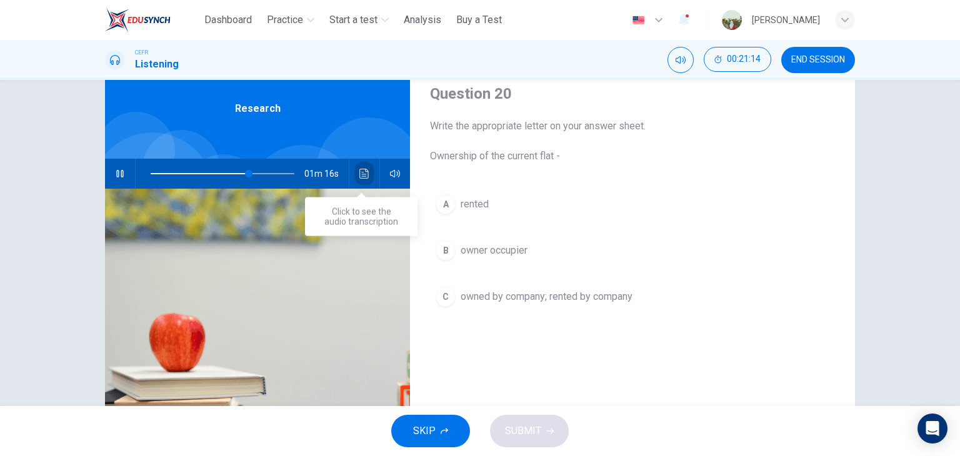
click at [364, 178] on icon "Click to see the audio transcription" at bounding box center [363, 174] width 9 height 10
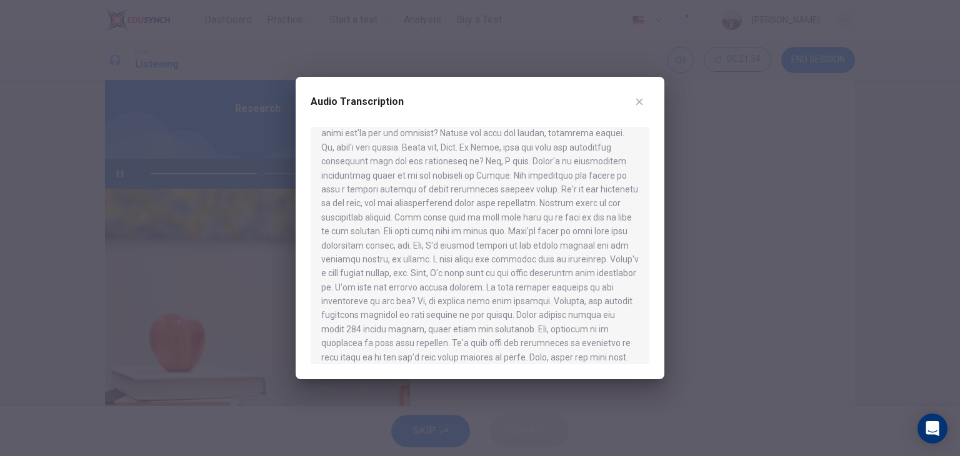
scroll to position [399, 0]
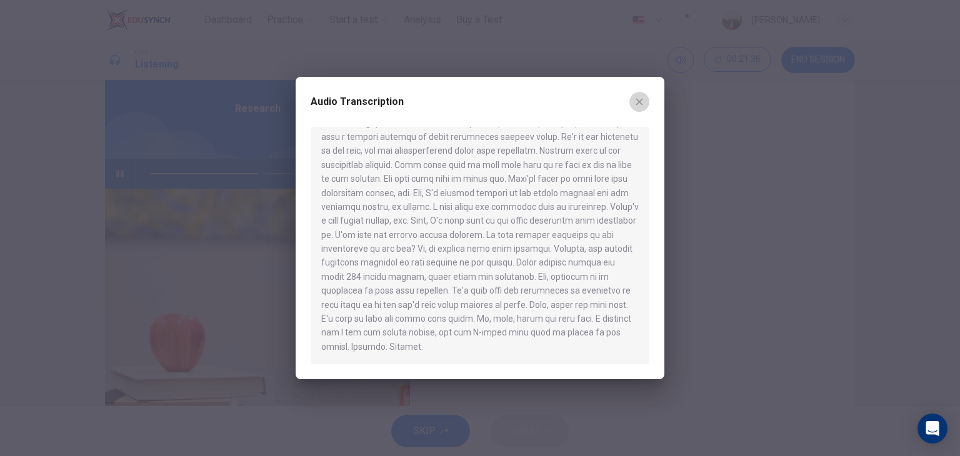
click at [646, 101] on button "button" at bounding box center [640, 102] width 20 height 20
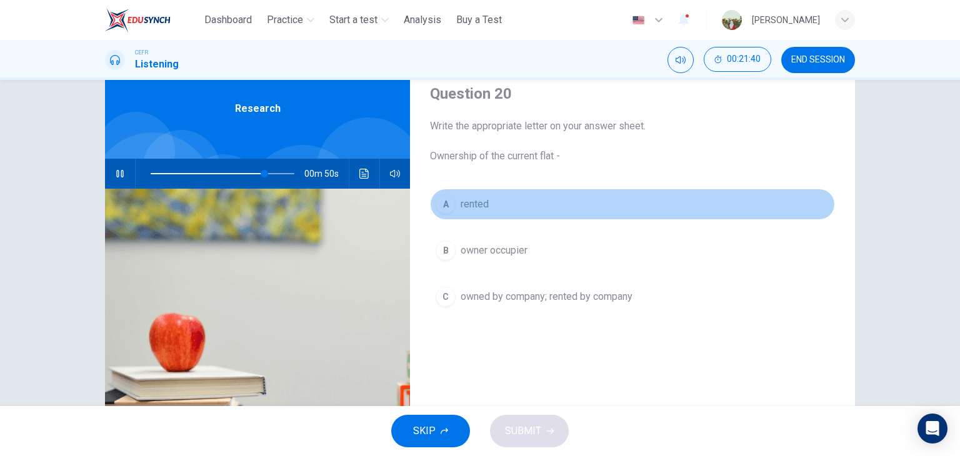
click at [481, 204] on span "rented" at bounding box center [475, 204] width 28 height 15
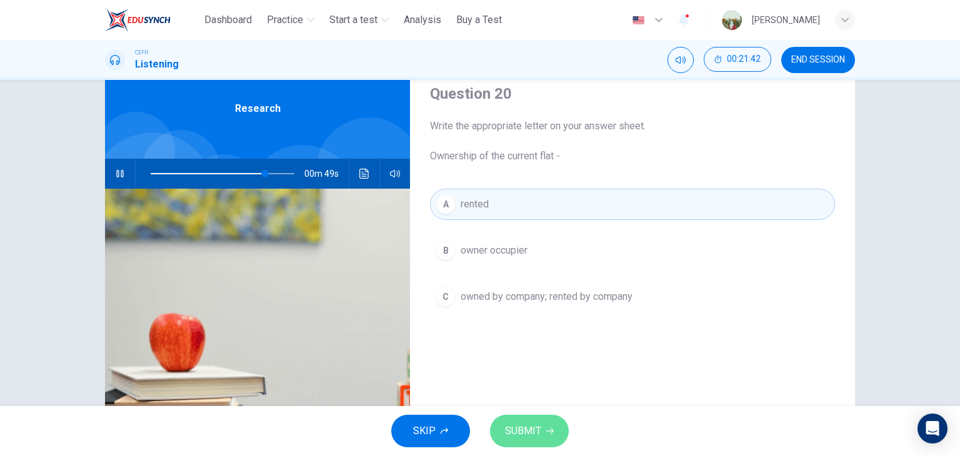
click at [509, 420] on button "SUBMIT" at bounding box center [529, 431] width 79 height 33
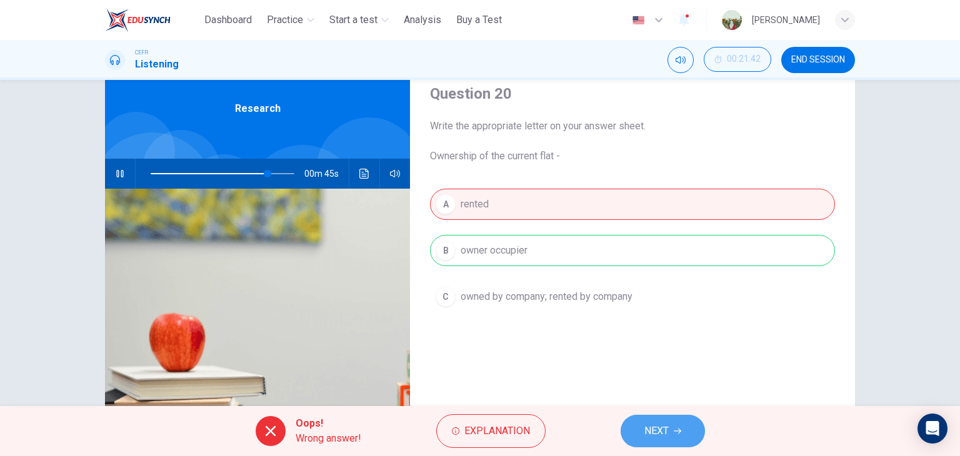
click at [648, 431] on span "NEXT" at bounding box center [657, 432] width 24 height 18
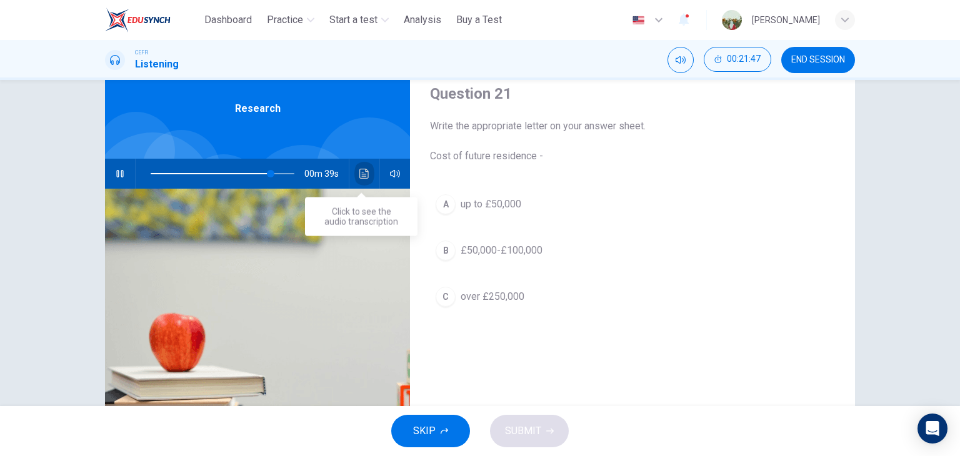
click at [359, 173] on icon "Click to see the audio transcription" at bounding box center [364, 174] width 10 height 10
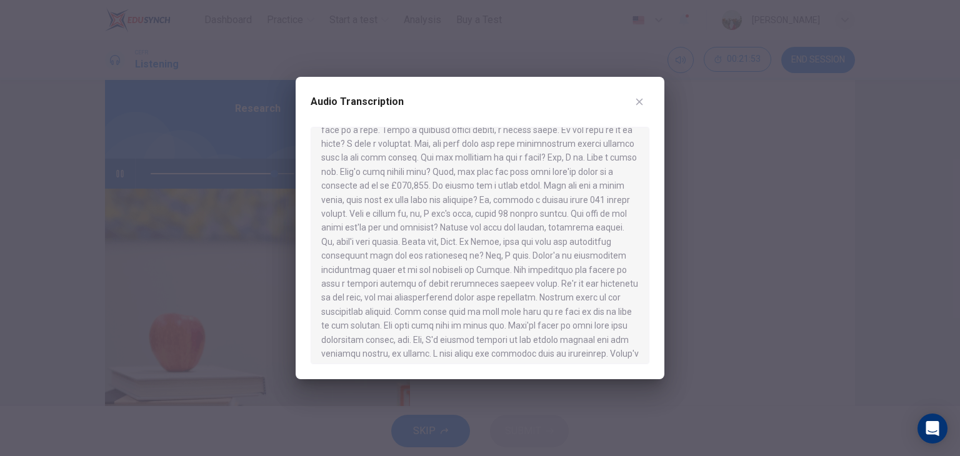
scroll to position [252, 0]
click at [640, 95] on button "button" at bounding box center [640, 102] width 20 height 20
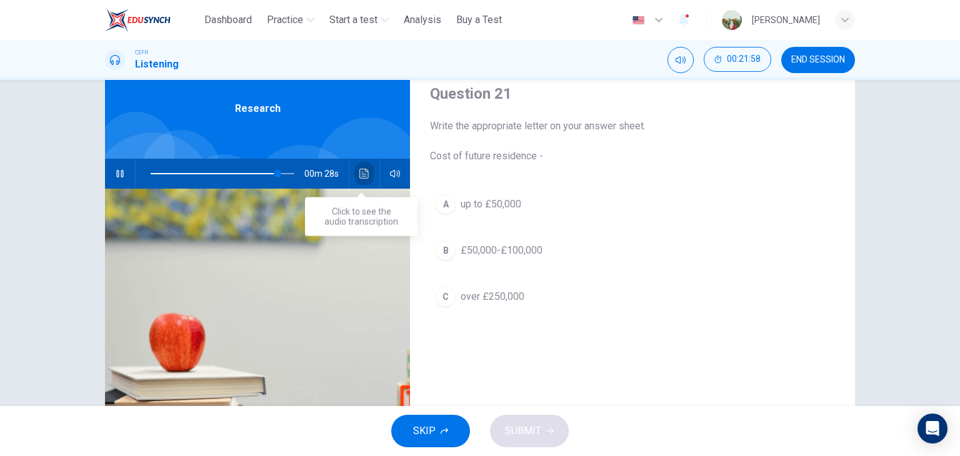
click at [359, 169] on icon "Click to see the audio transcription" at bounding box center [363, 174] width 9 height 10
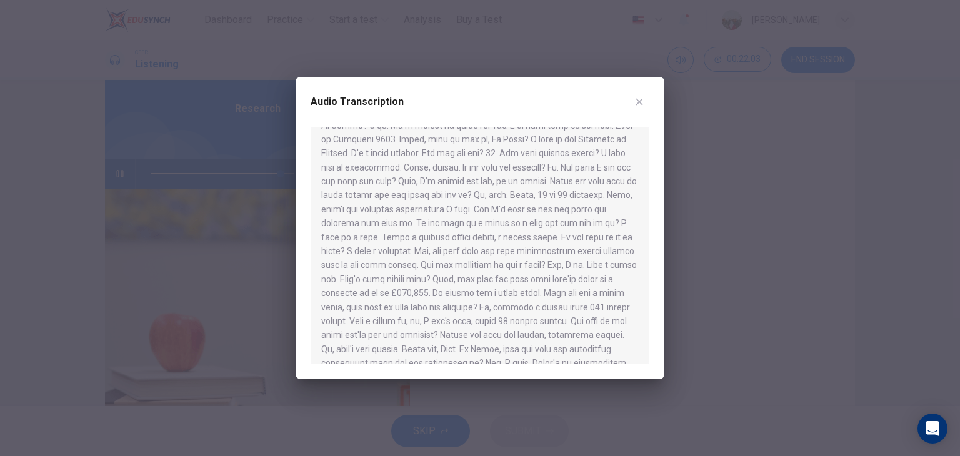
scroll to position [147, 0]
click at [631, 100] on button "button" at bounding box center [640, 102] width 20 height 20
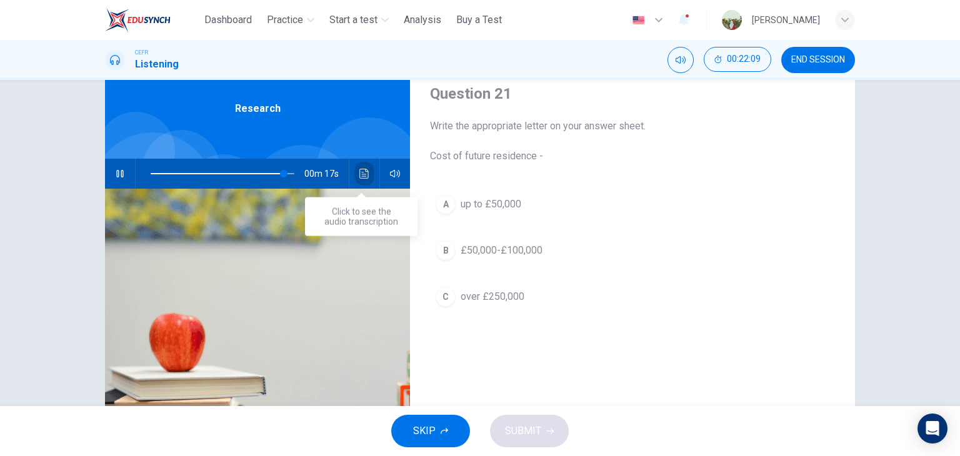
click at [359, 176] on icon "Click to see the audio transcription" at bounding box center [364, 174] width 10 height 10
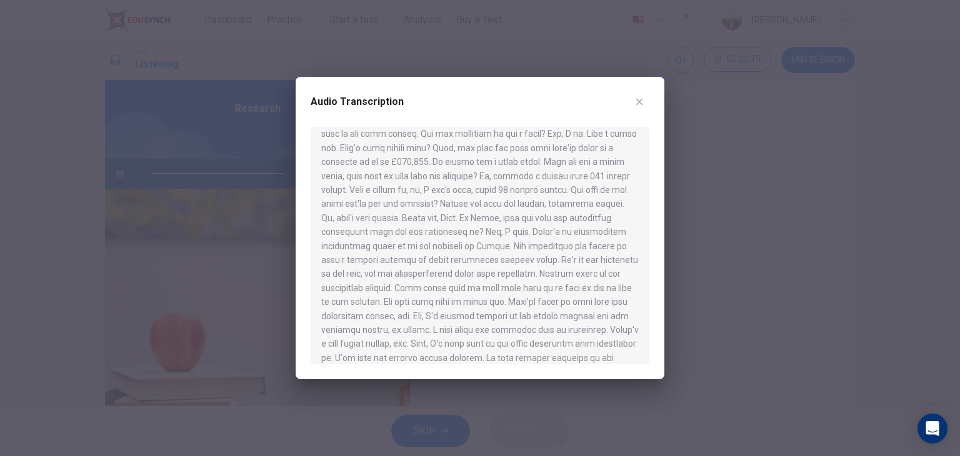
scroll to position [256, 0]
click at [635, 98] on icon "button" at bounding box center [640, 102] width 10 height 10
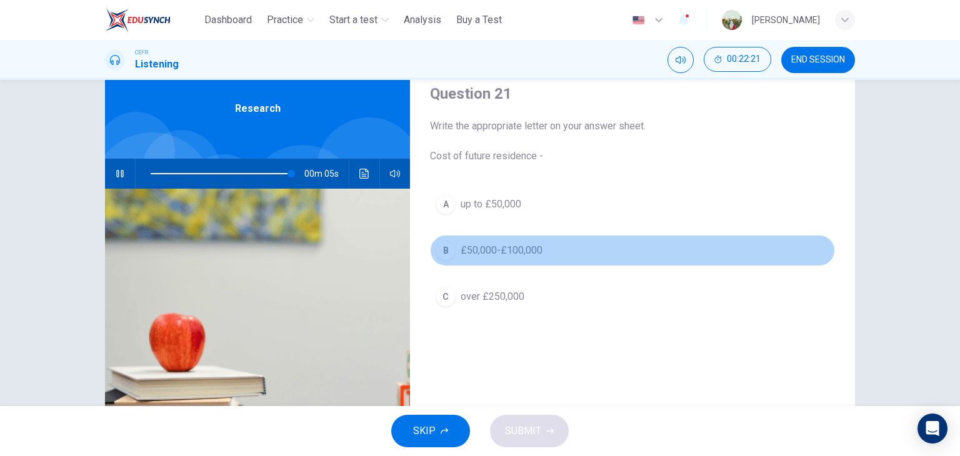
click at [513, 249] on span "£50,000-£100,000" at bounding box center [502, 250] width 82 height 15
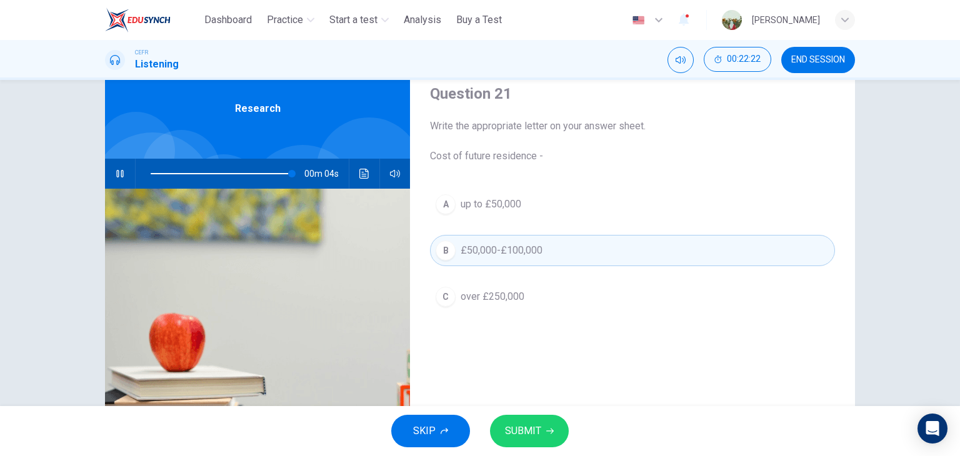
click at [505, 425] on span "SUBMIT" at bounding box center [523, 432] width 36 height 18
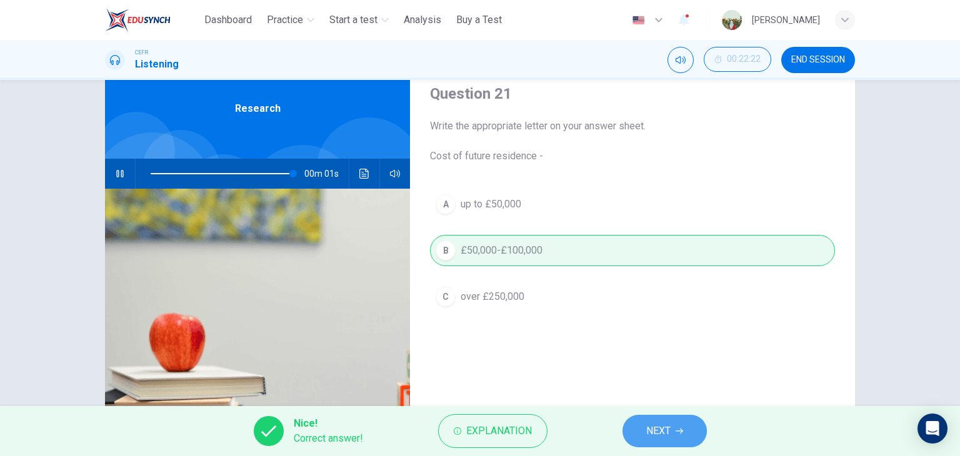
click at [630, 432] on button "NEXT" at bounding box center [665, 431] width 84 height 33
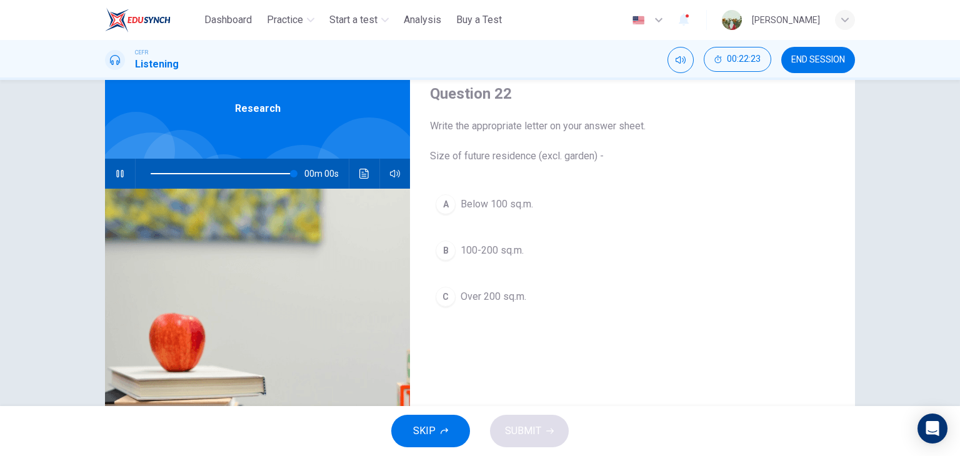
type input "*"
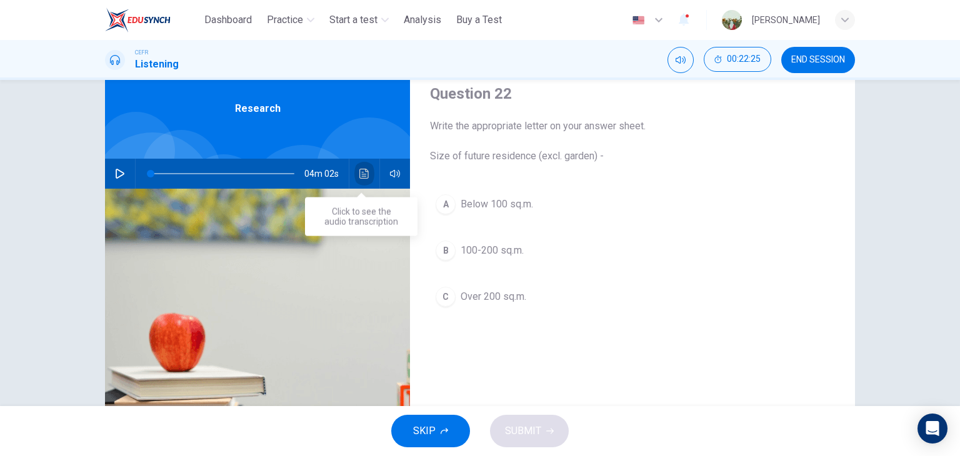
click at [362, 173] on icon "Click to see the audio transcription" at bounding box center [364, 174] width 10 height 10
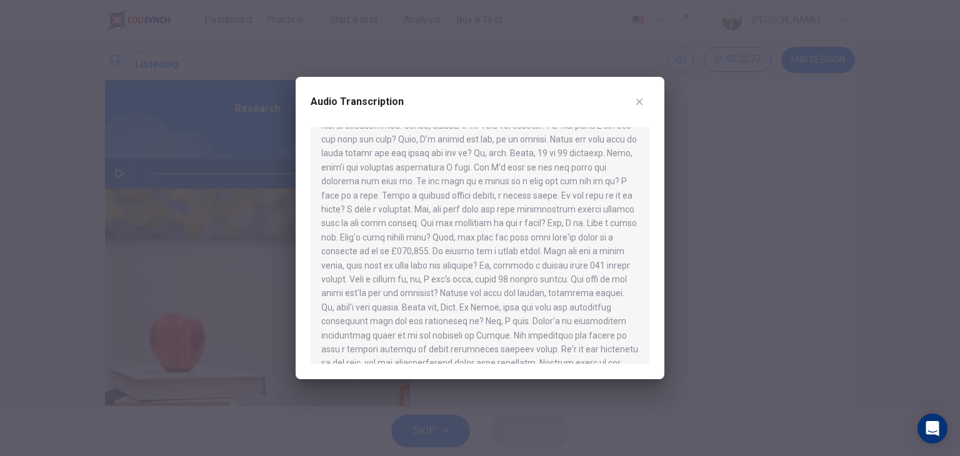
scroll to position [188, 0]
click at [638, 99] on icon "button" at bounding box center [640, 102] width 10 height 10
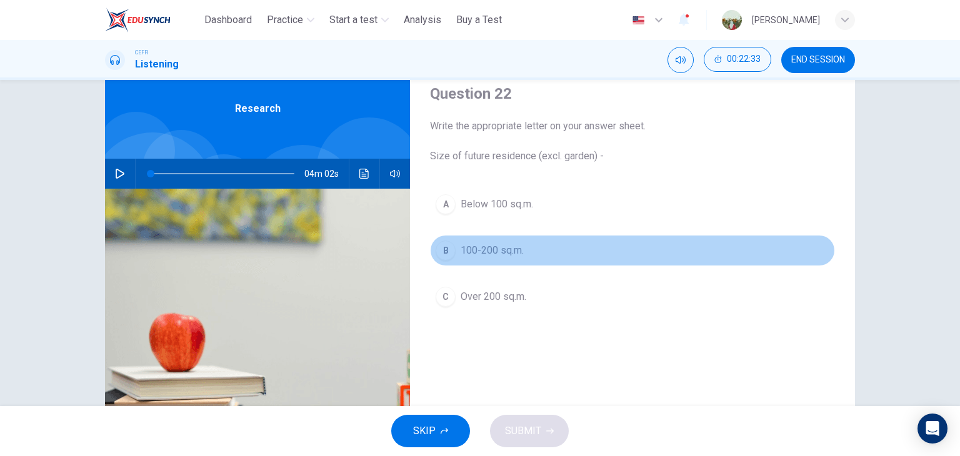
click at [506, 262] on button "B 100-200 sq.m." at bounding box center [632, 250] width 405 height 31
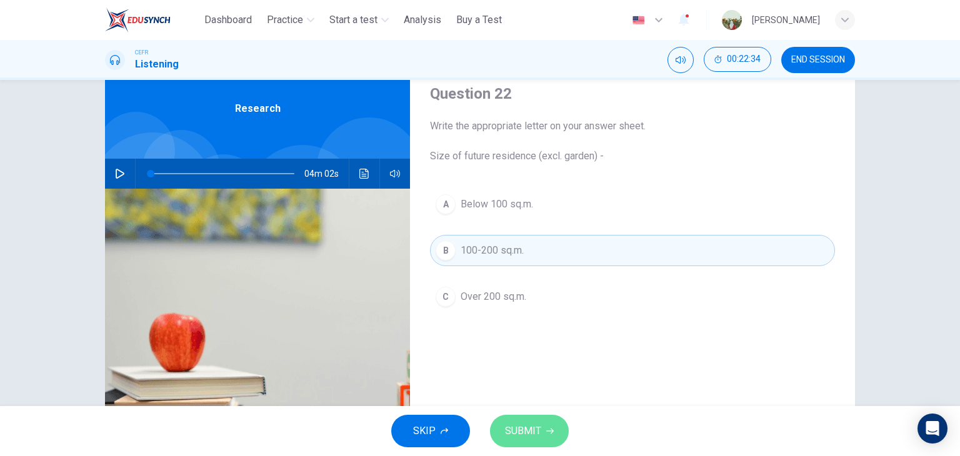
click at [503, 427] on button "SUBMIT" at bounding box center [529, 431] width 79 height 33
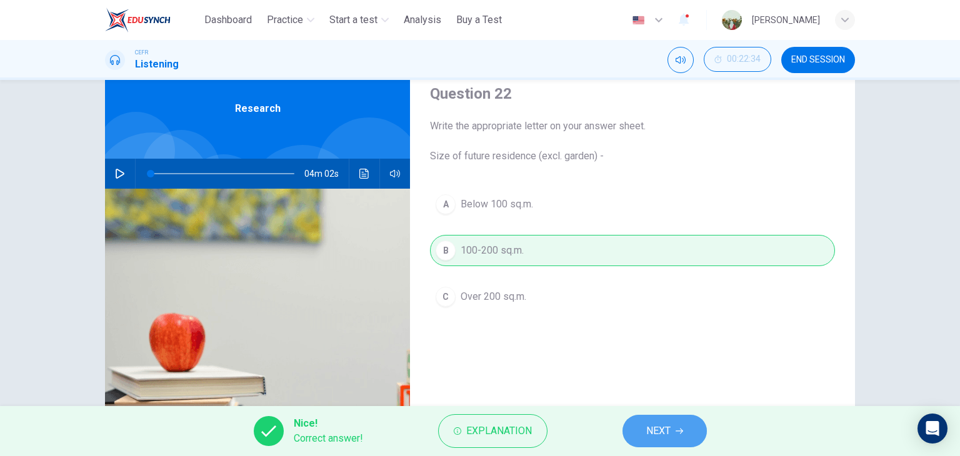
click at [639, 426] on button "NEXT" at bounding box center [665, 431] width 84 height 33
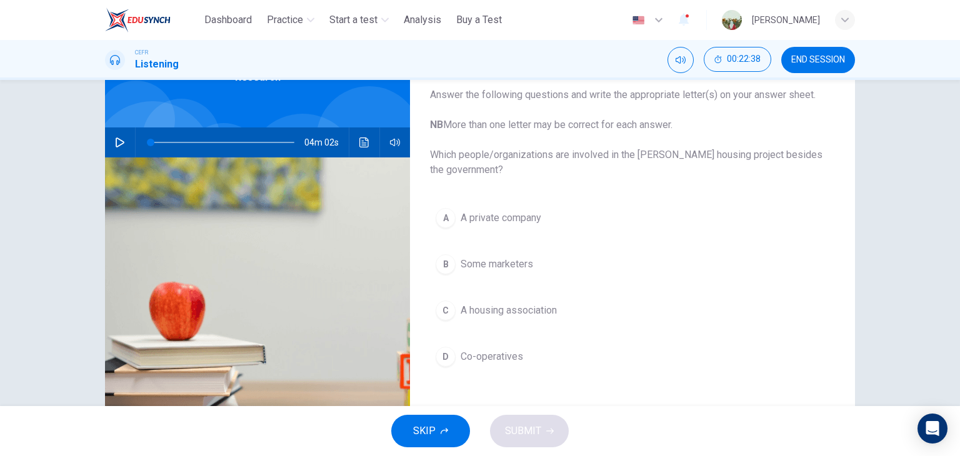
scroll to position [70, 0]
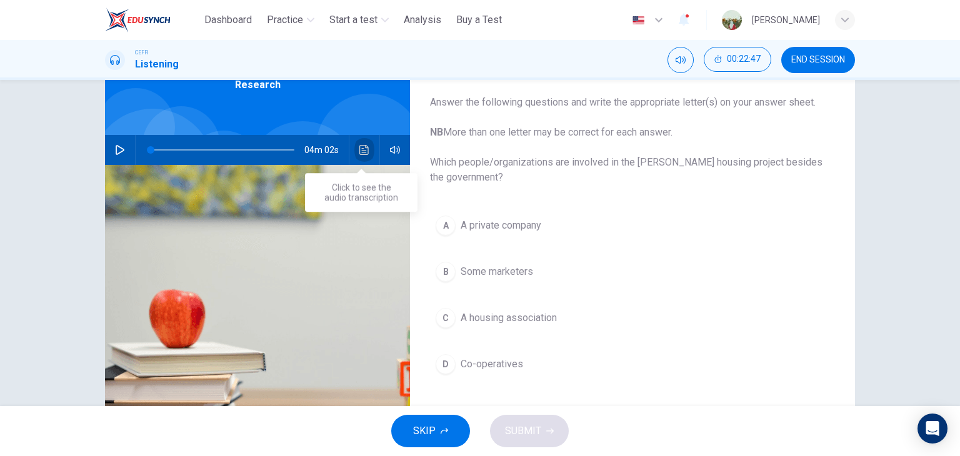
click at [359, 151] on icon "Click to see the audio transcription" at bounding box center [364, 150] width 10 height 10
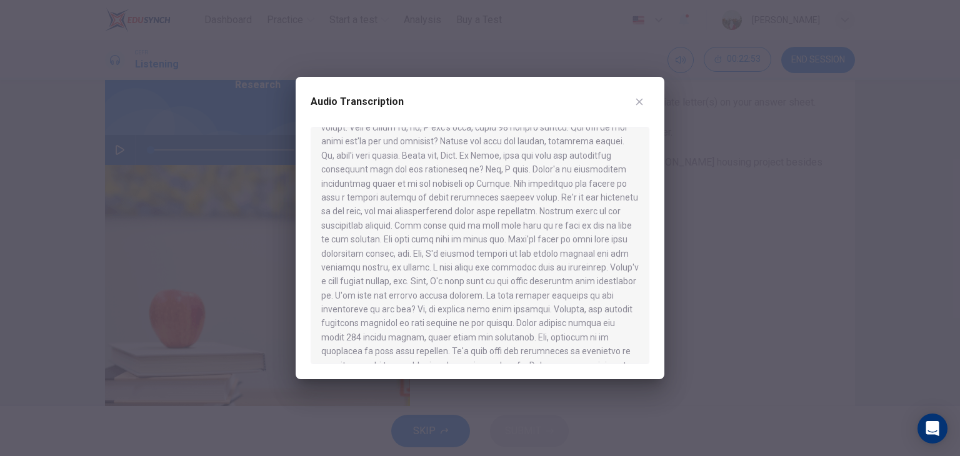
scroll to position [338, 0]
click at [655, 98] on div "Audio Transcription" at bounding box center [480, 228] width 369 height 303
click at [633, 98] on button "button" at bounding box center [640, 102] width 20 height 20
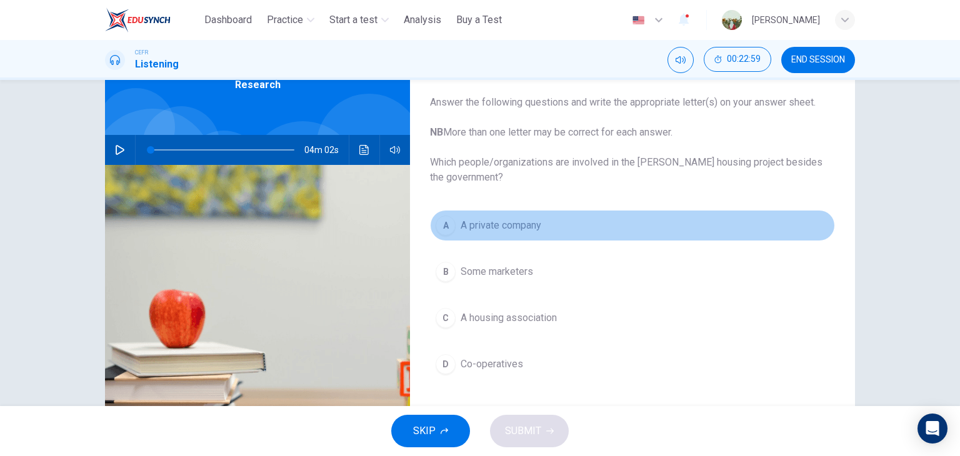
click at [552, 226] on button "A A private company" at bounding box center [632, 225] width 405 height 31
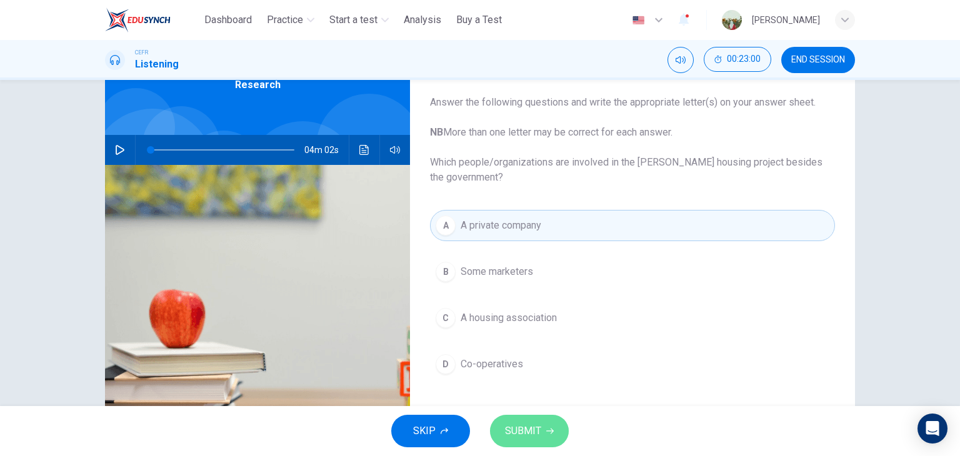
click at [512, 441] on button "SUBMIT" at bounding box center [529, 431] width 79 height 33
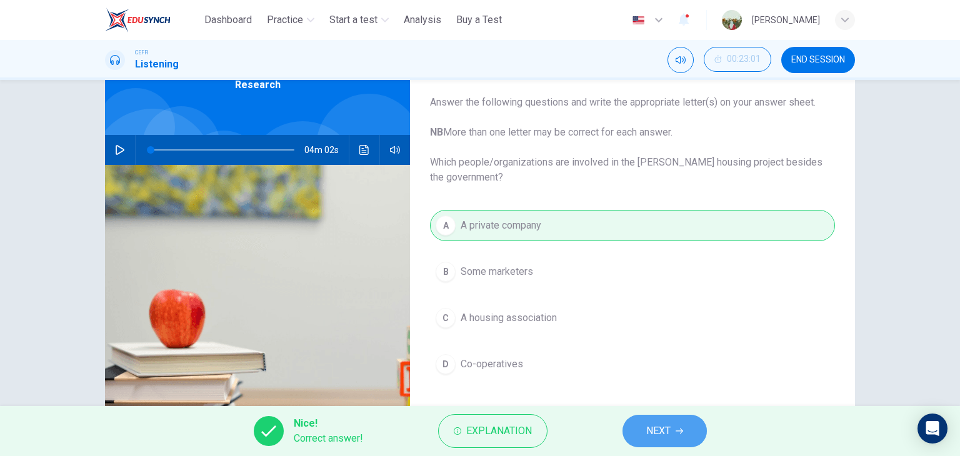
click at [633, 426] on button "NEXT" at bounding box center [665, 431] width 84 height 33
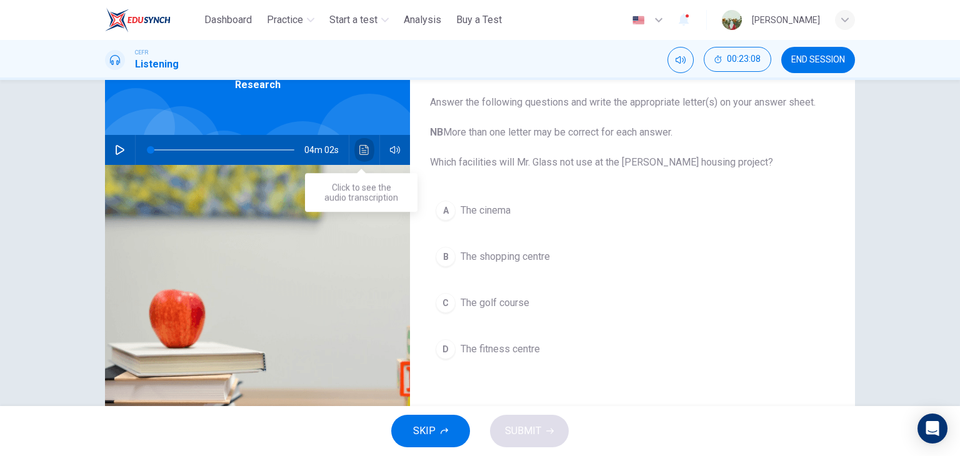
click at [359, 149] on icon "Click to see the audio transcription" at bounding box center [364, 150] width 10 height 10
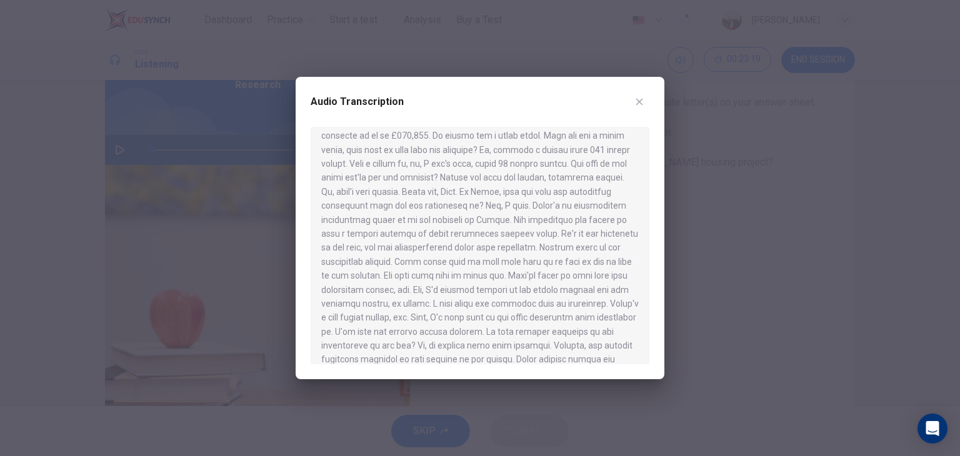
scroll to position [304, 0]
click at [637, 103] on icon "button" at bounding box center [640, 102] width 10 height 10
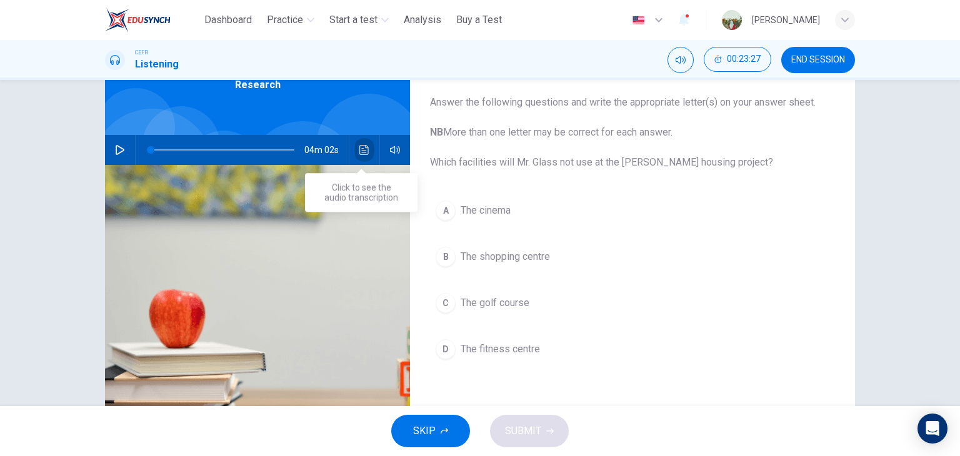
click at [361, 146] on icon "Click to see the audio transcription" at bounding box center [364, 150] width 10 height 10
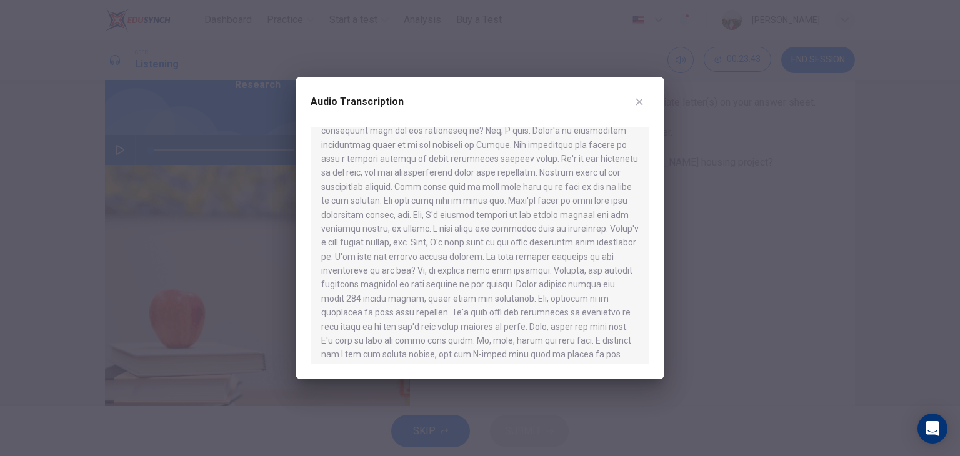
scroll to position [377, 0]
click at [647, 97] on button "button" at bounding box center [640, 102] width 20 height 20
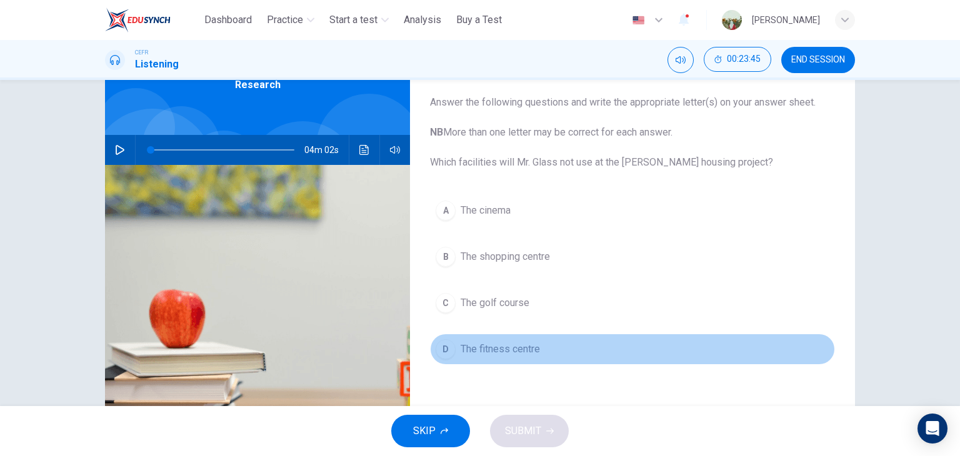
click at [485, 361] on button "D The fitness centre" at bounding box center [632, 349] width 405 height 31
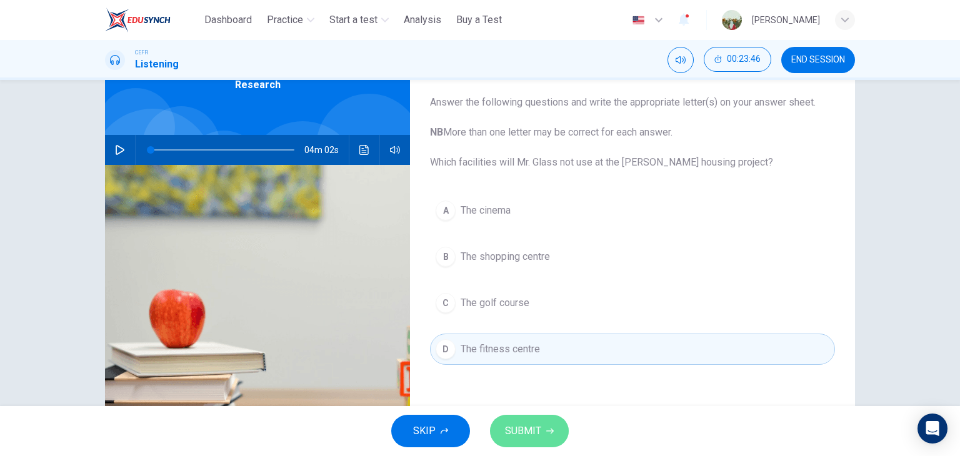
click at [525, 426] on span "SUBMIT" at bounding box center [523, 432] width 36 height 18
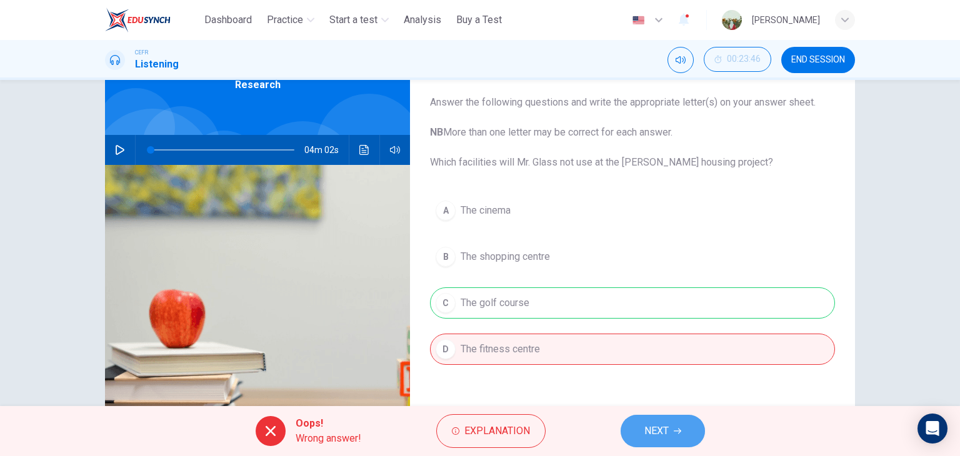
click at [635, 415] on button "NEXT" at bounding box center [663, 431] width 84 height 33
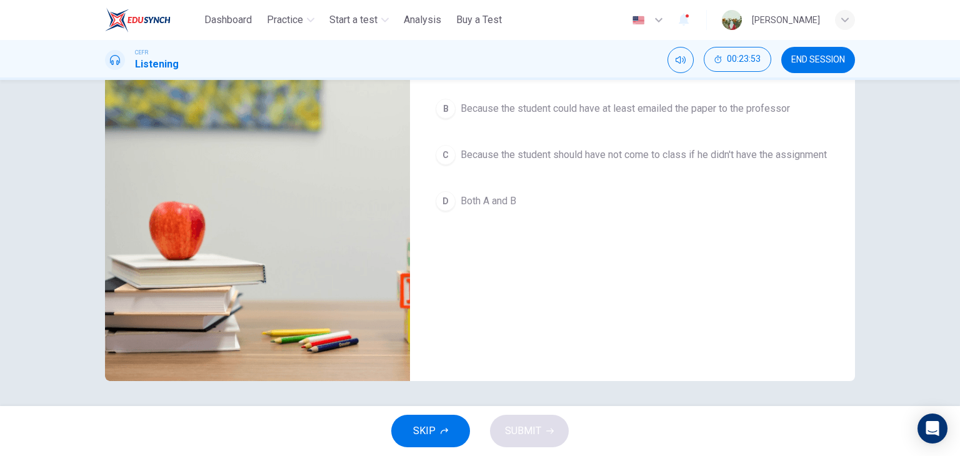
scroll to position [0, 0]
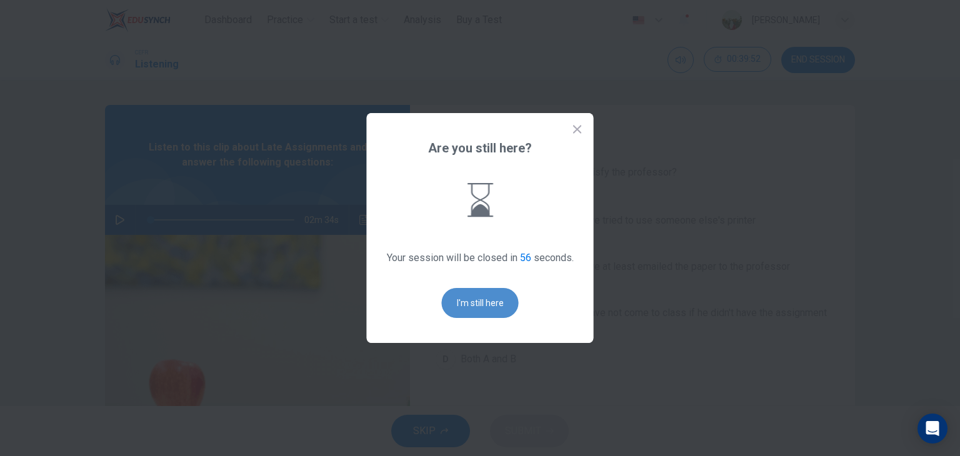
click at [493, 305] on button "I'm still here" at bounding box center [480, 303] width 77 height 30
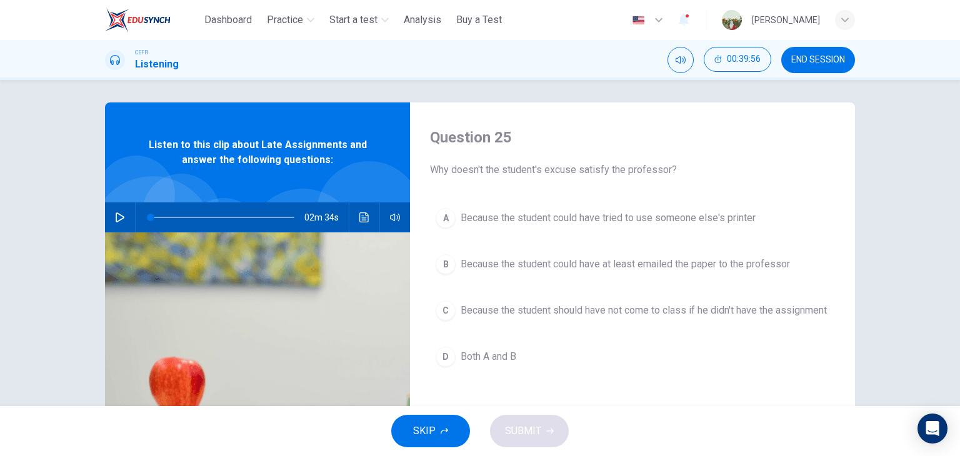
scroll to position [9, 0]
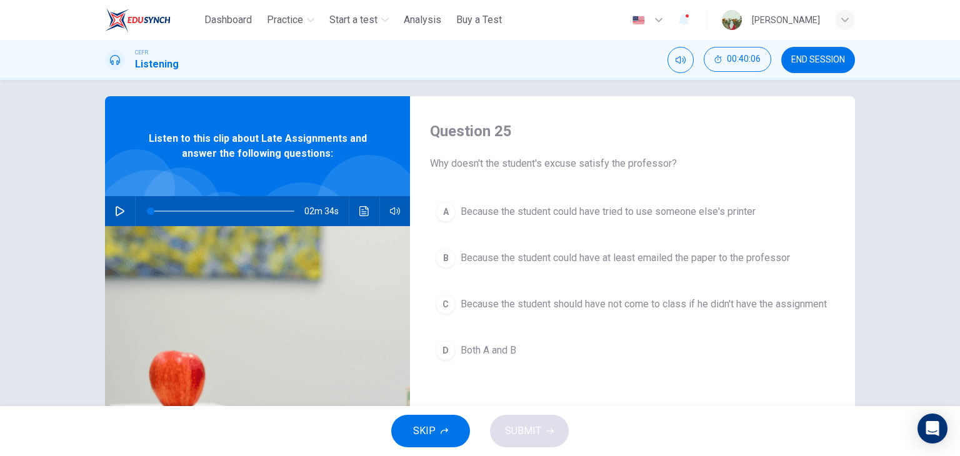
click at [111, 209] on button "button" at bounding box center [120, 211] width 20 height 30
click at [120, 208] on icon "button" at bounding box center [120, 211] width 10 height 10
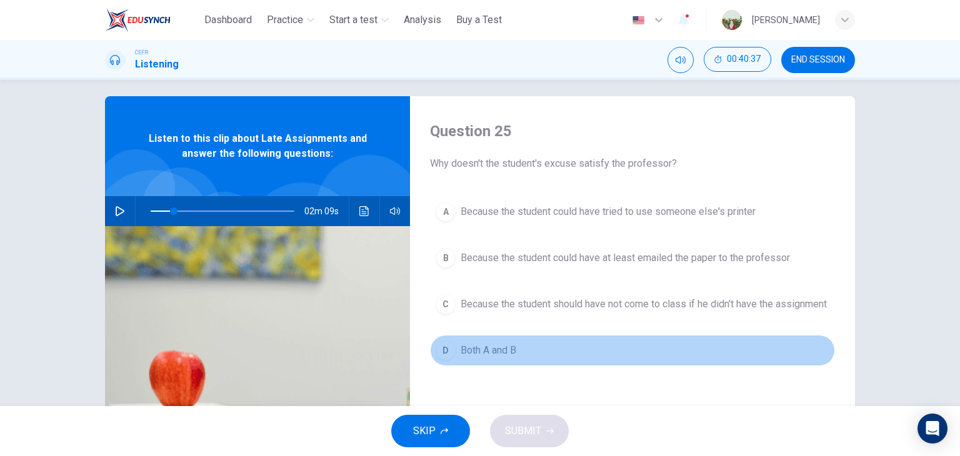
click at [485, 358] on span "Both A and B" at bounding box center [489, 350] width 56 height 15
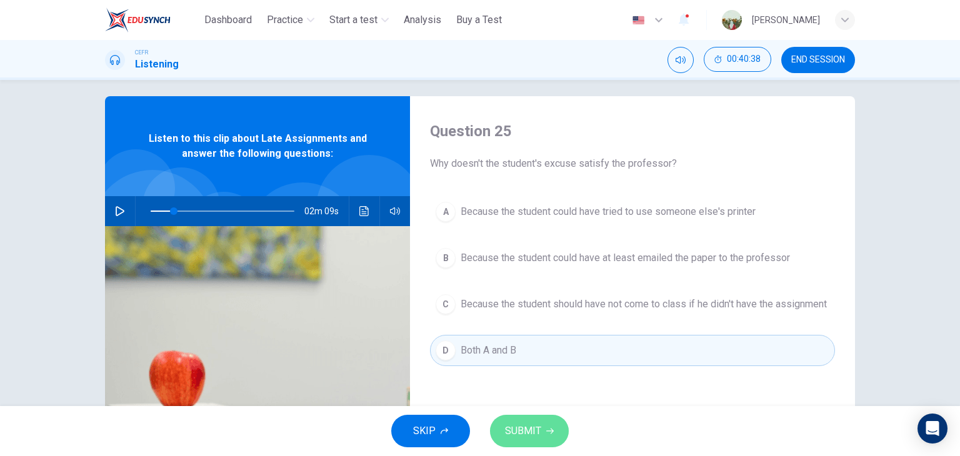
click at [530, 436] on span "SUBMIT" at bounding box center [523, 432] width 36 height 18
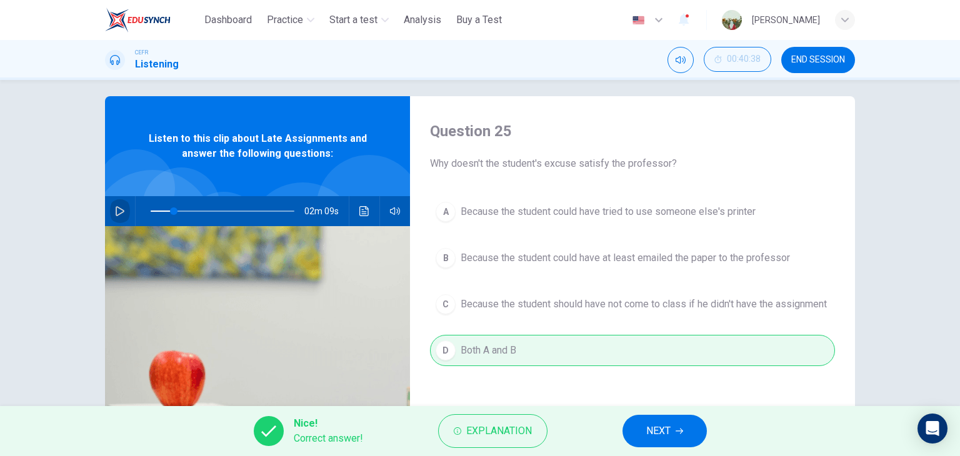
click at [122, 206] on button "button" at bounding box center [120, 211] width 20 height 30
click at [643, 430] on button "NEXT" at bounding box center [665, 431] width 84 height 33
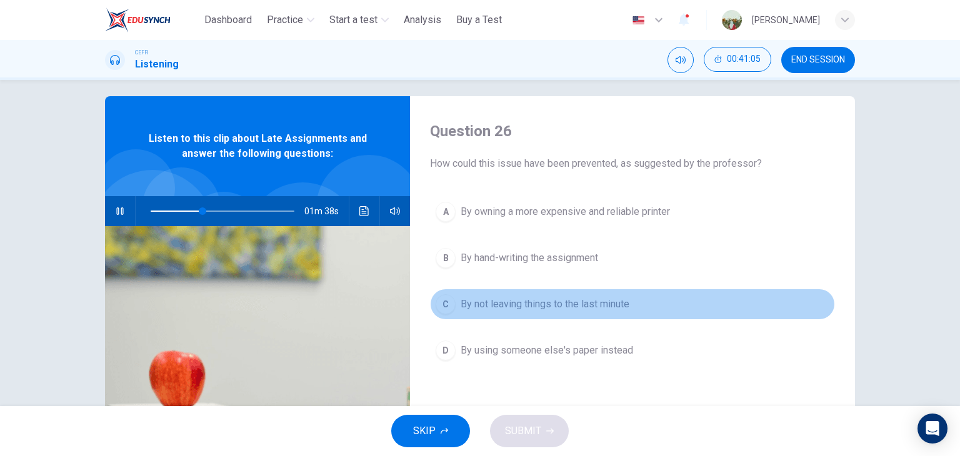
click at [577, 301] on span "By not leaving things to the last minute" at bounding box center [545, 304] width 169 height 15
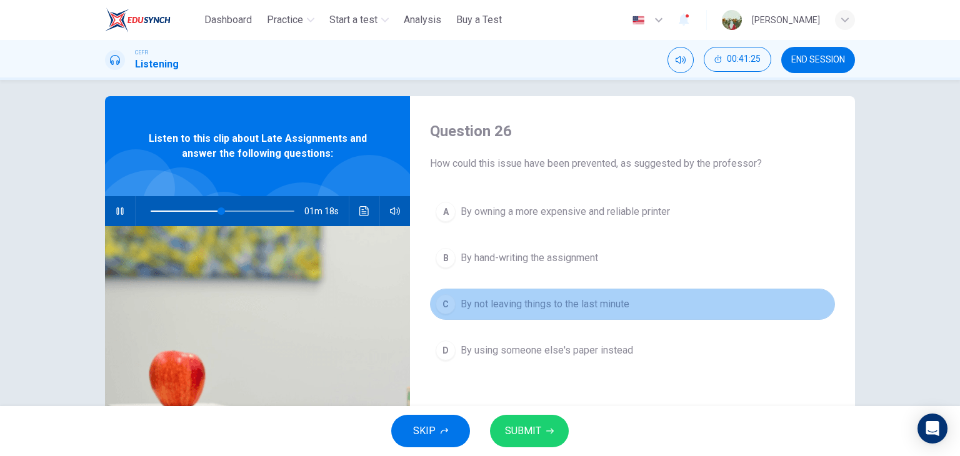
click at [577, 301] on span "By not leaving things to the last minute" at bounding box center [545, 304] width 169 height 15
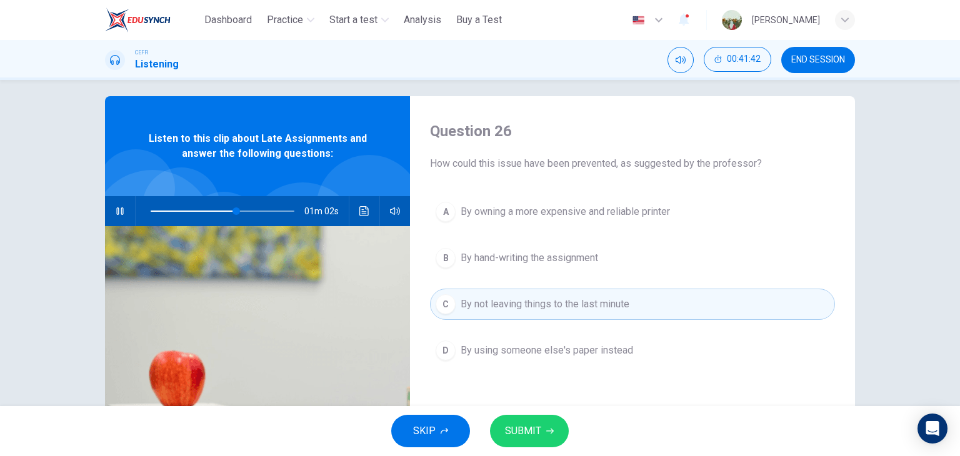
click at [523, 439] on span "SUBMIT" at bounding box center [523, 432] width 36 height 18
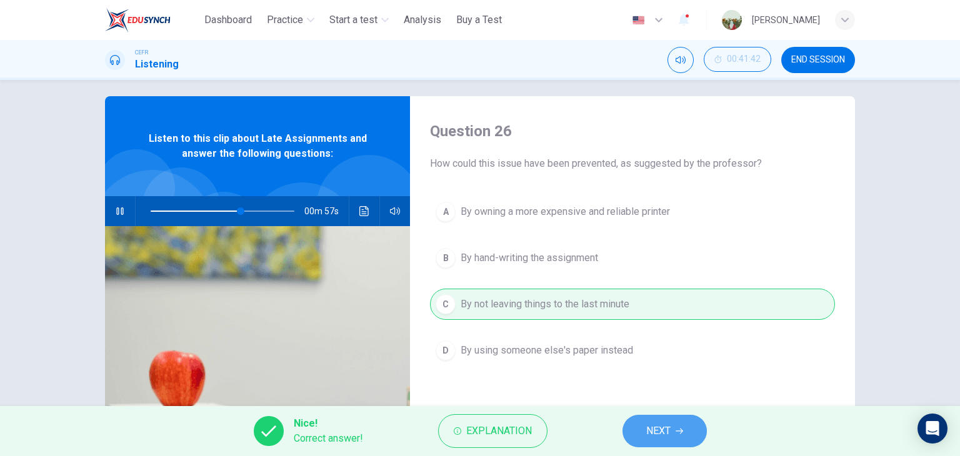
click at [683, 423] on button "NEXT" at bounding box center [665, 431] width 84 height 33
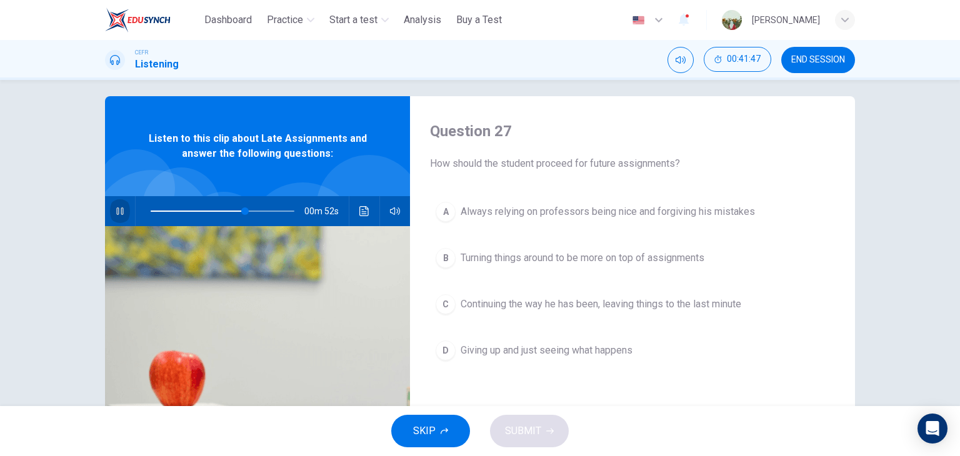
click at [117, 215] on icon "button" at bounding box center [120, 211] width 10 height 10
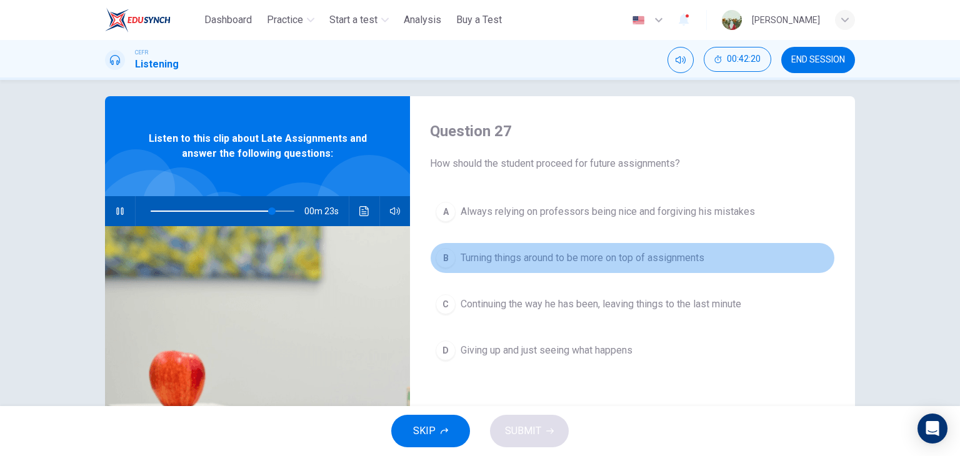
click at [461, 258] on span "Turning things around to be more on top of assignments" at bounding box center [583, 258] width 244 height 15
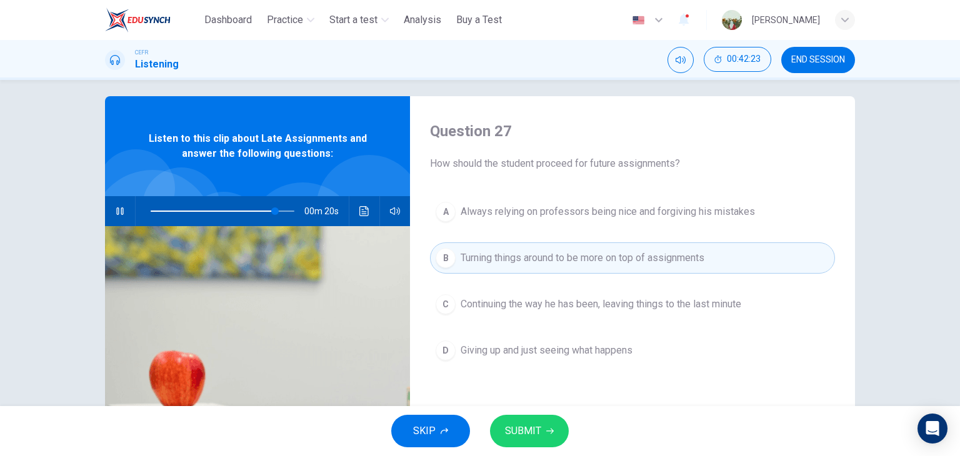
click at [110, 213] on button "button" at bounding box center [120, 211] width 20 height 30
click at [522, 431] on span "SUBMIT" at bounding box center [523, 432] width 36 height 18
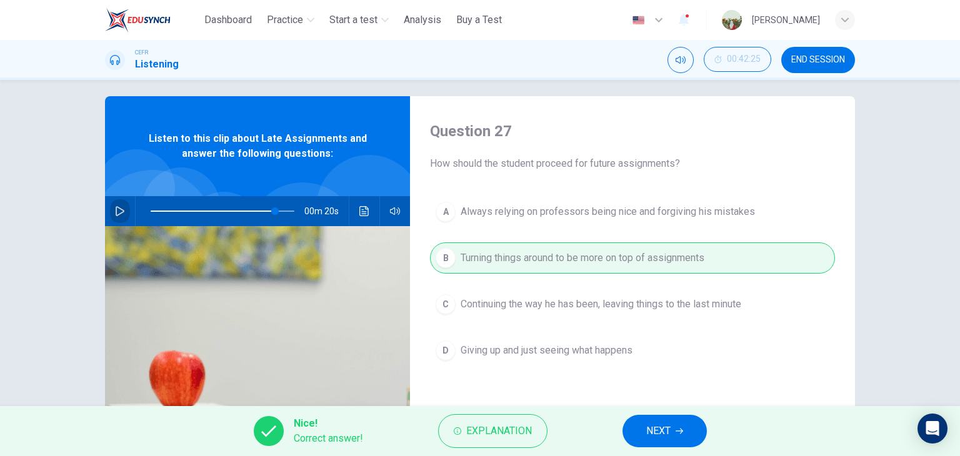
click at [116, 213] on icon "button" at bounding box center [120, 211] width 10 height 10
click at [635, 417] on button "NEXT" at bounding box center [665, 431] width 84 height 33
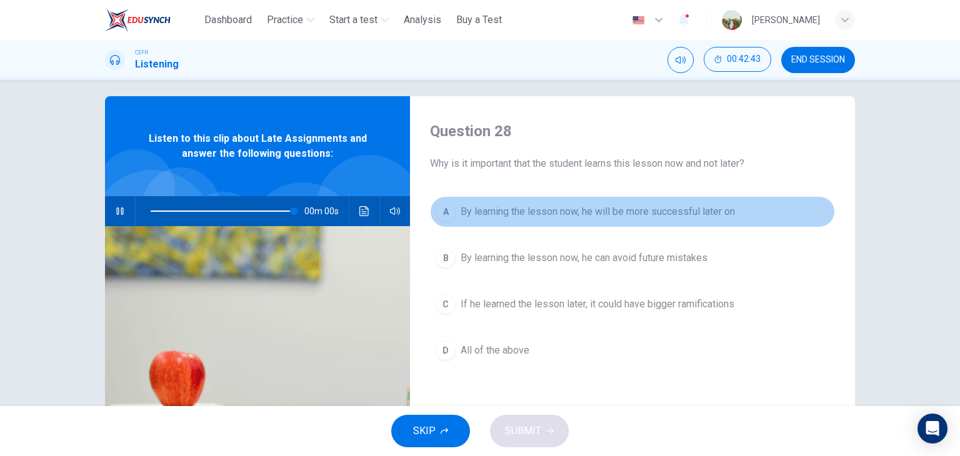
type input "*"
click at [505, 215] on span "By learning the lesson now, he will be more successful later on" at bounding box center [598, 211] width 274 height 15
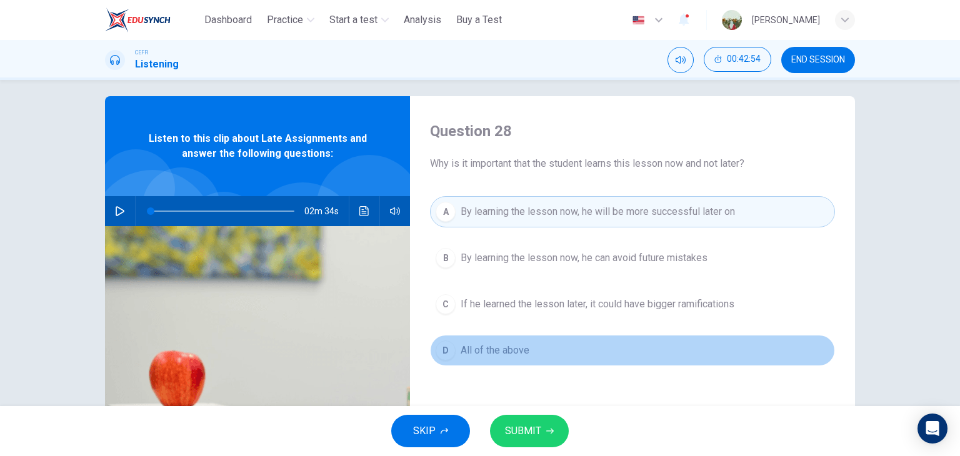
click at [483, 348] on span "All of the above" at bounding box center [495, 350] width 69 height 15
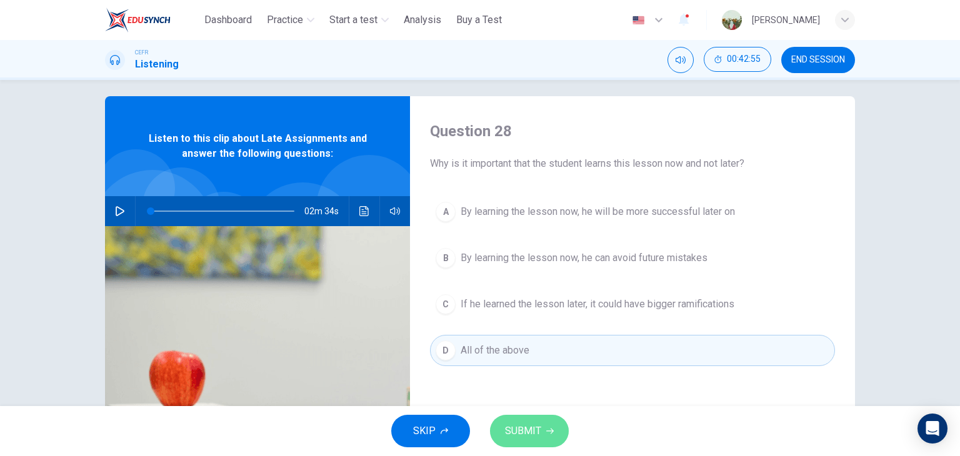
click at [520, 426] on span "SUBMIT" at bounding box center [523, 432] width 36 height 18
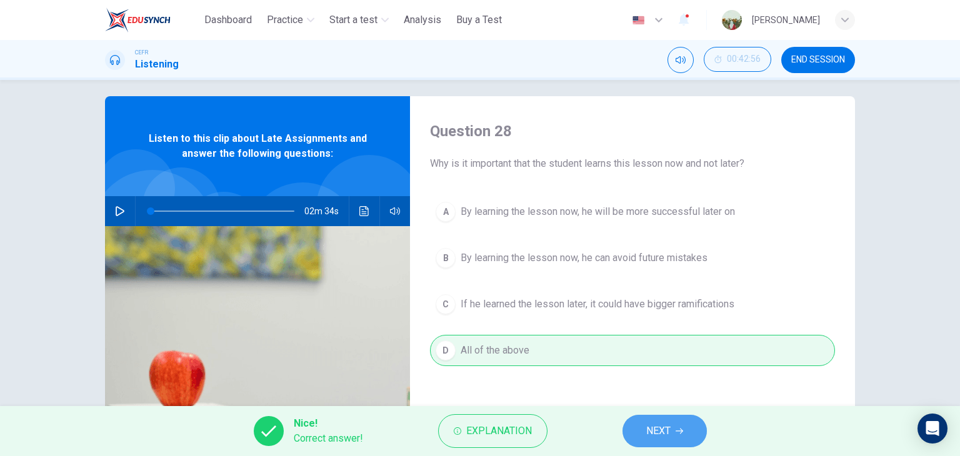
click at [688, 431] on button "NEXT" at bounding box center [665, 431] width 84 height 33
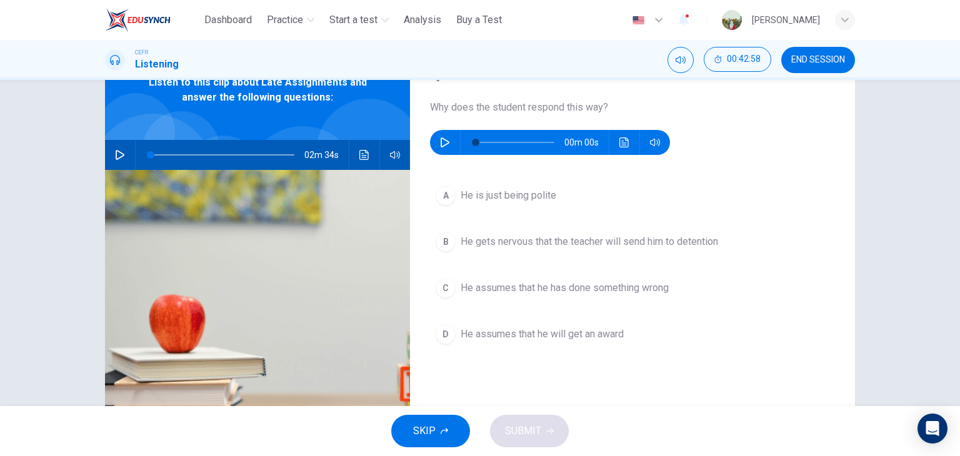
scroll to position [54, 0]
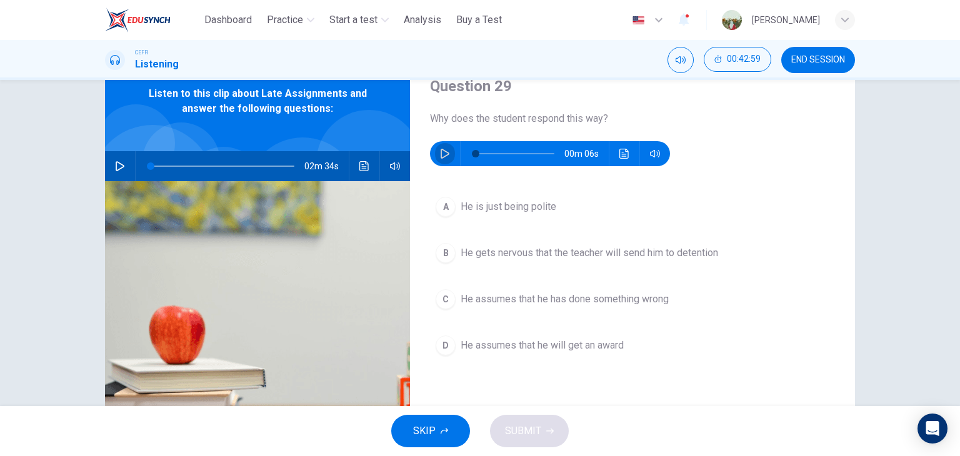
click at [438, 159] on button "button" at bounding box center [445, 153] width 20 height 25
type input "*"
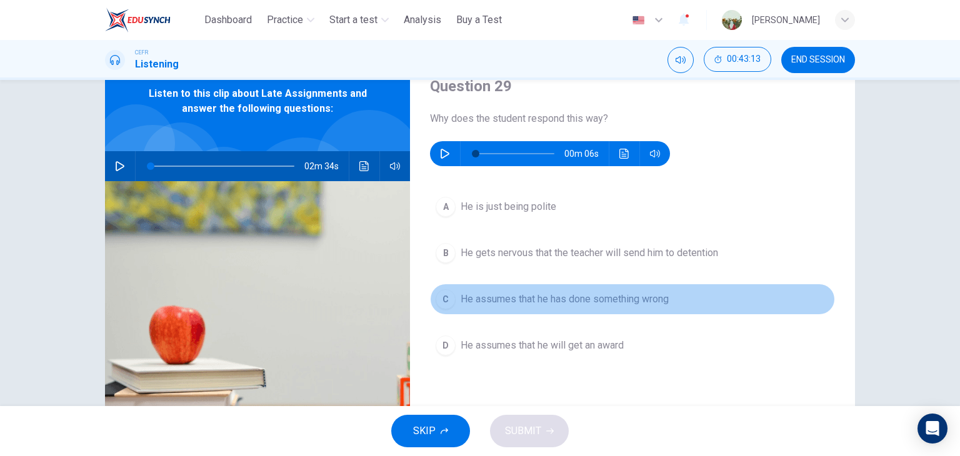
click at [501, 298] on span "He assumes that he has done something wrong" at bounding box center [565, 299] width 208 height 15
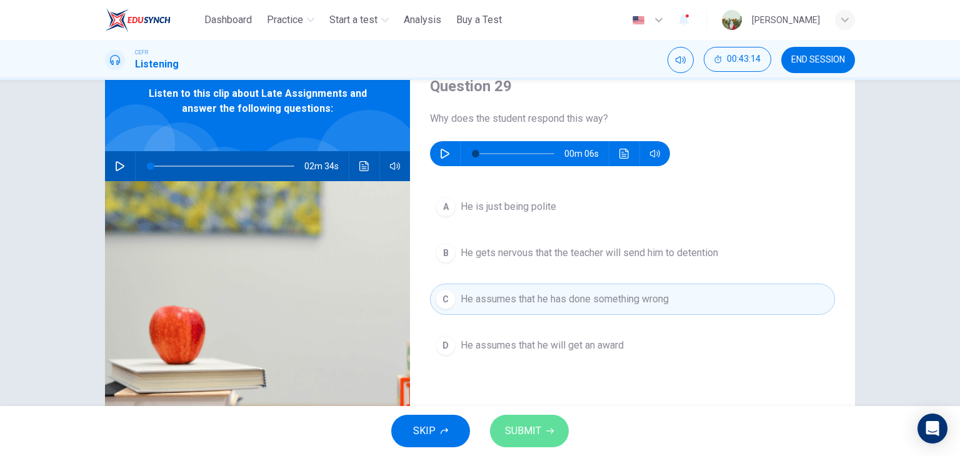
click at [523, 431] on span "SUBMIT" at bounding box center [523, 432] width 36 height 18
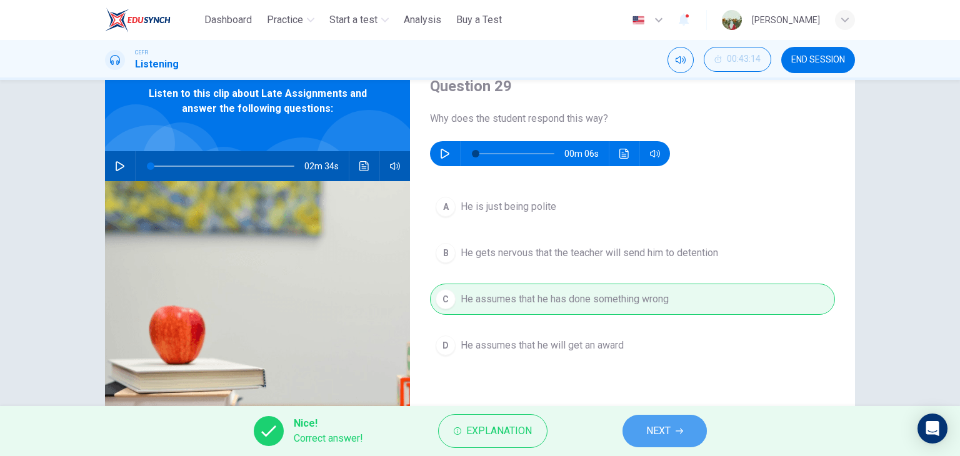
click at [670, 431] on span "NEXT" at bounding box center [658, 432] width 24 height 18
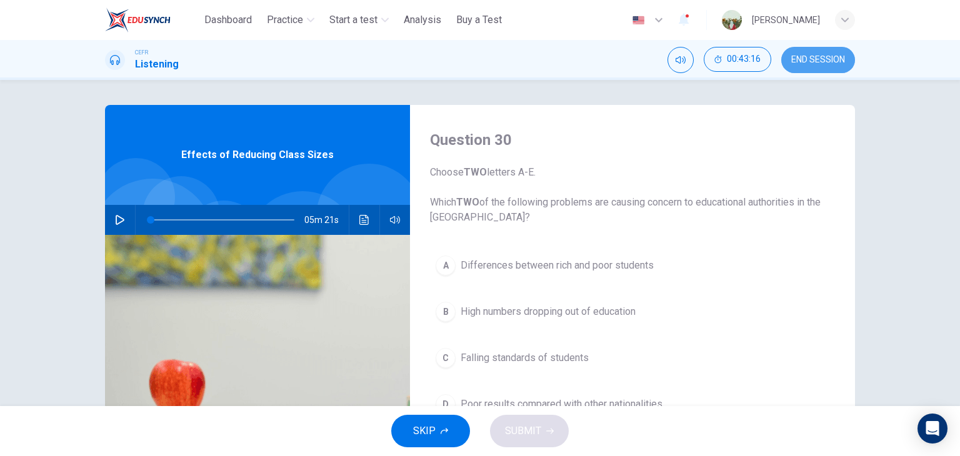
click at [811, 58] on span "END SESSION" at bounding box center [818, 60] width 54 height 10
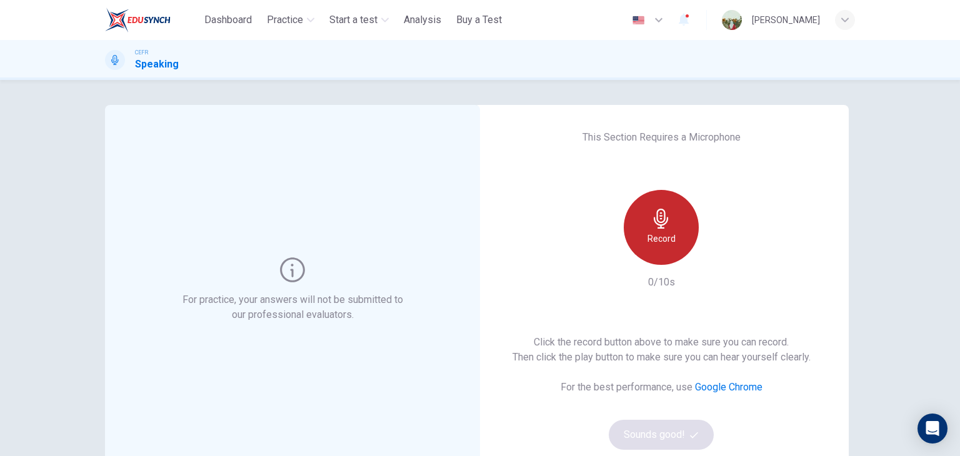
click at [658, 228] on icon "button" at bounding box center [661, 219] width 14 height 20
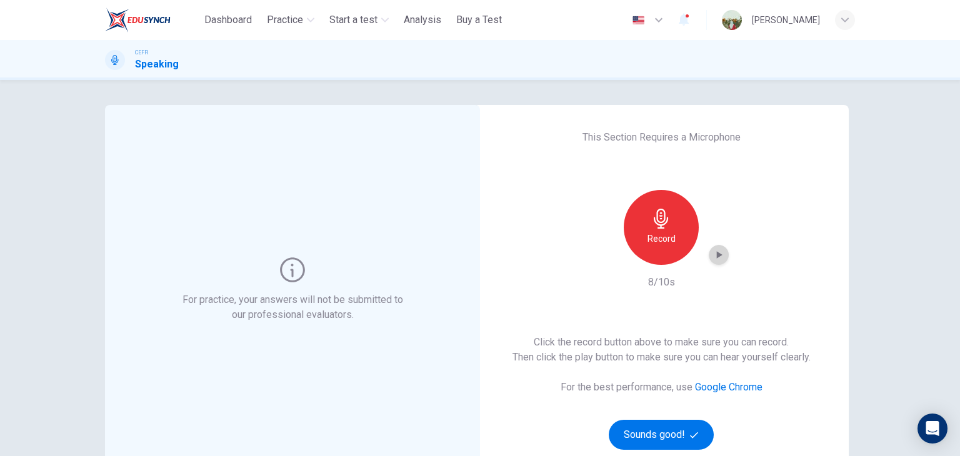
click at [717, 253] on icon "button" at bounding box center [720, 255] width 6 height 8
click at [674, 239] on div "Record" at bounding box center [661, 227] width 75 height 75
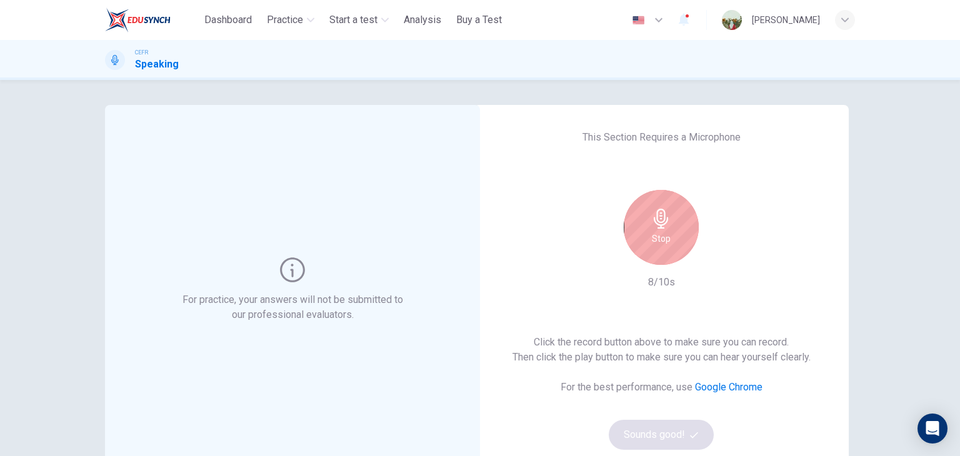
click at [655, 255] on div "Stop" at bounding box center [661, 227] width 75 height 75
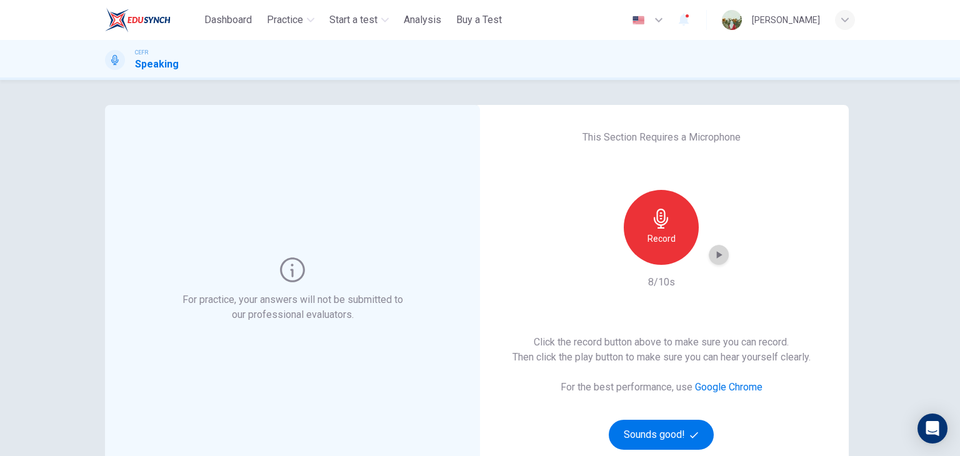
click at [713, 249] on icon "button" at bounding box center [719, 255] width 13 height 13
click at [718, 255] on icon "button" at bounding box center [719, 255] width 13 height 13
click at [717, 258] on icon "button" at bounding box center [720, 255] width 6 height 8
click at [656, 254] on div "Record" at bounding box center [661, 227] width 75 height 75
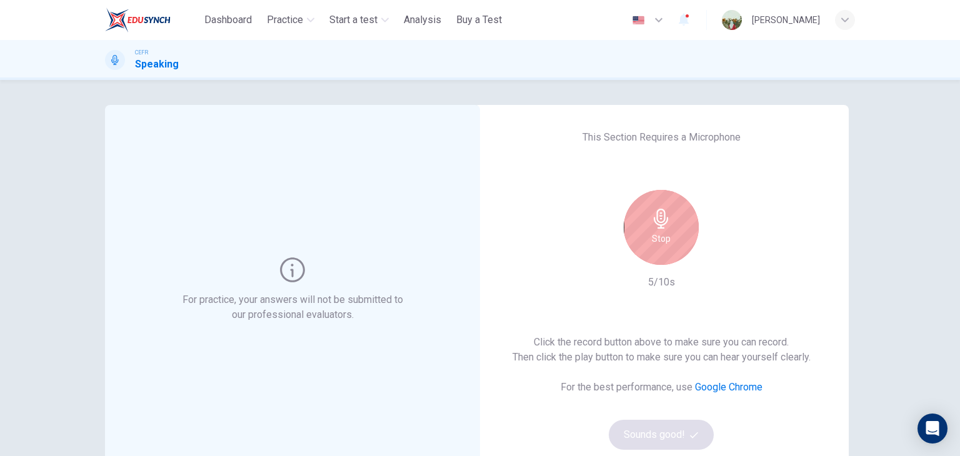
click at [746, 387] on link "Google Chrome" at bounding box center [729, 387] width 68 height 12
click at [685, 232] on div "Record" at bounding box center [661, 227] width 75 height 75
click at [685, 232] on div "Stop" at bounding box center [661, 227] width 75 height 75
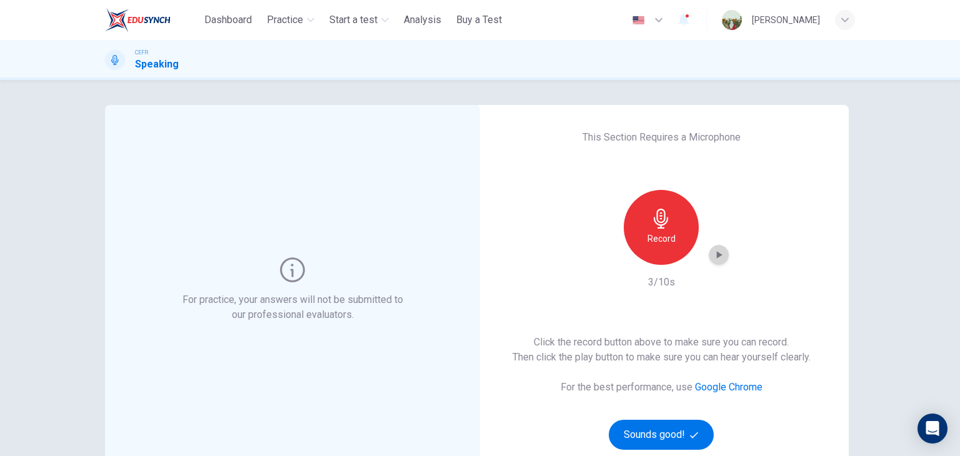
click at [713, 254] on icon "button" at bounding box center [719, 255] width 13 height 13
click at [645, 436] on button "Sounds good!" at bounding box center [661, 435] width 105 height 30
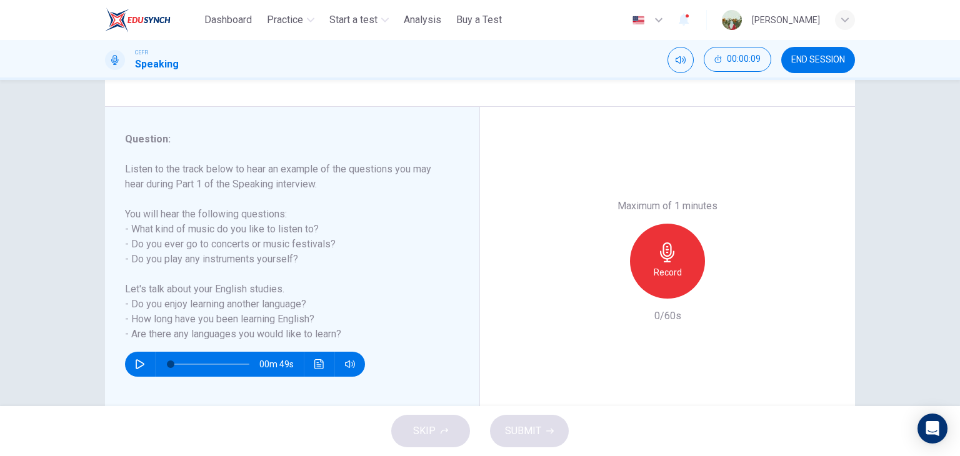
scroll to position [124, 0]
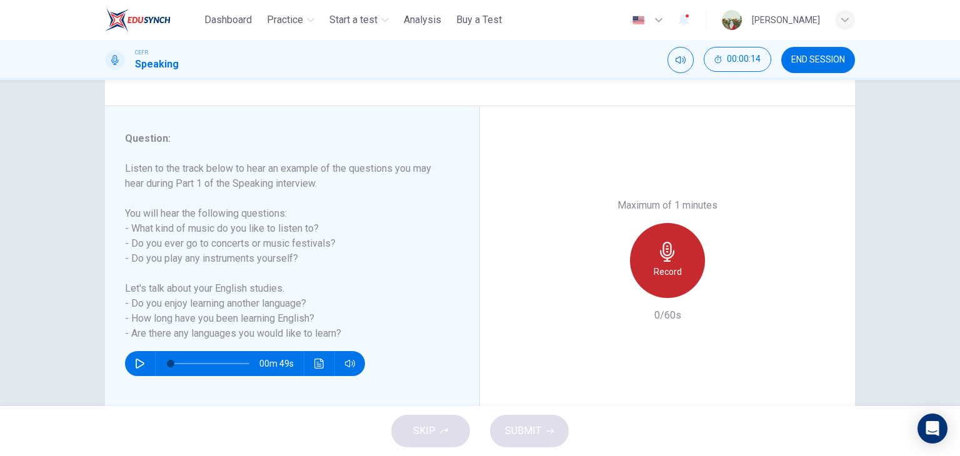
click at [673, 279] on h6 "Record" at bounding box center [668, 271] width 28 height 15
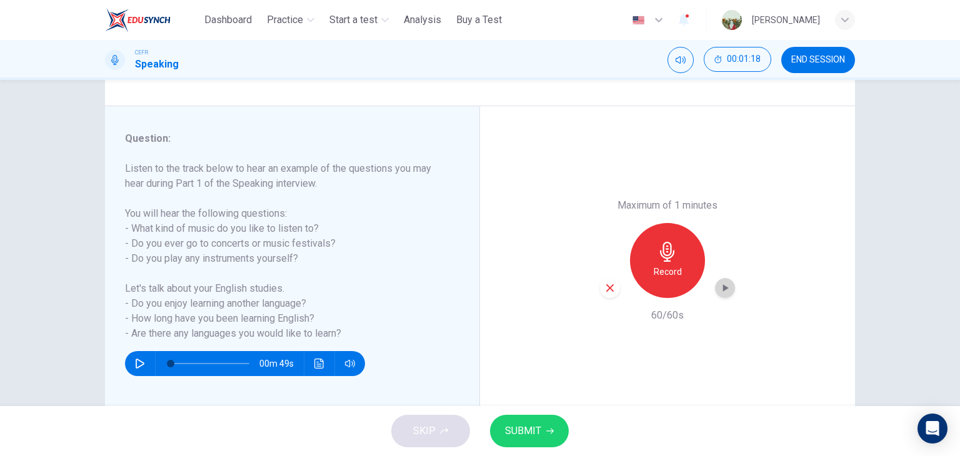
click at [726, 291] on icon "button" at bounding box center [725, 288] width 13 height 13
click at [523, 423] on span "SUBMIT" at bounding box center [523, 432] width 36 height 18
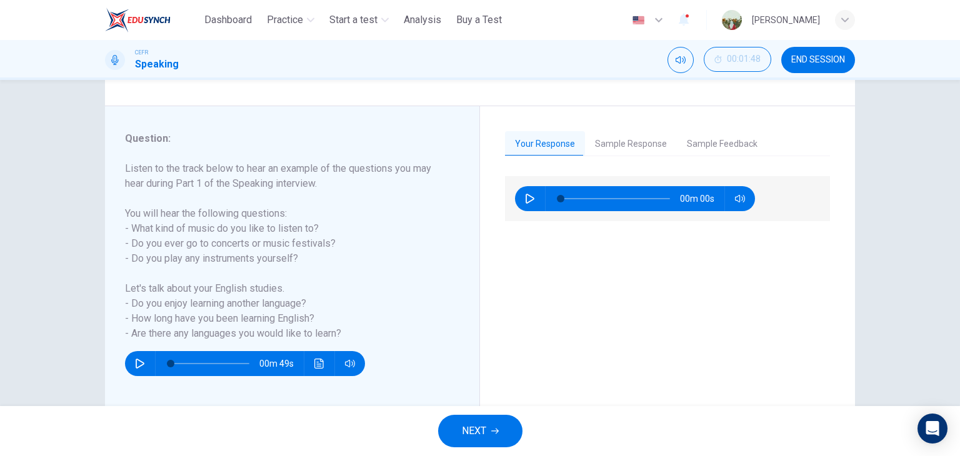
click at [608, 138] on button "Sample Response" at bounding box center [631, 144] width 92 height 26
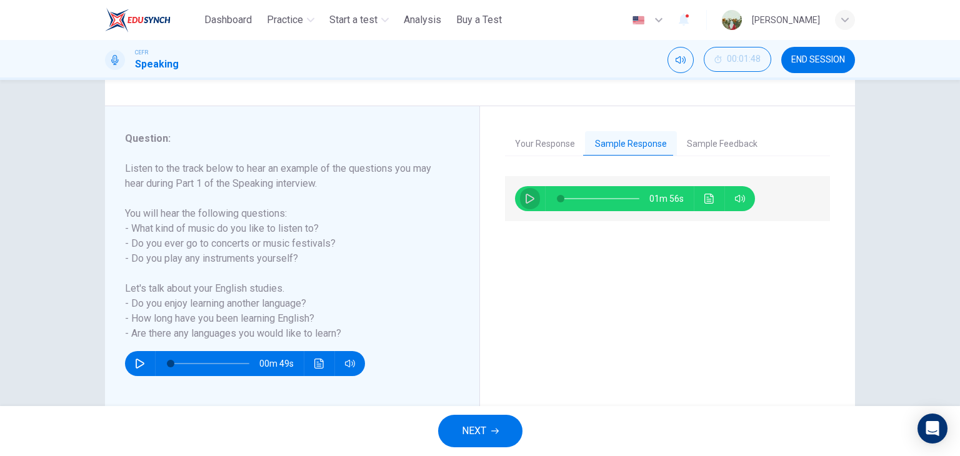
click at [528, 200] on icon "button" at bounding box center [530, 199] width 9 height 10
click at [610, 196] on span at bounding box center [600, 199] width 79 height 18
click at [589, 196] on span at bounding box center [600, 199] width 79 height 18
click at [701, 143] on button "Sample Feedback" at bounding box center [722, 144] width 91 height 26
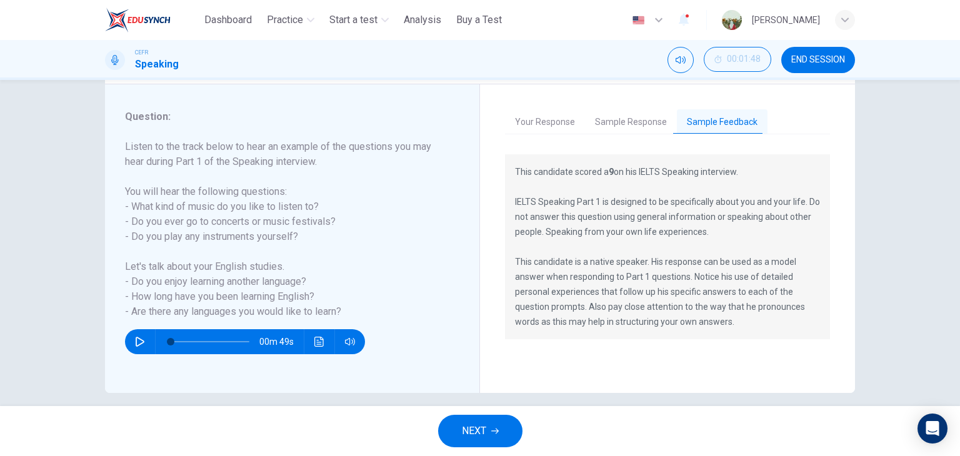
scroll to position [147, 0]
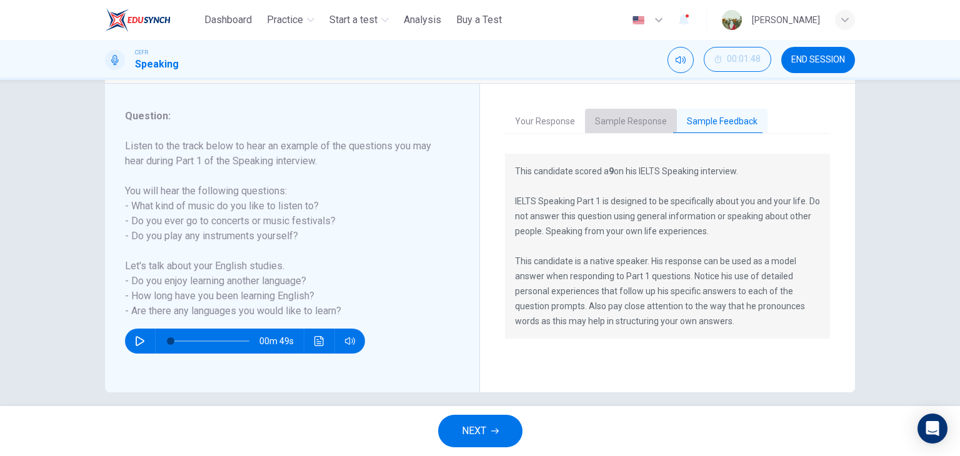
click at [630, 118] on button "Sample Response" at bounding box center [631, 122] width 92 height 26
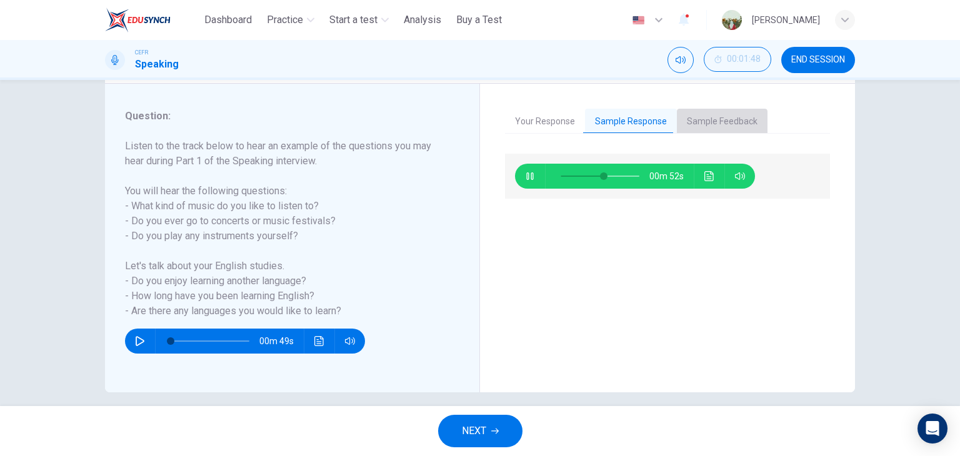
click at [680, 131] on button "Sample Feedback" at bounding box center [722, 122] width 91 height 26
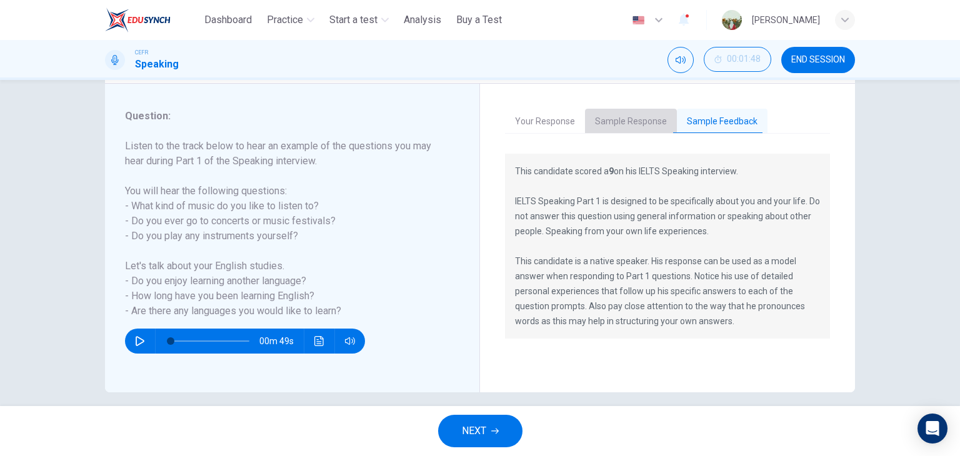
click at [638, 120] on button "Sample Response" at bounding box center [631, 122] width 92 height 26
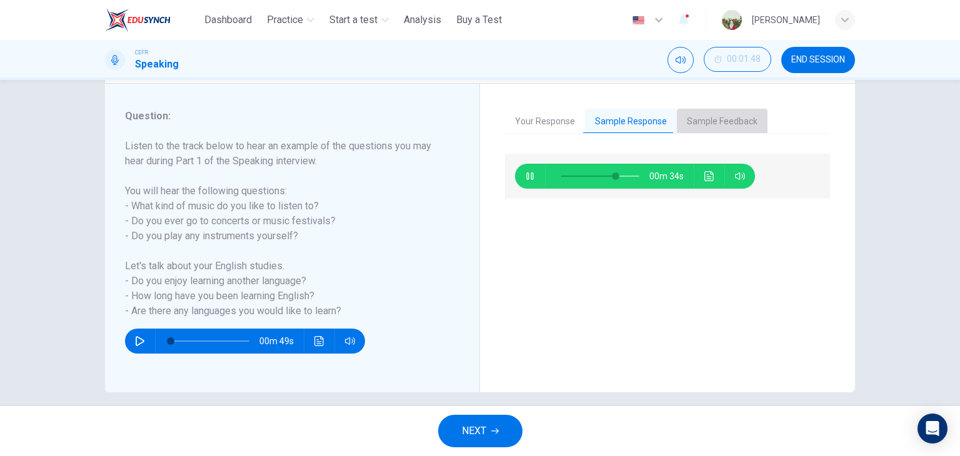
click at [697, 111] on button "Sample Feedback" at bounding box center [722, 122] width 91 height 26
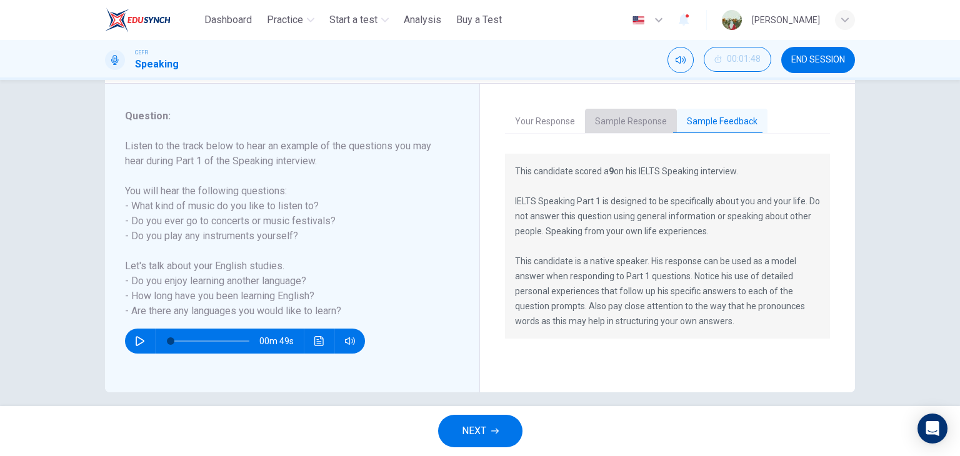
click at [645, 111] on button "Sample Response" at bounding box center [631, 122] width 92 height 26
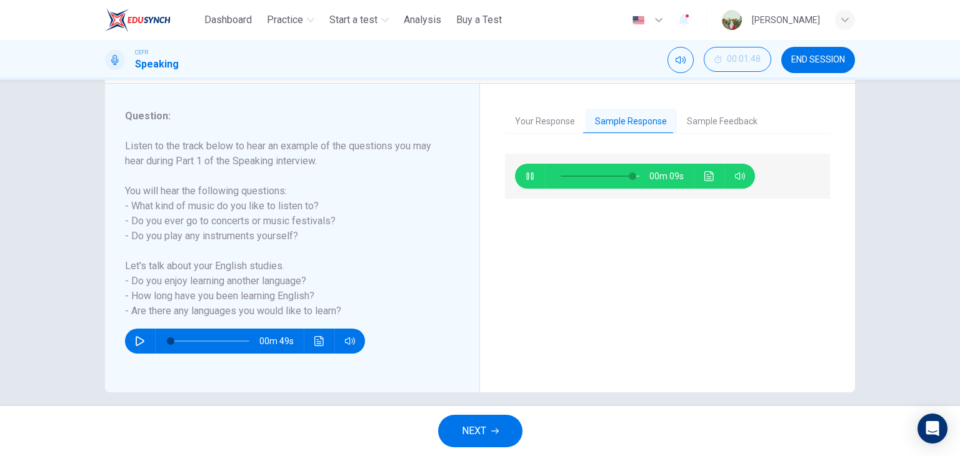
click at [568, 178] on span at bounding box center [600, 177] width 79 height 18
type input "**"
click at [469, 426] on span "NEXT" at bounding box center [474, 432] width 24 height 18
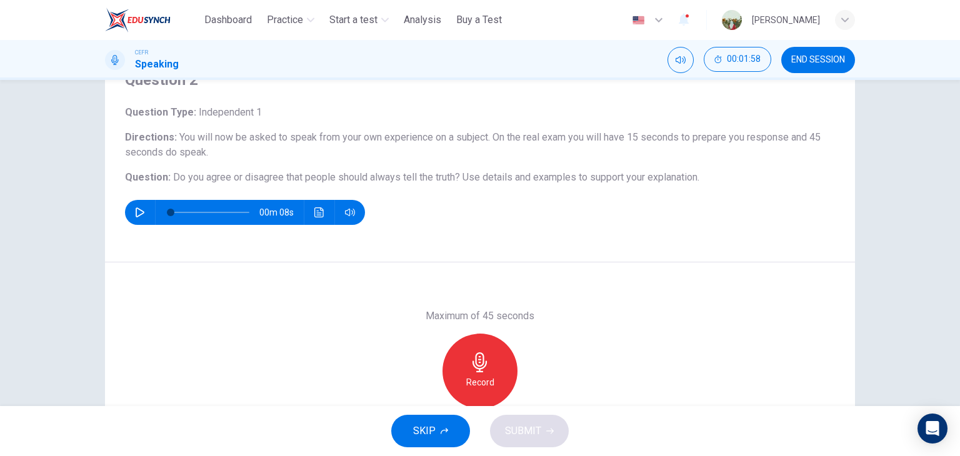
scroll to position [60, 0]
click at [456, 376] on div "Record" at bounding box center [480, 371] width 75 height 75
click at [456, 376] on div "Stop" at bounding box center [480, 371] width 75 height 75
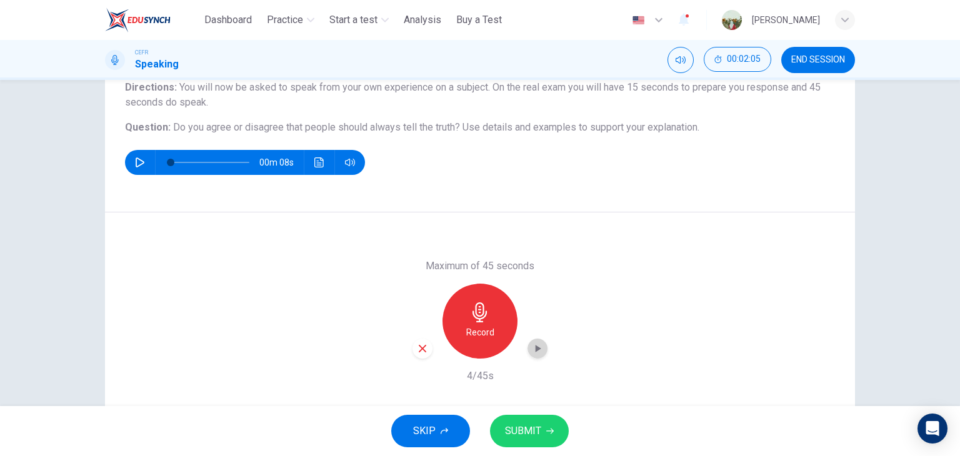
click at [536, 348] on icon "button" at bounding box center [539, 349] width 6 height 8
click at [533, 348] on icon "button" at bounding box center [537, 348] width 9 height 9
click at [420, 354] on div "button" at bounding box center [423, 349] width 20 height 20
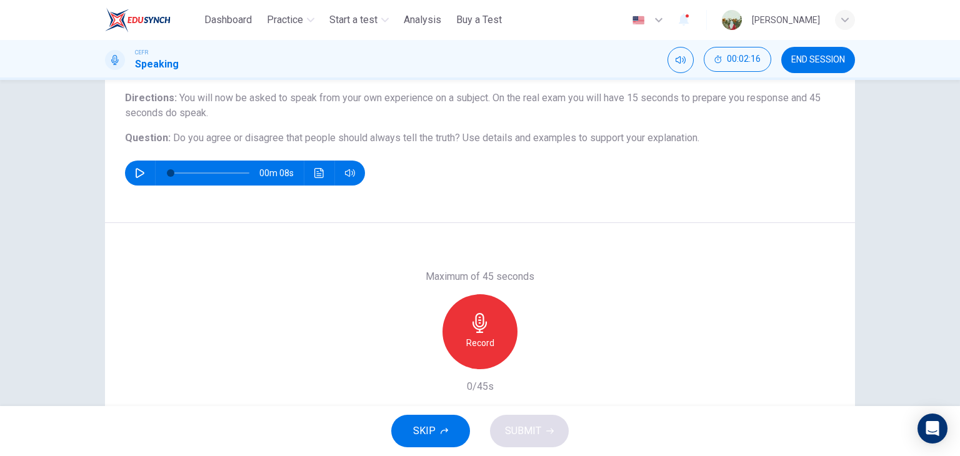
scroll to position [135, 0]
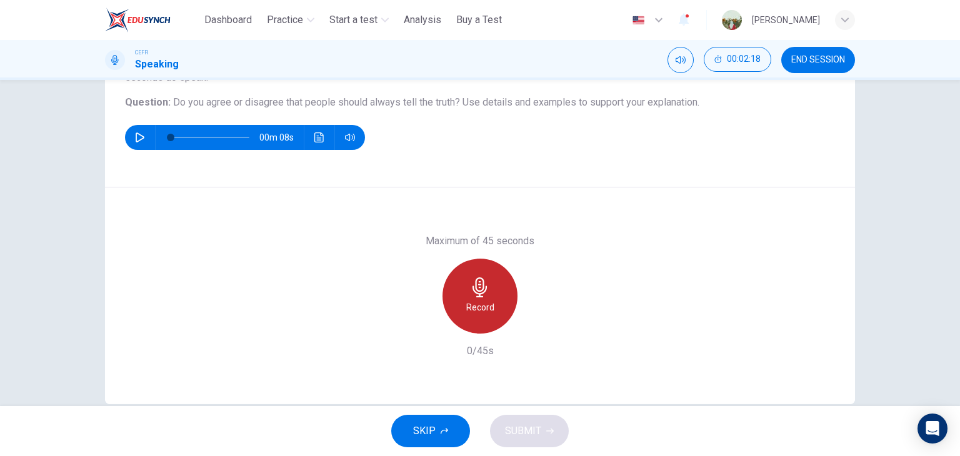
click at [473, 308] on h6 "Record" at bounding box center [480, 307] width 28 height 15
click at [473, 308] on h6 "Stop" at bounding box center [480, 307] width 19 height 15
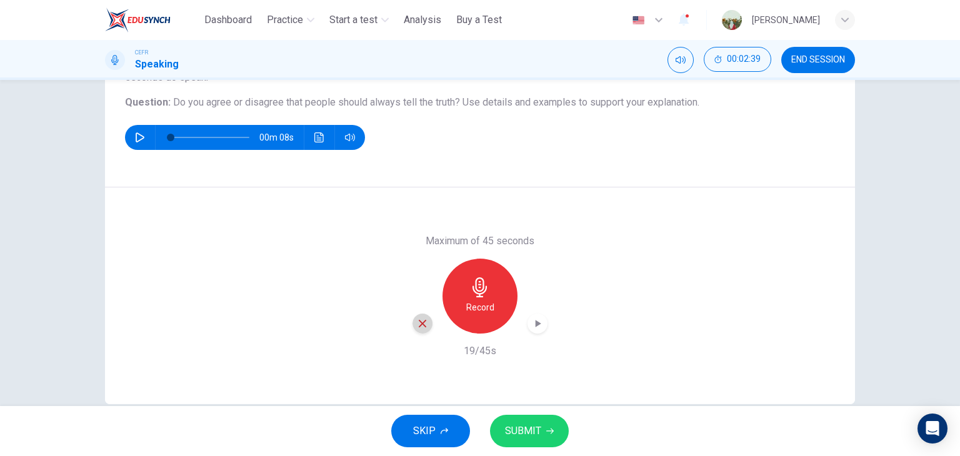
click at [423, 327] on icon "button" at bounding box center [422, 323] width 11 height 11
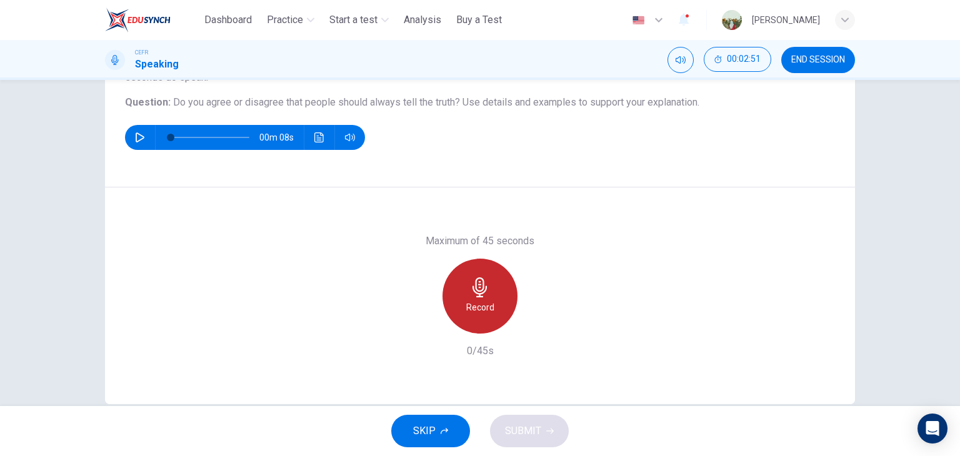
click at [483, 303] on h6 "Record" at bounding box center [480, 307] width 28 height 15
click at [483, 303] on h6 "Stop" at bounding box center [480, 307] width 19 height 15
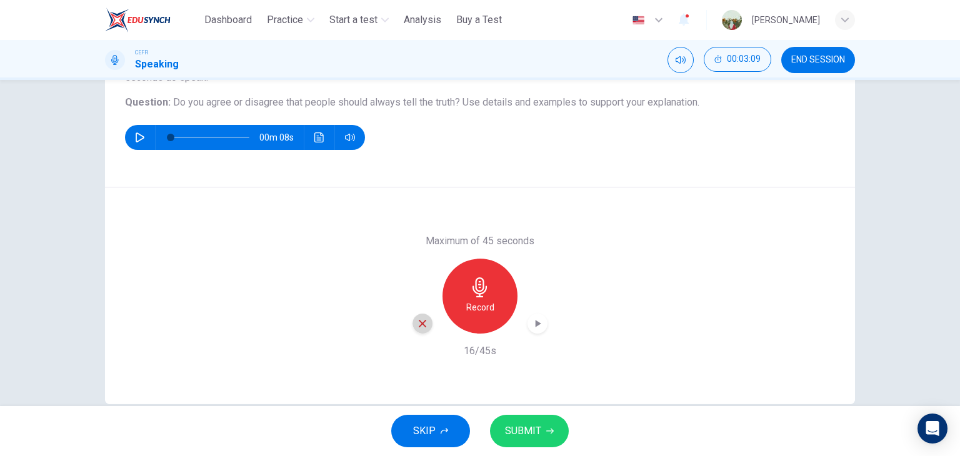
click at [417, 326] on icon "button" at bounding box center [422, 323] width 11 height 11
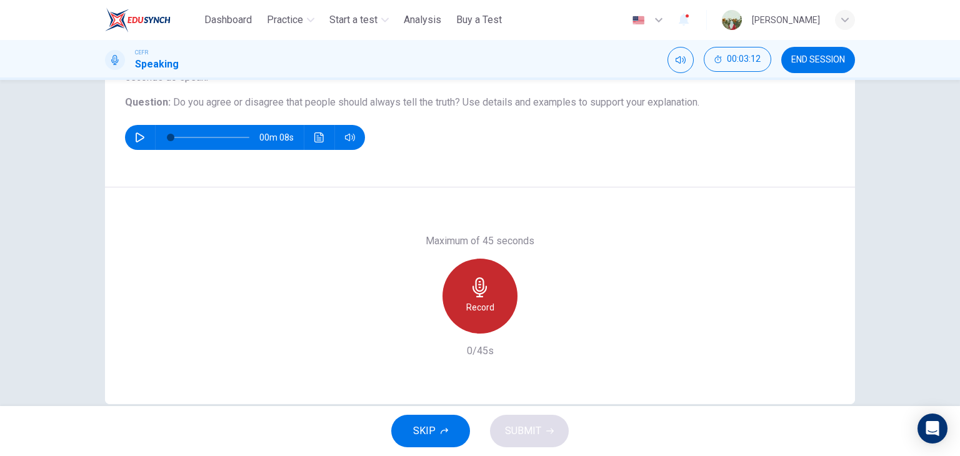
click at [473, 291] on icon "button" at bounding box center [480, 288] width 20 height 20
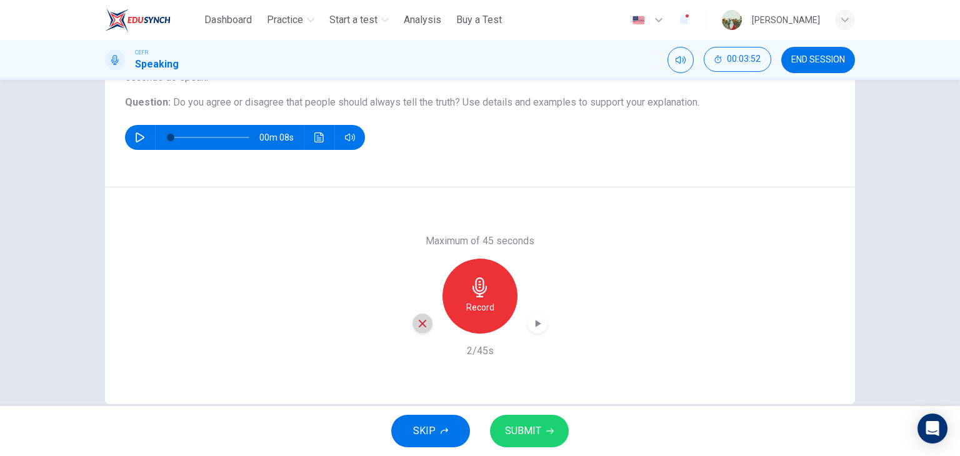
click at [426, 320] on div "button" at bounding box center [423, 324] width 20 height 20
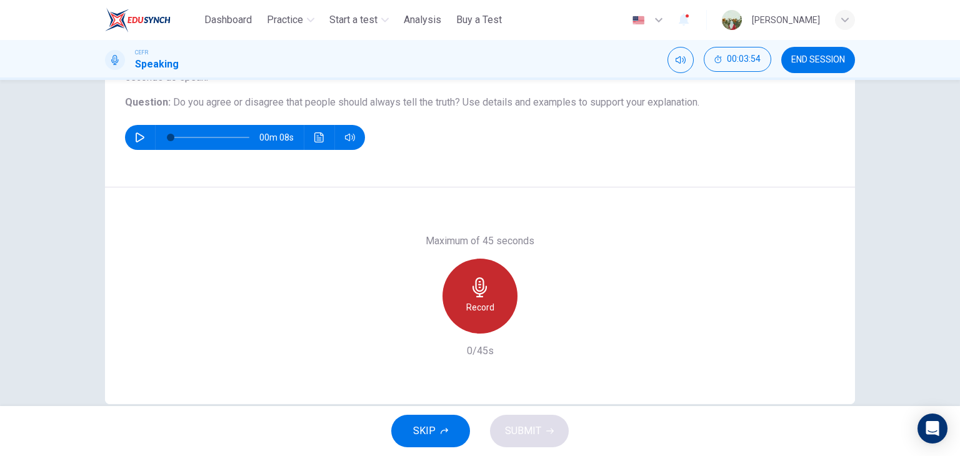
click at [478, 290] on icon "button" at bounding box center [480, 288] width 14 height 20
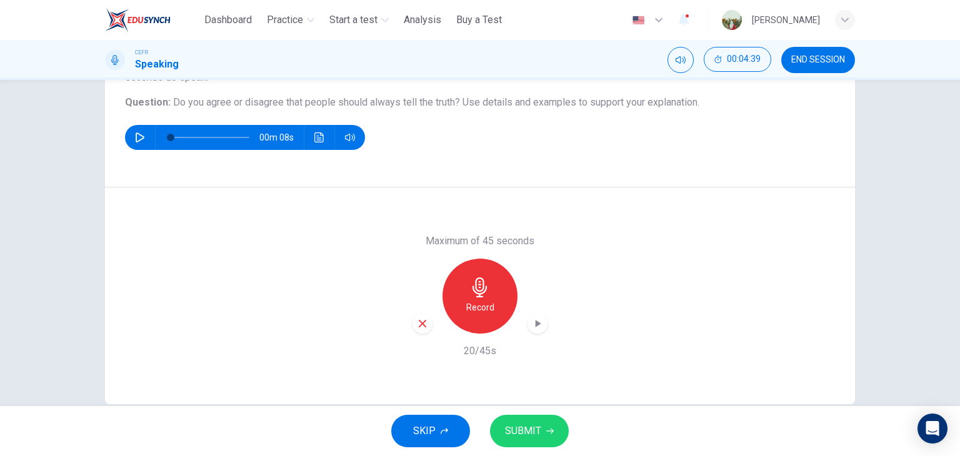
click at [542, 318] on div "button" at bounding box center [538, 324] width 20 height 20
click at [531, 421] on button "SUBMIT" at bounding box center [529, 431] width 79 height 33
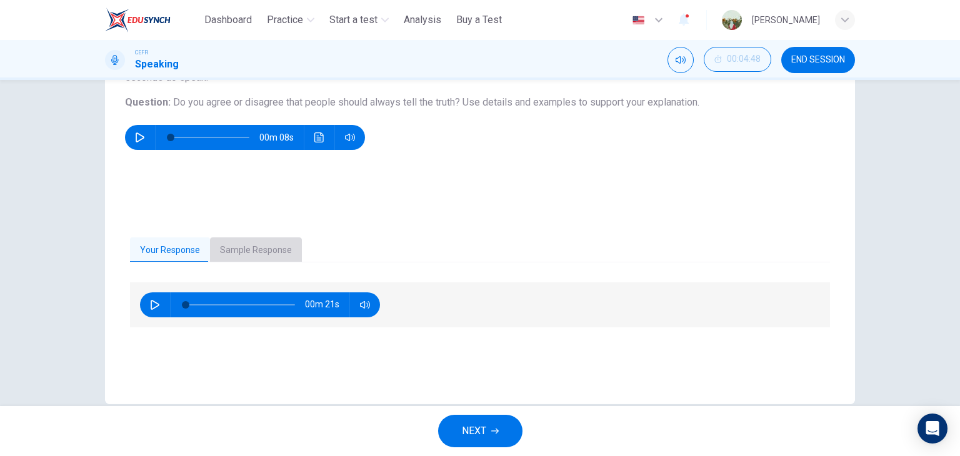
click at [281, 251] on button "Sample Response" at bounding box center [256, 251] width 92 height 26
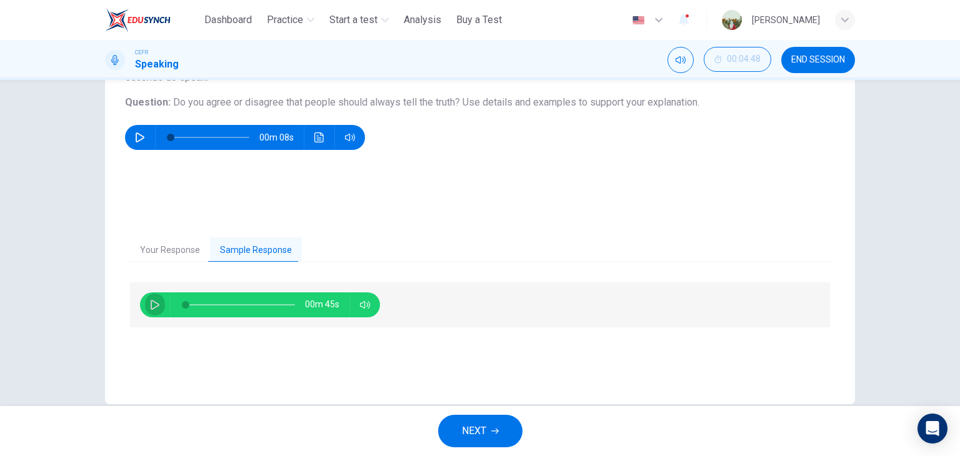
click at [153, 300] on icon "button" at bounding box center [155, 305] width 10 height 10
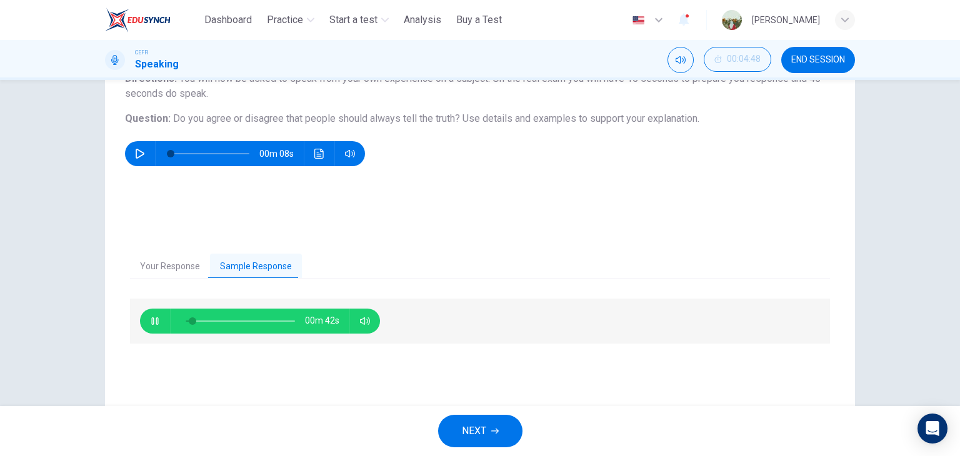
scroll to position [118, 0]
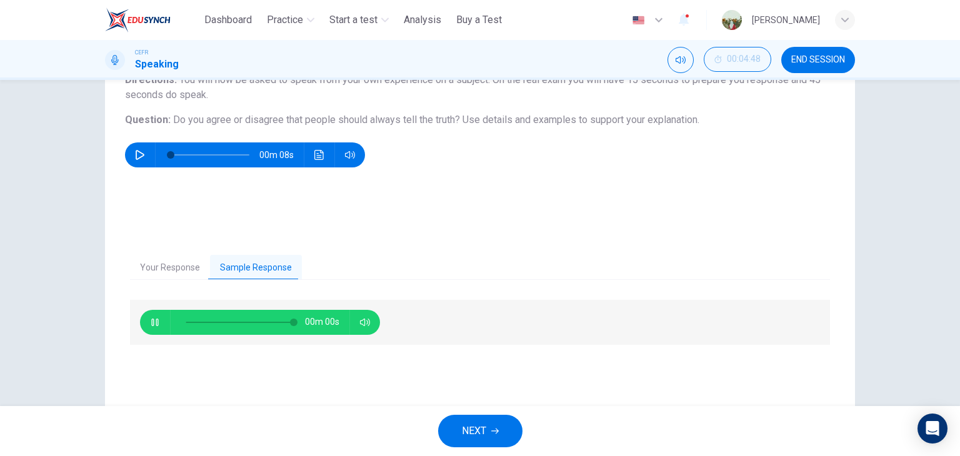
type input "*"
click at [504, 424] on button "NEXT" at bounding box center [480, 431] width 84 height 33
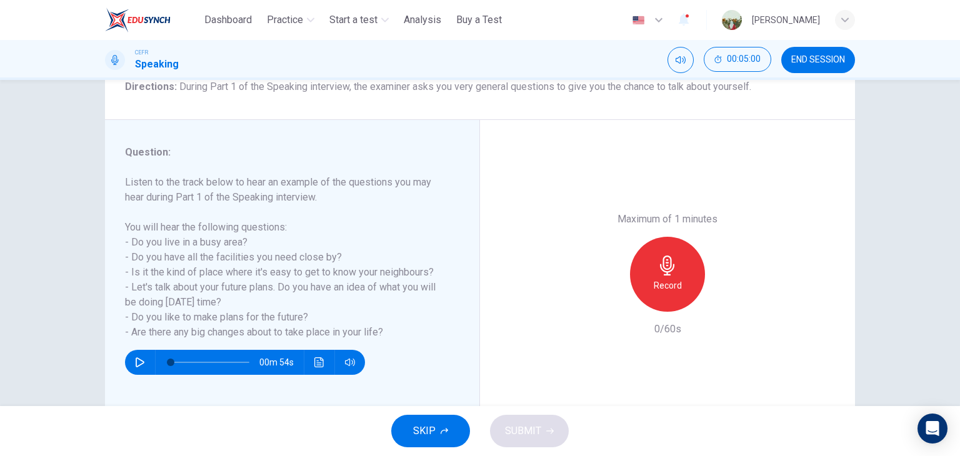
scroll to position [111, 0]
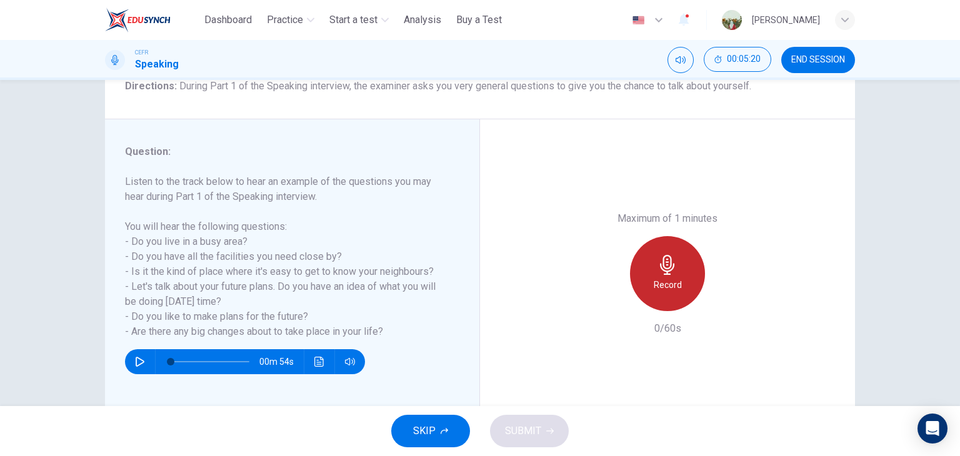
click at [676, 258] on div "Record" at bounding box center [667, 273] width 75 height 75
click at [676, 258] on div "Stop" at bounding box center [667, 273] width 75 height 75
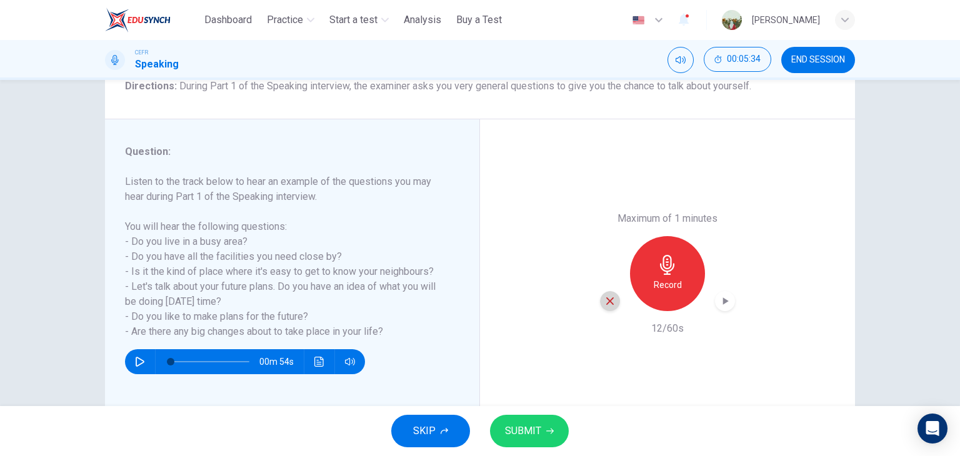
click at [608, 308] on div "button" at bounding box center [610, 301] width 20 height 20
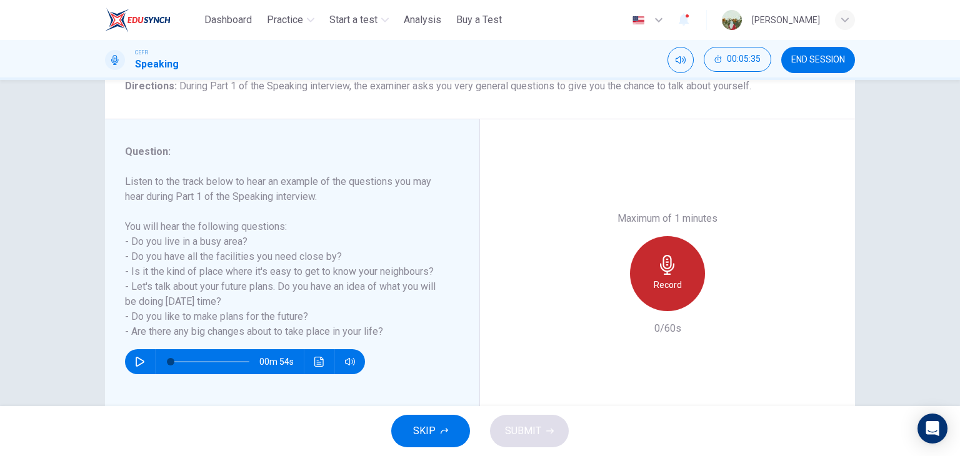
click at [658, 278] on h6 "Record" at bounding box center [668, 285] width 28 height 15
click at [658, 278] on h6 "Stop" at bounding box center [667, 285] width 19 height 15
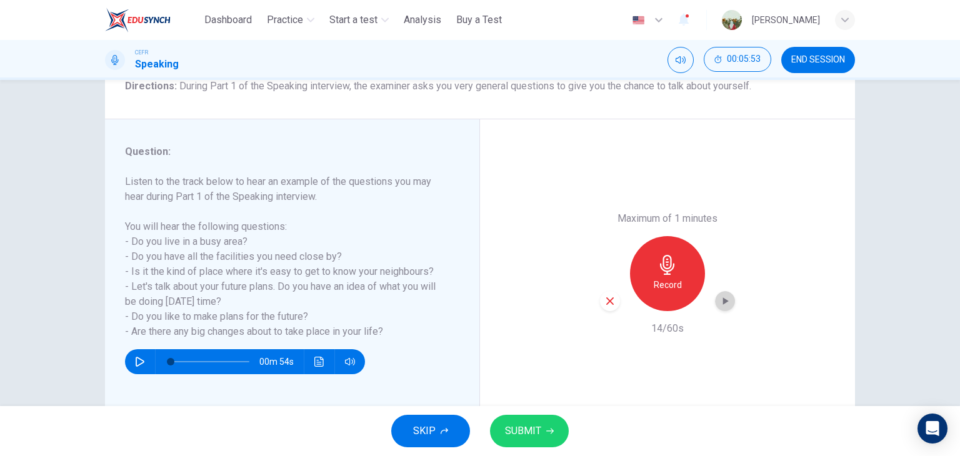
click at [728, 299] on icon "button" at bounding box center [725, 301] width 13 height 13
click at [613, 298] on div "button" at bounding box center [610, 301] width 20 height 20
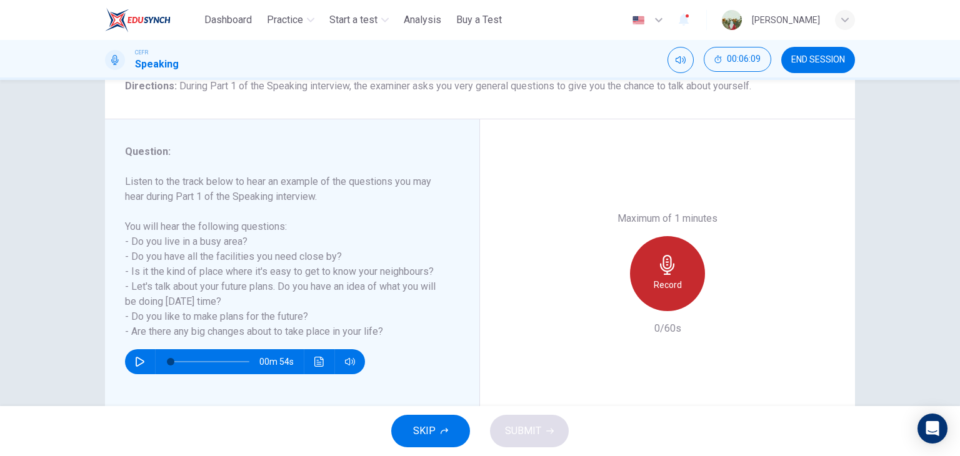
click at [654, 289] on h6 "Record" at bounding box center [668, 285] width 28 height 15
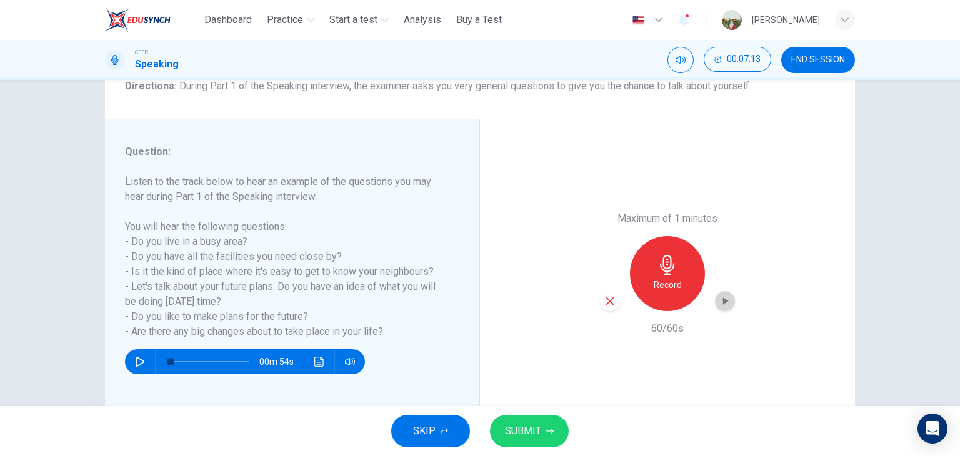
click at [721, 306] on icon "button" at bounding box center [725, 301] width 13 height 13
click at [531, 415] on button "SUBMIT" at bounding box center [529, 431] width 79 height 33
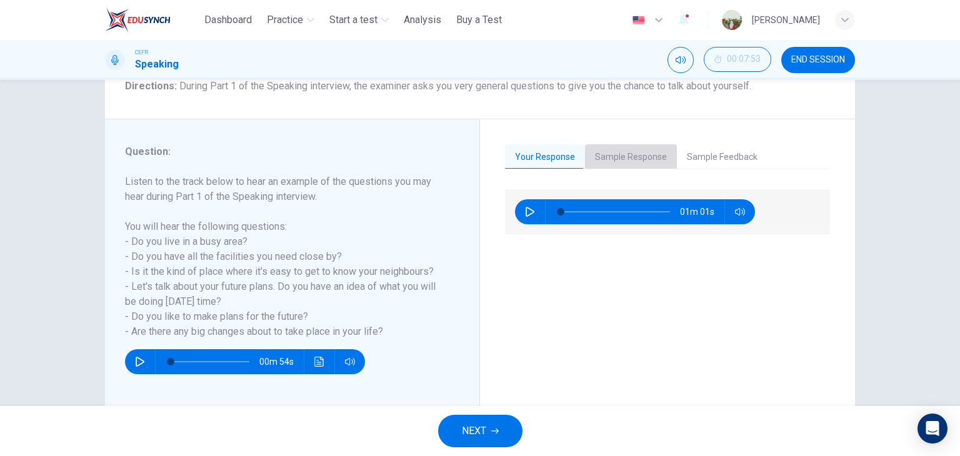
click at [627, 154] on button "Sample Response" at bounding box center [631, 157] width 92 height 26
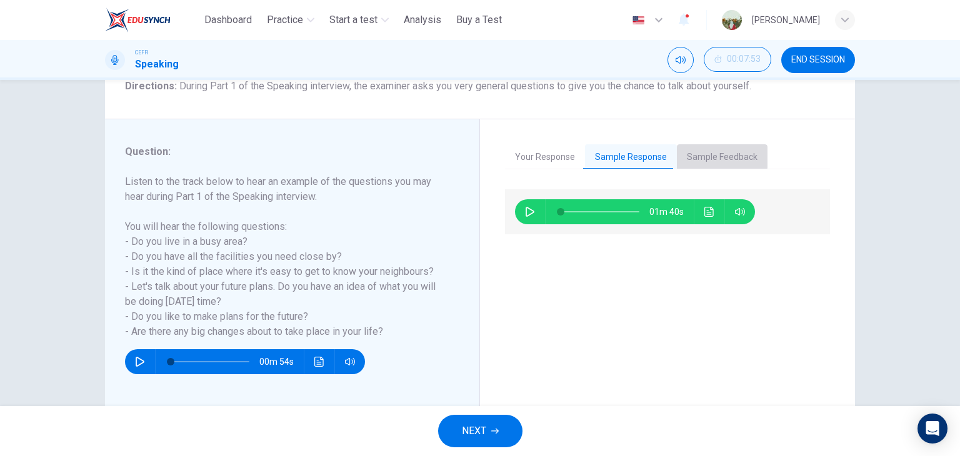
click at [691, 154] on button "Sample Feedback" at bounding box center [722, 157] width 91 height 26
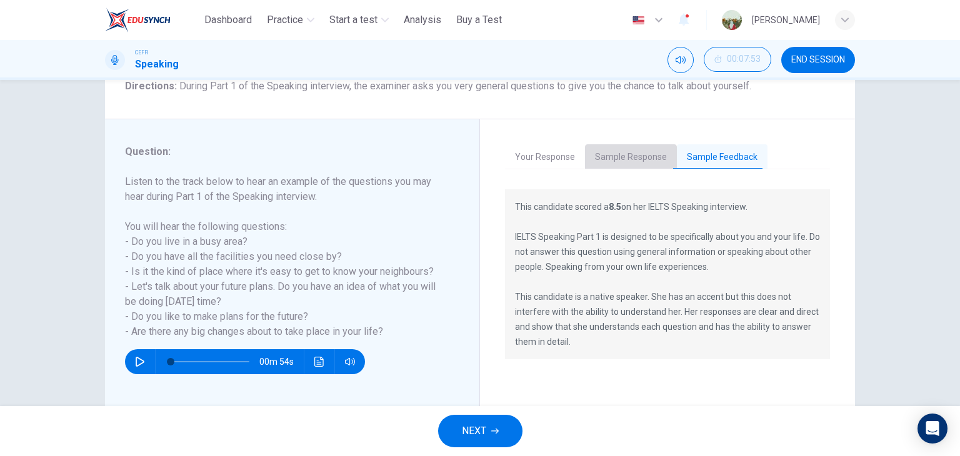
click at [625, 163] on button "Sample Response" at bounding box center [631, 157] width 92 height 26
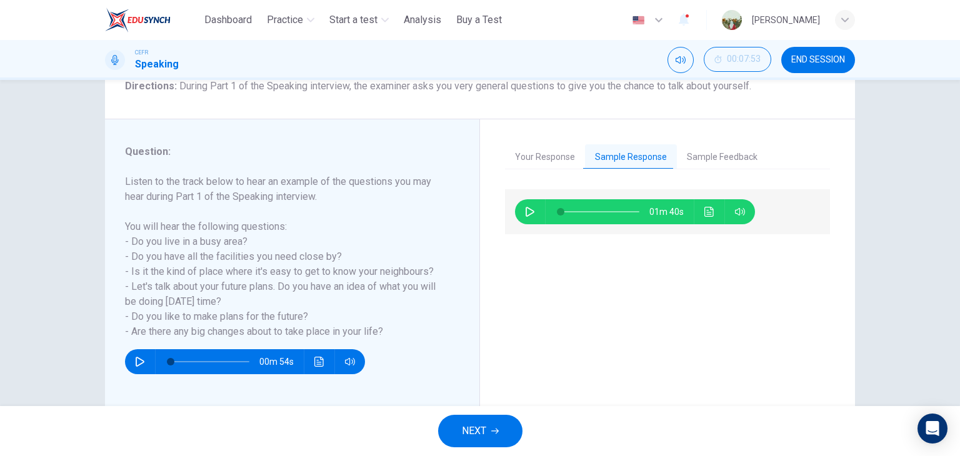
click at [528, 211] on icon "button" at bounding box center [530, 212] width 10 height 10
click at [565, 211] on span at bounding box center [569, 212] width 8 height 8
click at [565, 211] on span at bounding box center [600, 212] width 79 height 18
type input "**"
click at [815, 73] on button "END SESSION" at bounding box center [818, 60] width 74 height 26
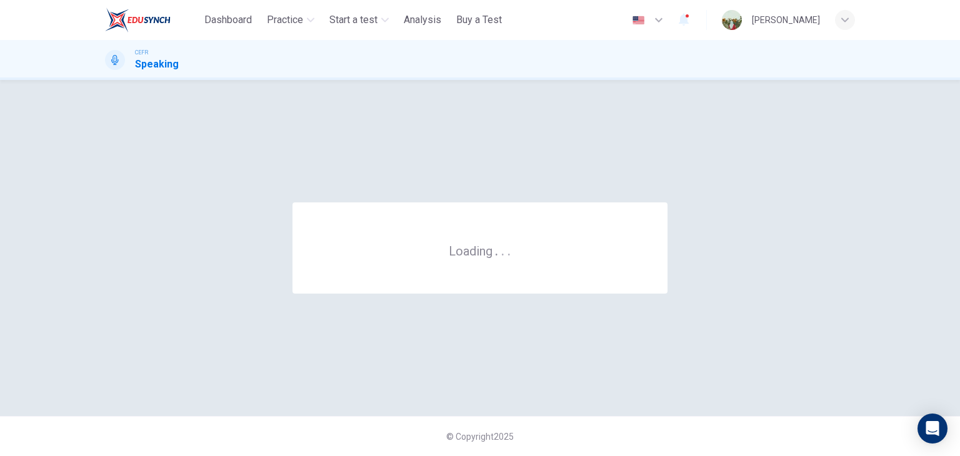
scroll to position [0, 0]
